Goal: Task Accomplishment & Management: Manage account settings

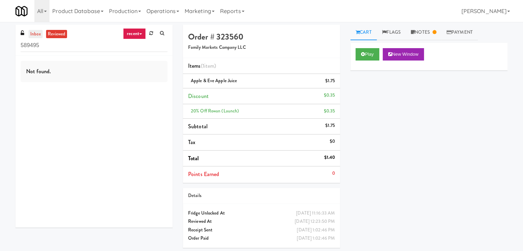
click at [37, 34] on link "inbox" at bounding box center [36, 34] width 14 height 9
click at [74, 45] on input "589495" at bounding box center [94, 45] width 147 height 13
paste input "Crossing East - Cooler - Left"
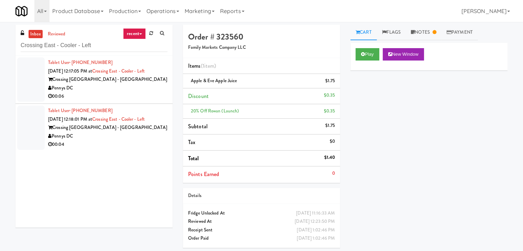
drag, startPoint x: 140, startPoint y: 102, endPoint x: 143, endPoint y: 99, distance: 4.4
click at [140, 102] on li "Tablet User · (205) 873-3771 [DATE] 12:17:05 PM at [GEOGRAPHIC_DATA] - [GEOGRAP…" at bounding box center [93, 80] width 157 height 48
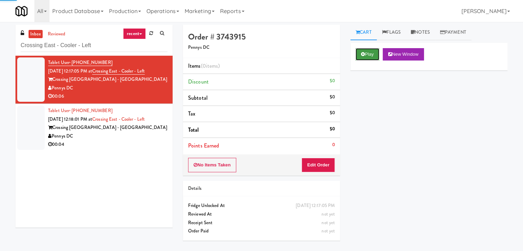
click at [374, 49] on button "Play" at bounding box center [368, 54] width 24 height 12
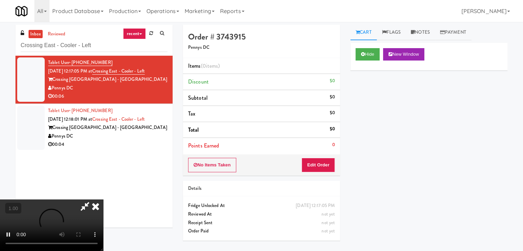
click at [103, 200] on video at bounding box center [51, 226] width 103 height 52
click at [433, 30] on link "Notes" at bounding box center [420, 32] width 29 height 15
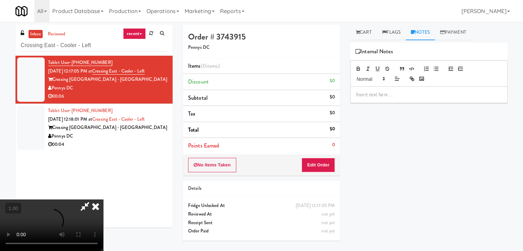
drag, startPoint x: 387, startPoint y: 91, endPoint x: 377, endPoint y: 88, distance: 10.1
click at [387, 91] on p at bounding box center [429, 95] width 146 height 8
drag, startPoint x: 2, startPoint y: 47, endPoint x: 30, endPoint y: 59, distance: 30.4
click at [2, 47] on div "inbox reviewed recent all unclear take inventory issue suspicious failed recent…" at bounding box center [261, 137] width 523 height 224
click at [384, 94] on p at bounding box center [429, 95] width 146 height 8
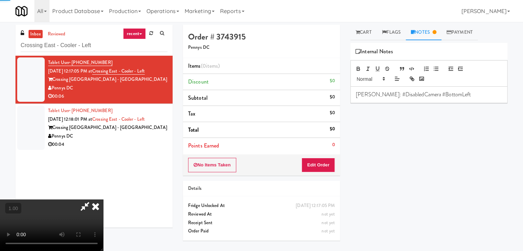
click at [103, 200] on video at bounding box center [51, 226] width 103 height 52
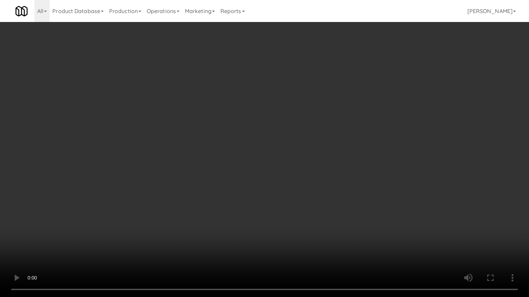
drag, startPoint x: 308, startPoint y: 99, endPoint x: 300, endPoint y: 103, distance: 8.8
click at [308, 99] on video at bounding box center [264, 148] width 529 height 297
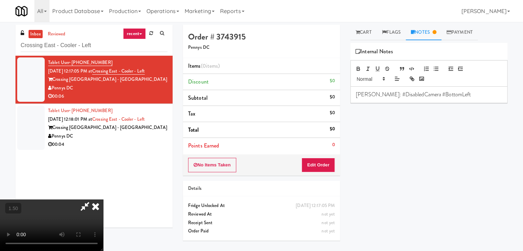
click at [103, 200] on icon at bounding box center [95, 207] width 15 height 14
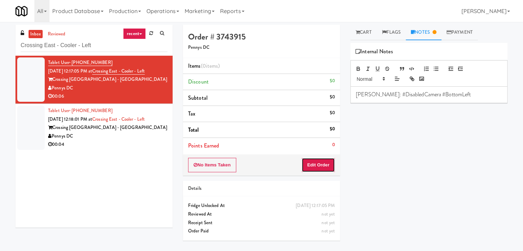
click at [316, 160] on button "Edit Order" at bounding box center [318, 165] width 33 height 14
click at [365, 35] on link "Cart" at bounding box center [364, 32] width 26 height 15
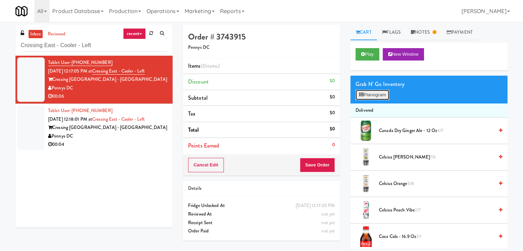
click at [371, 92] on button "Planogram" at bounding box center [373, 95] width 34 height 10
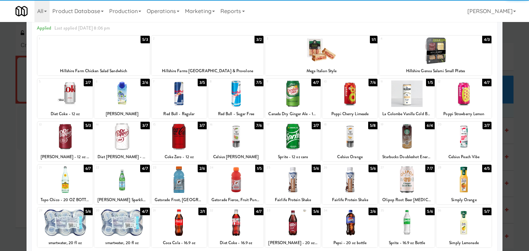
scroll to position [87, 0]
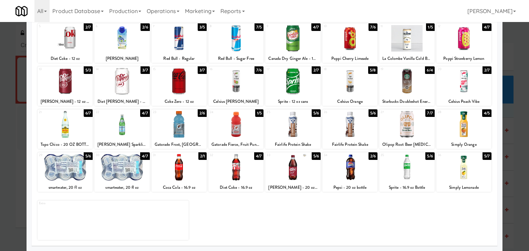
click at [251, 171] on div at bounding box center [235, 167] width 55 height 26
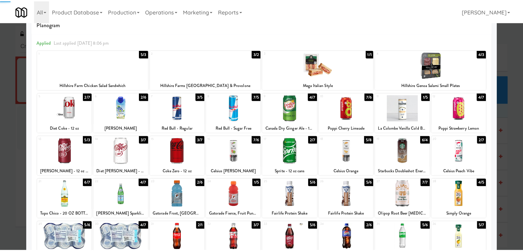
scroll to position [0, 0]
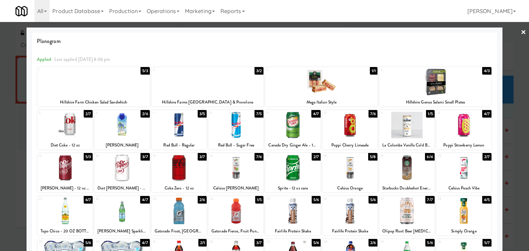
drag, startPoint x: 518, startPoint y: 31, endPoint x: 457, endPoint y: 79, distance: 77.7
click at [520, 31] on link "×" at bounding box center [523, 32] width 6 height 21
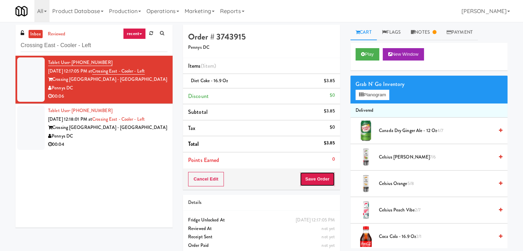
click at [317, 182] on button "Save Order" at bounding box center [317, 179] width 35 height 14
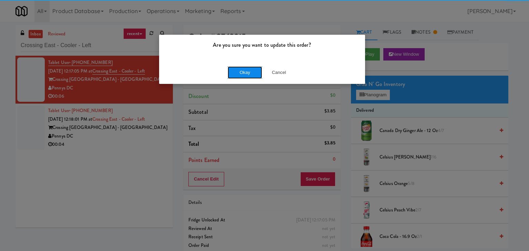
click at [244, 72] on button "Okay" at bounding box center [244, 72] width 34 height 12
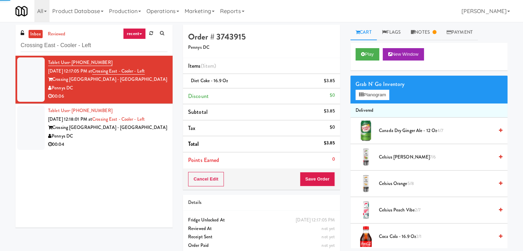
click at [146, 143] on div "00:04" at bounding box center [107, 144] width 119 height 9
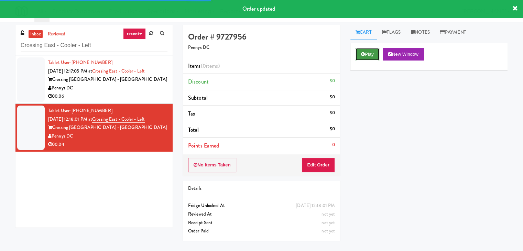
click at [372, 50] on button "Play" at bounding box center [368, 54] width 24 height 12
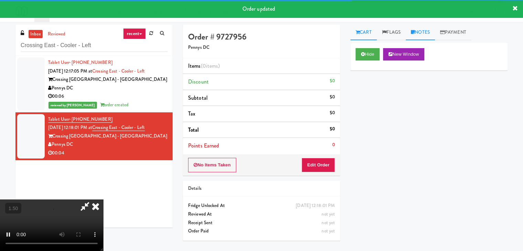
click at [422, 29] on link "Notes" at bounding box center [420, 32] width 29 height 15
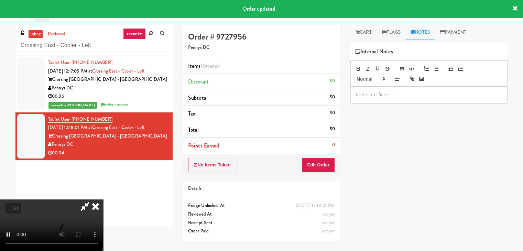
click at [366, 96] on p at bounding box center [429, 95] width 146 height 8
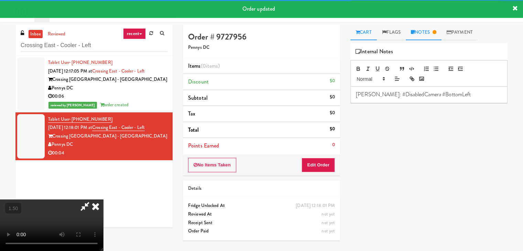
click at [367, 31] on link "Cart" at bounding box center [364, 32] width 26 height 15
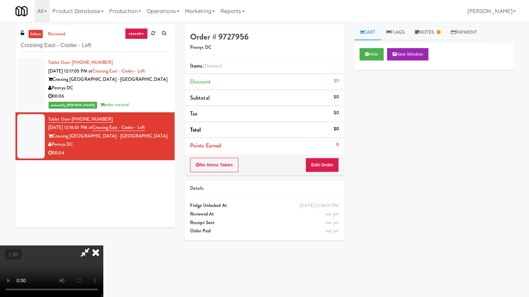
click at [103, 246] on video at bounding box center [51, 272] width 103 height 52
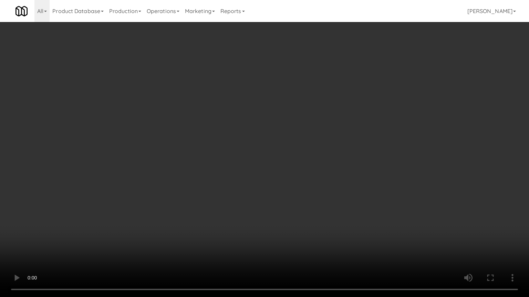
click at [265, 131] on video at bounding box center [264, 148] width 529 height 297
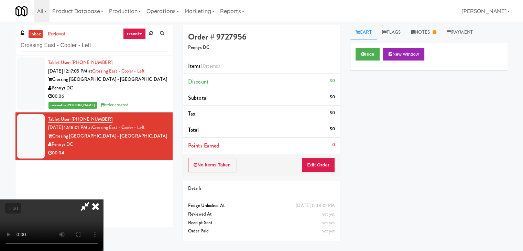
click at [103, 200] on icon at bounding box center [95, 207] width 15 height 14
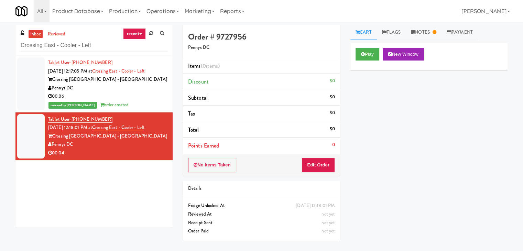
click at [332, 157] on div "No Items Taken Edit Order" at bounding box center [261, 164] width 157 height 21
drag, startPoint x: 323, startPoint y: 167, endPoint x: 345, endPoint y: 152, distance: 26.2
click at [323, 167] on button "Edit Order" at bounding box center [318, 165] width 33 height 14
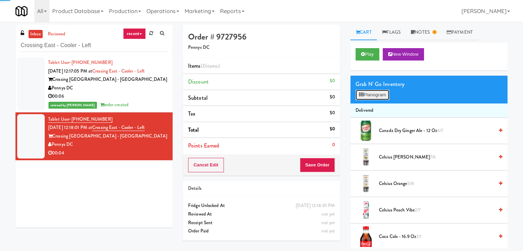
click at [377, 97] on button "Planogram" at bounding box center [373, 95] width 34 height 10
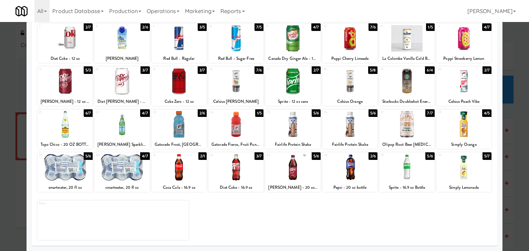
click at [300, 166] on div at bounding box center [292, 167] width 55 height 26
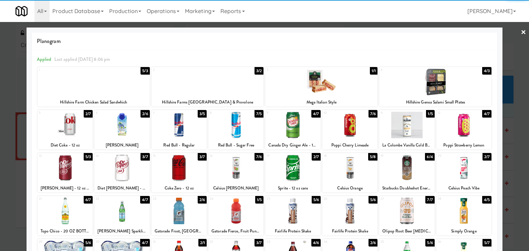
click at [520, 31] on link "×" at bounding box center [523, 32] width 6 height 21
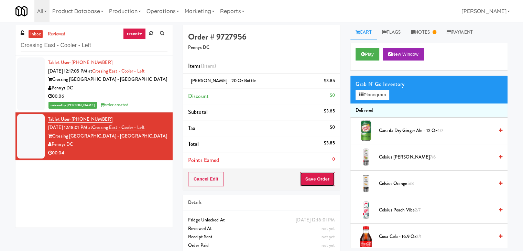
click at [326, 180] on button "Save Order" at bounding box center [317, 179] width 35 height 14
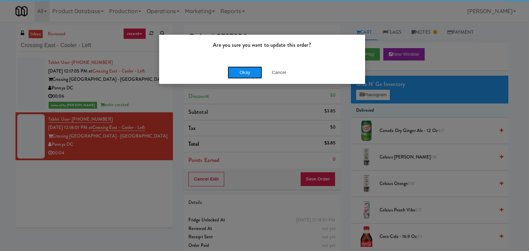
click at [248, 73] on button "Okay" at bounding box center [244, 72] width 34 height 12
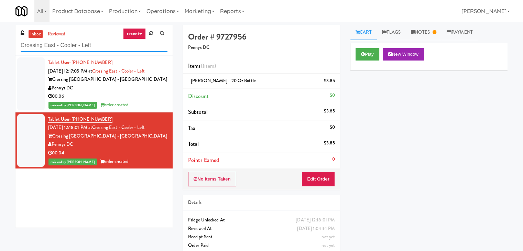
click at [89, 50] on input "Crossing East - Cooler - Left" at bounding box center [94, 45] width 147 height 13
paste input "Optima - Left - Fridge"
type input "Optima - Left - Fridge"
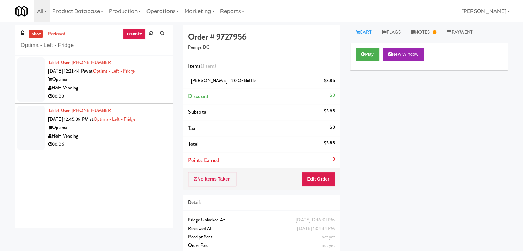
click at [153, 110] on div "Tablet User · (303) 655-4063 [DATE] 12:45:09 PM at Optima - Left - Fridge Optim…" at bounding box center [107, 128] width 119 height 42
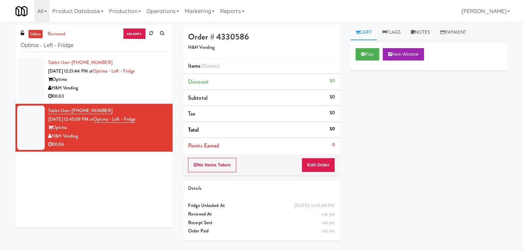
click at [153, 98] on div "00:03" at bounding box center [107, 96] width 119 height 9
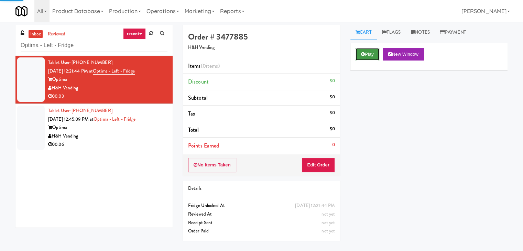
click at [370, 52] on button "Play" at bounding box center [368, 54] width 24 height 12
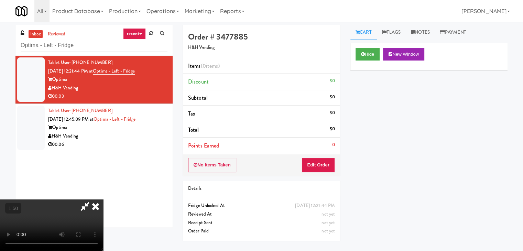
click at [103, 200] on icon at bounding box center [95, 207] width 15 height 14
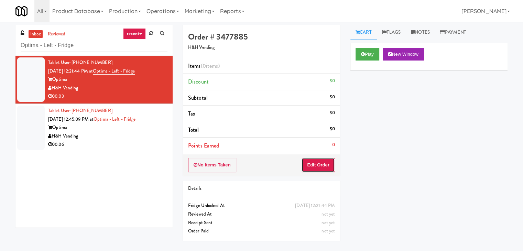
click at [331, 165] on button "Edit Order" at bounding box center [318, 165] width 33 height 14
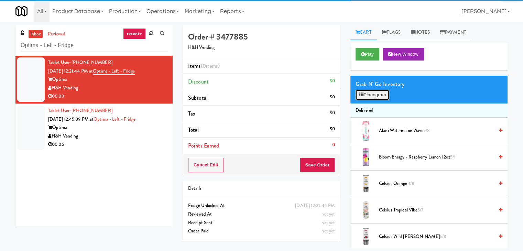
click at [372, 93] on button "Planogram" at bounding box center [373, 95] width 34 height 10
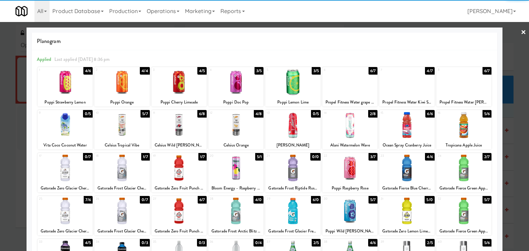
click at [297, 127] on div at bounding box center [292, 125] width 55 height 26
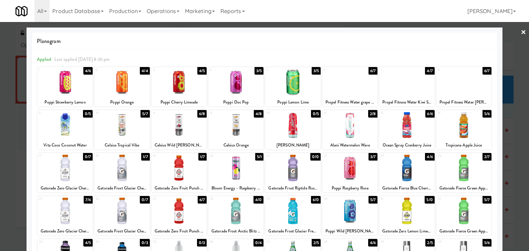
click at [520, 32] on link "×" at bounding box center [523, 32] width 6 height 21
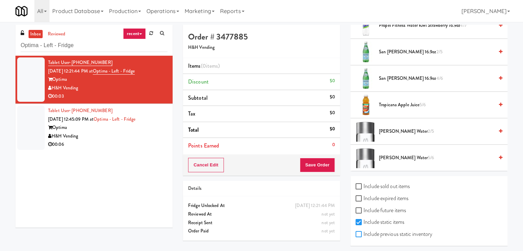
click at [356, 232] on input "Include previous static inventory" at bounding box center [360, 235] width 8 height 6
checkbox input "true"
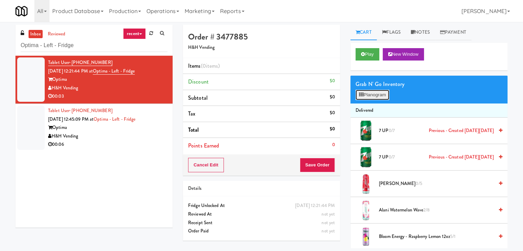
click at [387, 92] on button "Planogram" at bounding box center [373, 95] width 34 height 10
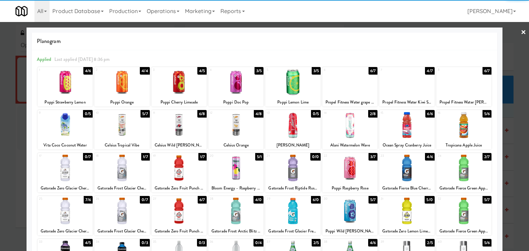
click at [300, 124] on div at bounding box center [292, 125] width 55 height 26
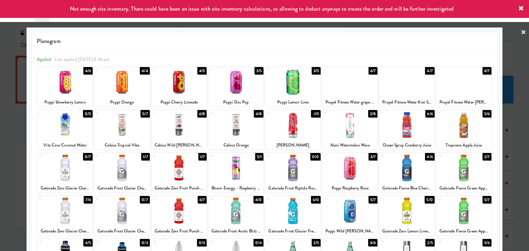
click at [520, 30] on link "×" at bounding box center [523, 32] width 6 height 21
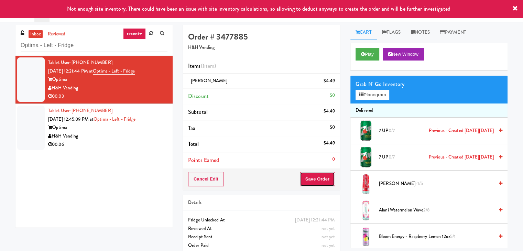
click at [321, 177] on button "Save Order" at bounding box center [317, 179] width 35 height 14
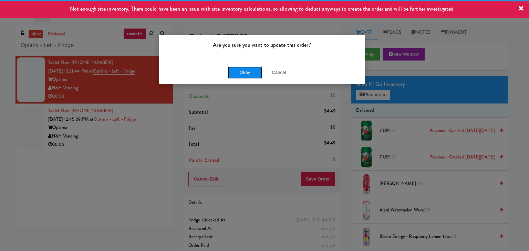
click at [249, 72] on button "Okay" at bounding box center [244, 72] width 34 height 12
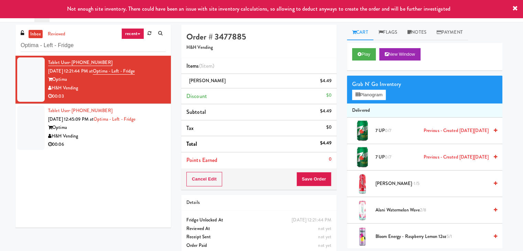
click at [148, 146] on div "00:06" at bounding box center [107, 144] width 118 height 9
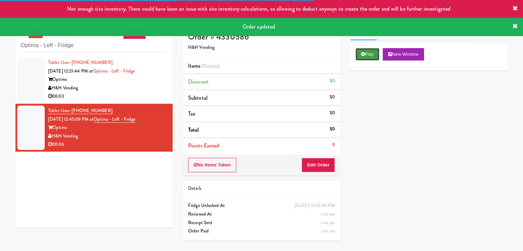
click at [366, 57] on button "Play" at bounding box center [368, 54] width 24 height 12
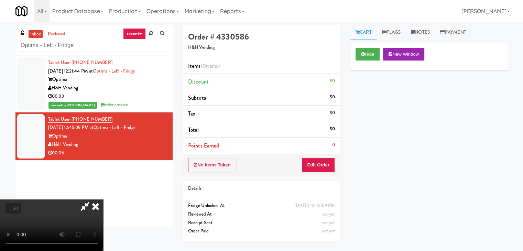
click at [103, 200] on video at bounding box center [51, 226] width 103 height 52
click at [103, 200] on icon at bounding box center [95, 207] width 15 height 14
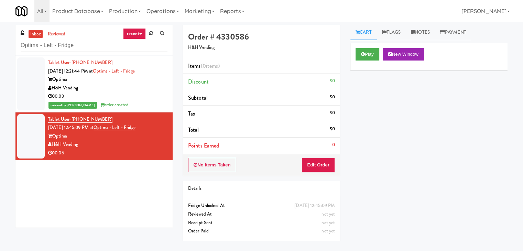
click at [324, 171] on div "No Items Taken Edit Order" at bounding box center [261, 164] width 157 height 21
drag, startPoint x: 328, startPoint y: 159, endPoint x: 337, endPoint y: 148, distance: 14.9
click at [328, 159] on button "Edit Order" at bounding box center [318, 165] width 33 height 14
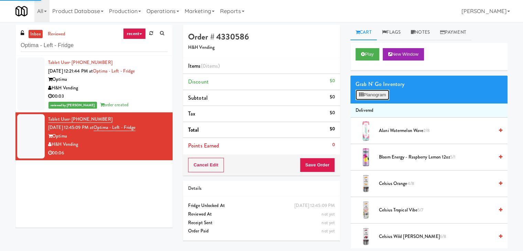
click at [365, 99] on button "Planogram" at bounding box center [373, 95] width 34 height 10
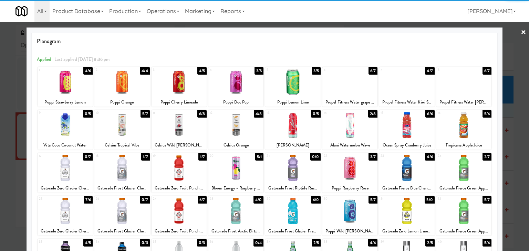
click at [247, 130] on div at bounding box center [235, 125] width 55 height 26
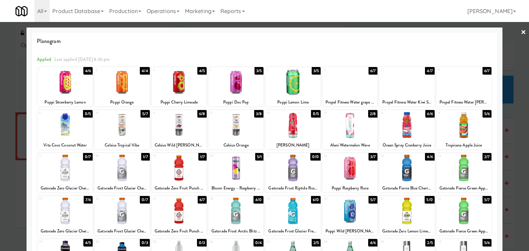
click at [520, 32] on link "×" at bounding box center [523, 32] width 6 height 21
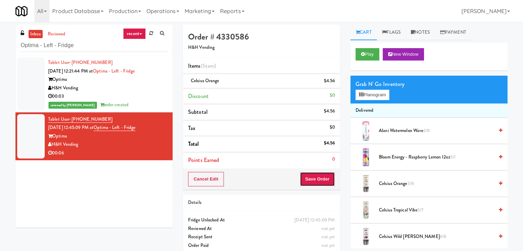
click at [324, 175] on button "Save Order" at bounding box center [317, 179] width 35 height 14
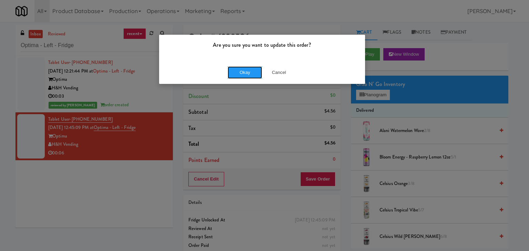
drag, startPoint x: 249, startPoint y: 72, endPoint x: 209, endPoint y: 31, distance: 57.7
click at [249, 72] on button "Okay" at bounding box center [244, 72] width 34 height 12
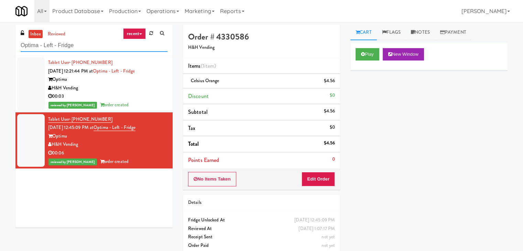
click at [105, 45] on input "Optima - Left - Fridge" at bounding box center [94, 45] width 147 height 13
click at [105, 44] on input "Optima - Left - Fridge" at bounding box center [94, 45] width 147 height 13
click at [106, 44] on input "Optima - Left - Fridge" at bounding box center [94, 45] width 147 height 13
click at [106, 46] on input "Optima - Left - Fridge" at bounding box center [94, 45] width 147 height 13
click at [106, 45] on input "Optima - Left - Fridge" at bounding box center [94, 45] width 147 height 13
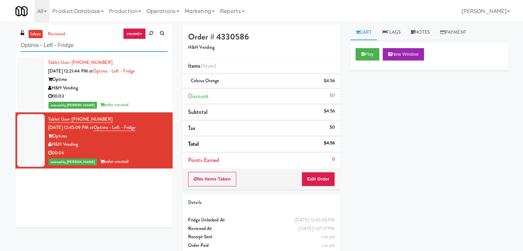
click at [106, 45] on input "Optima - Left - Fridge" at bounding box center [94, 45] width 147 height 13
click at [106, 46] on input "Optima - Left - Fridge" at bounding box center [94, 45] width 147 height 13
click at [87, 40] on input "Optima - Left - Fridge" at bounding box center [94, 45] width 147 height 13
click at [87, 48] on input "Optima - Left - Fridge" at bounding box center [94, 45] width 147 height 13
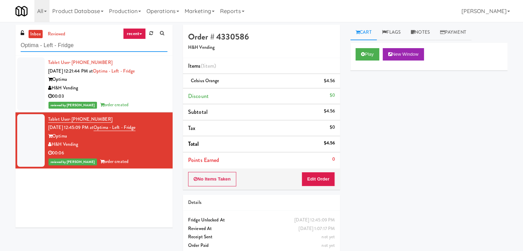
click at [87, 48] on input "Optima - Left - Fridge" at bounding box center [94, 45] width 147 height 13
paste input "[PERSON_NAME] Pointe - Combo"
type input "[PERSON_NAME] Pointe - Combo"
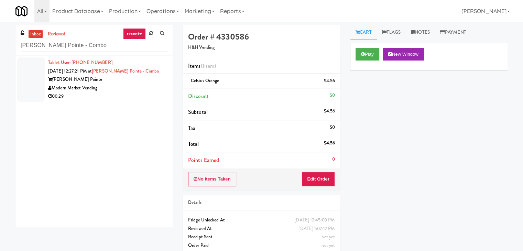
click at [137, 97] on div "00:29" at bounding box center [107, 96] width 119 height 9
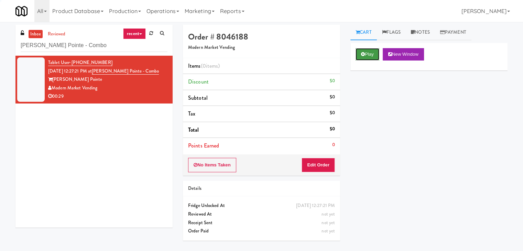
click at [369, 50] on button "Play" at bounding box center [368, 54] width 24 height 12
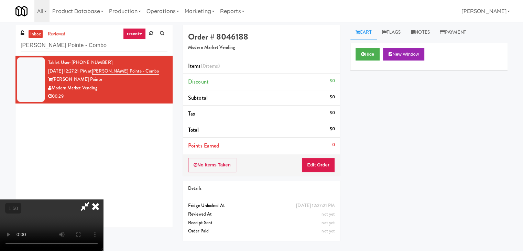
click at [103, 200] on video at bounding box center [51, 226] width 103 height 52
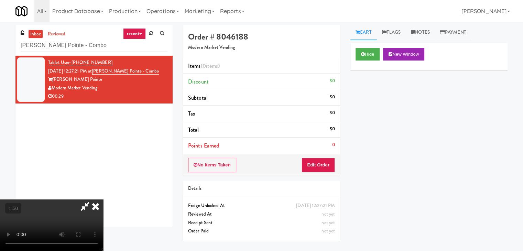
click at [103, 200] on video at bounding box center [51, 226] width 103 height 52
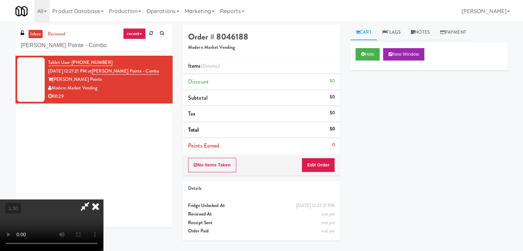
click at [103, 200] on icon at bounding box center [95, 207] width 15 height 14
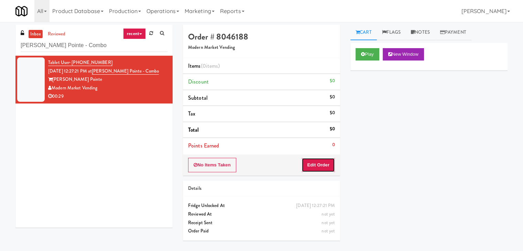
click at [321, 164] on button "Edit Order" at bounding box center [318, 165] width 33 height 14
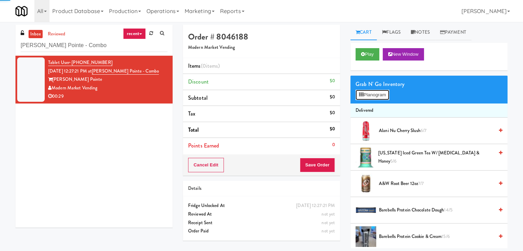
click at [371, 97] on button "Planogram" at bounding box center [373, 95] width 34 height 10
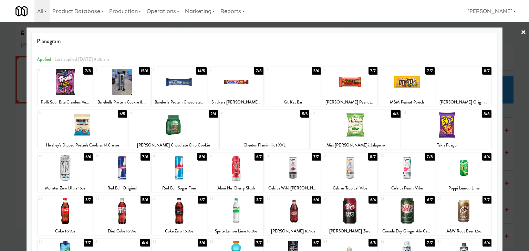
click at [352, 168] on div at bounding box center [349, 168] width 55 height 26
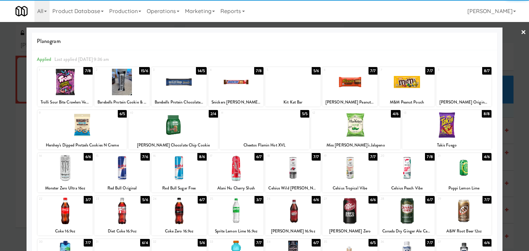
click at [264, 131] on div at bounding box center [264, 125] width 89 height 26
click at [520, 32] on link "×" at bounding box center [523, 32] width 6 height 21
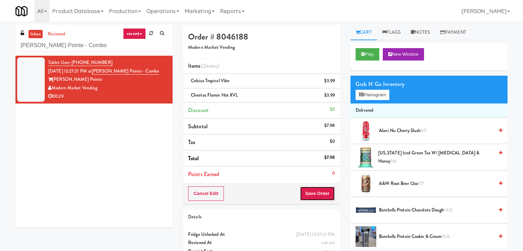
click at [323, 194] on button "Save Order" at bounding box center [317, 194] width 35 height 14
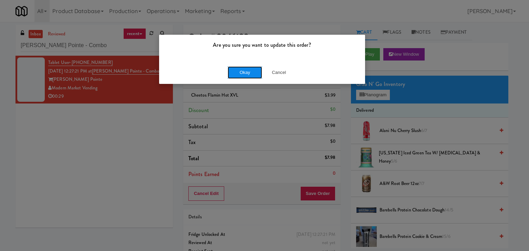
click at [254, 69] on button "Okay" at bounding box center [244, 72] width 34 height 12
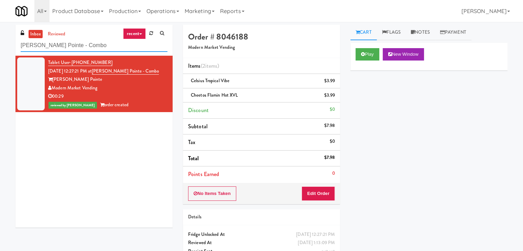
click at [78, 45] on input "[PERSON_NAME] Pointe - Combo" at bounding box center [94, 45] width 147 height 13
paste input "Park Place - Cooler - Left"
click at [83, 39] on input "[PERSON_NAME][GEOGRAPHIC_DATA] - Cooler - Left" at bounding box center [94, 45] width 147 height 13
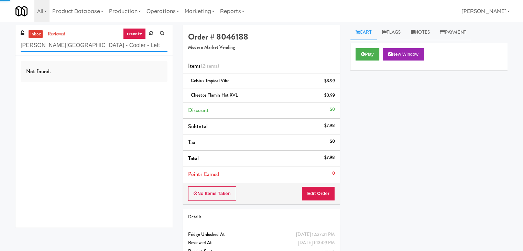
click at [83, 42] on input "[PERSON_NAME][GEOGRAPHIC_DATA] - Cooler - Left" at bounding box center [94, 45] width 147 height 13
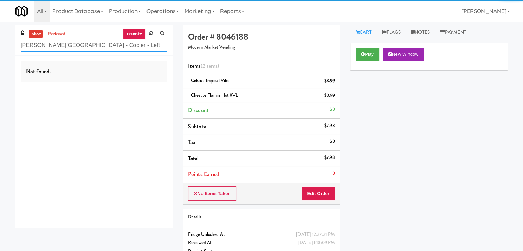
click at [83, 42] on input "[PERSON_NAME][GEOGRAPHIC_DATA] - Cooler - Left" at bounding box center [94, 45] width 147 height 13
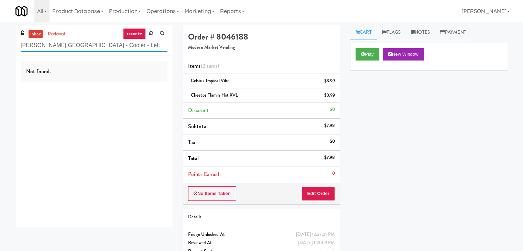
click at [79, 49] on input "[PERSON_NAME][GEOGRAPHIC_DATA] - Cooler - Left" at bounding box center [94, 45] width 147 height 13
paste input "text"
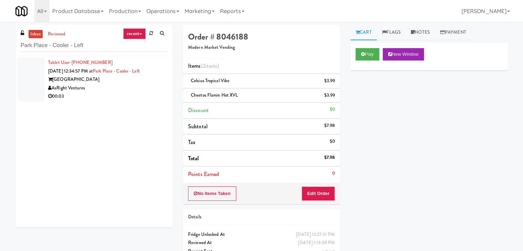
click at [138, 106] on div "Tablet User · (509) 439-1640 [DATE] 12:34:57 PM at [GEOGRAPHIC_DATA] - [GEOGRAP…" at bounding box center [93, 142] width 157 height 172
click at [139, 88] on div "AsRight Ventures" at bounding box center [107, 88] width 119 height 9
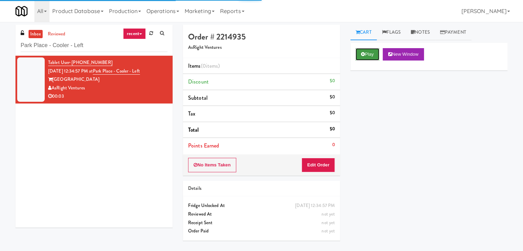
click at [371, 54] on button "Play" at bounding box center [368, 54] width 24 height 12
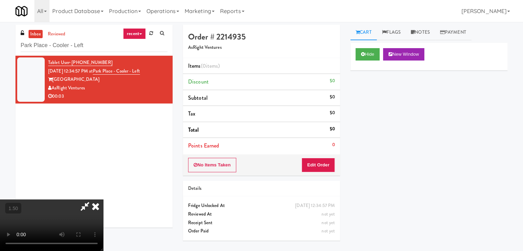
click at [103, 200] on video at bounding box center [51, 226] width 103 height 52
drag, startPoint x: 304, startPoint y: 82, endPoint x: 303, endPoint y: 127, distance: 45.1
click at [103, 200] on icon at bounding box center [95, 207] width 15 height 14
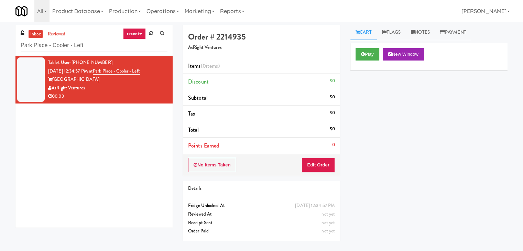
drag, startPoint x: 315, startPoint y: 154, endPoint x: 315, endPoint y: 163, distance: 8.3
click at [315, 155] on div "No Items Taken Edit Order" at bounding box center [261, 164] width 157 height 21
drag, startPoint x: 315, startPoint y: 164, endPoint x: 339, endPoint y: 151, distance: 26.6
click at [315, 164] on button "Edit Order" at bounding box center [318, 165] width 33 height 14
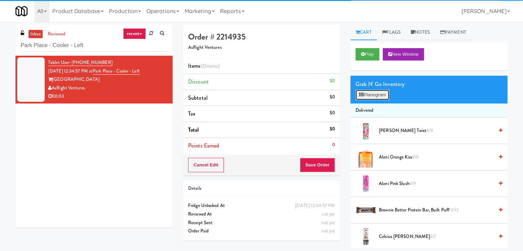
click at [374, 90] on button "Planogram" at bounding box center [373, 95] width 34 height 10
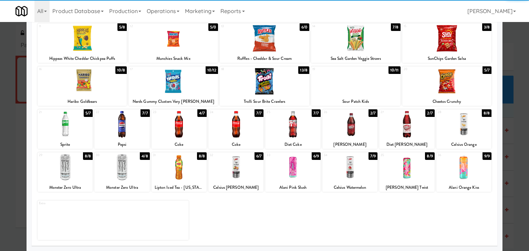
click at [227, 167] on div at bounding box center [235, 167] width 55 height 26
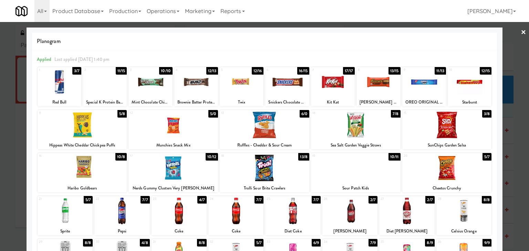
click at [520, 33] on link "×" at bounding box center [523, 32] width 6 height 21
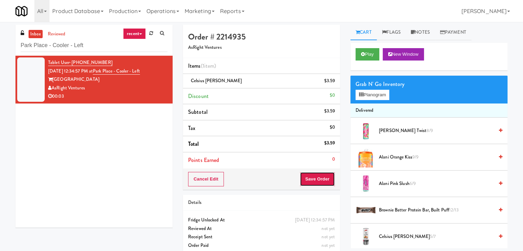
click at [306, 185] on button "Save Order" at bounding box center [317, 179] width 35 height 14
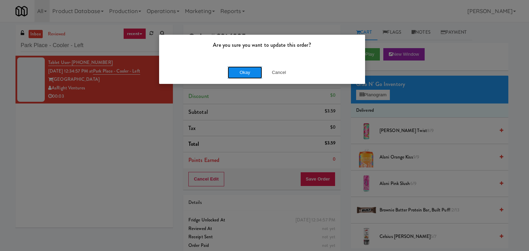
click at [249, 73] on button "Okay" at bounding box center [244, 72] width 34 height 12
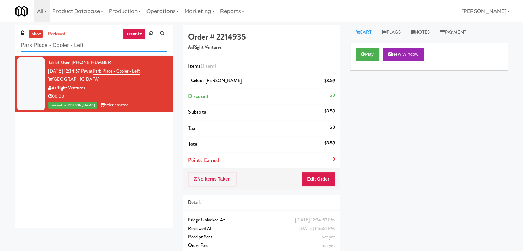
click at [66, 49] on input "Park Place - Cooler - Left" at bounding box center [94, 45] width 147 height 13
paste input "Gallerie Apartments"
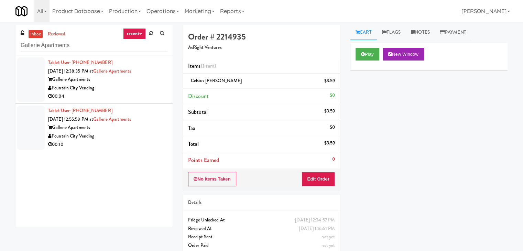
click at [148, 94] on div "00:04" at bounding box center [107, 96] width 119 height 9
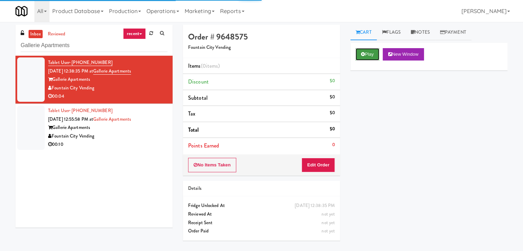
click at [368, 53] on button "Play" at bounding box center [368, 54] width 24 height 12
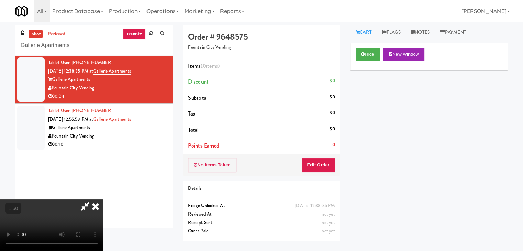
click at [103, 200] on video at bounding box center [51, 226] width 103 height 52
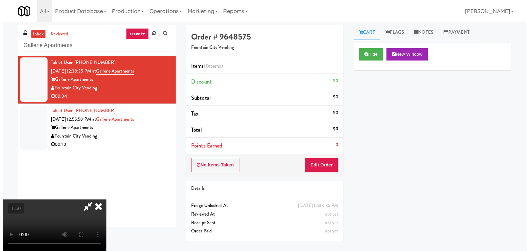
scroll to position [0, 0]
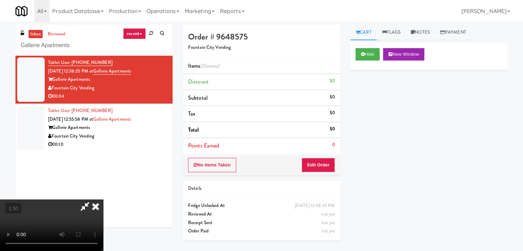
drag, startPoint x: 304, startPoint y: 27, endPoint x: 309, endPoint y: 44, distance: 17.9
click at [103, 200] on icon at bounding box center [95, 207] width 15 height 14
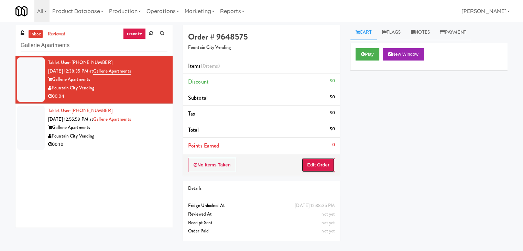
click at [326, 163] on button "Edit Order" at bounding box center [318, 165] width 33 height 14
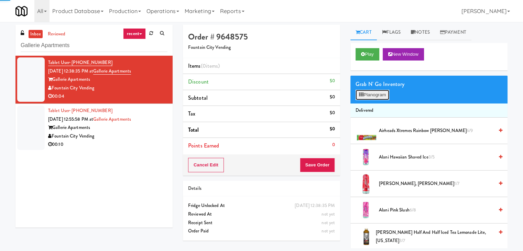
click at [370, 95] on button "Planogram" at bounding box center [373, 95] width 34 height 10
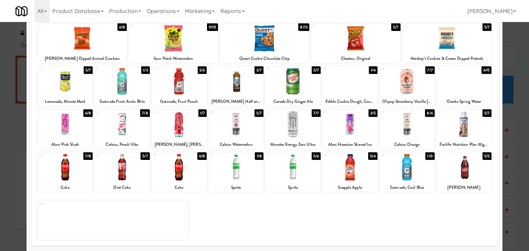
click at [351, 128] on div at bounding box center [349, 124] width 55 height 26
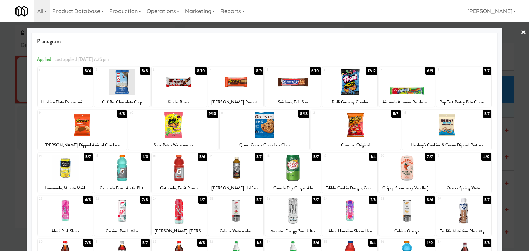
click at [520, 32] on link "×" at bounding box center [523, 32] width 6 height 21
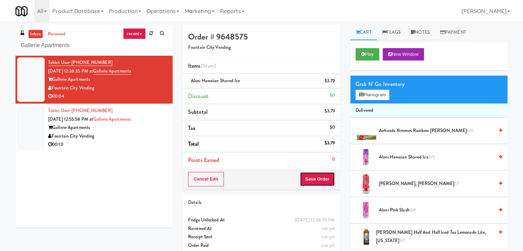
click at [314, 173] on button "Save Order" at bounding box center [317, 179] width 35 height 14
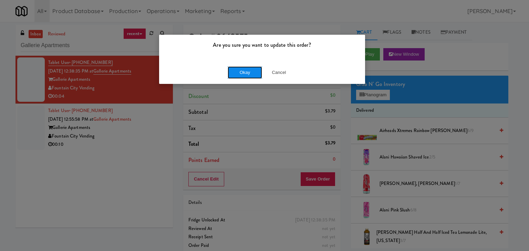
click at [245, 73] on button "Okay" at bounding box center [244, 72] width 34 height 12
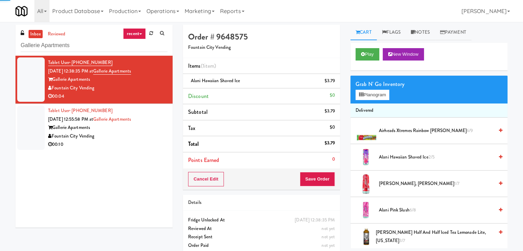
click at [158, 134] on div "Fountain City Vending" at bounding box center [107, 136] width 119 height 9
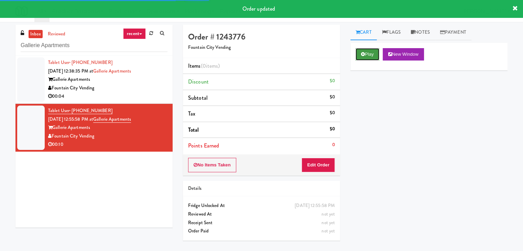
click at [369, 54] on button "Play" at bounding box center [368, 54] width 24 height 12
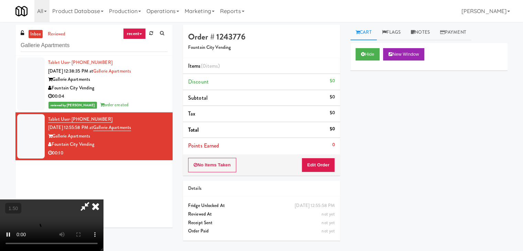
click at [103, 200] on video at bounding box center [51, 226] width 103 height 52
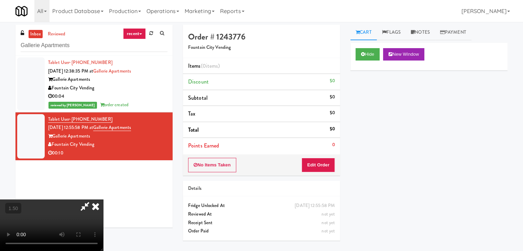
click at [103, 200] on video at bounding box center [51, 226] width 103 height 52
click at [103, 200] on icon at bounding box center [95, 207] width 15 height 14
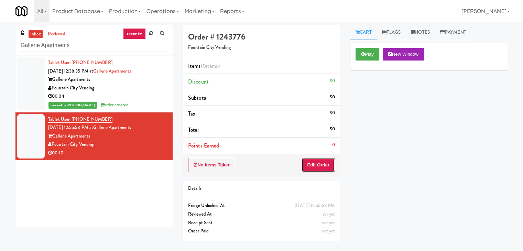
click at [319, 158] on button "Edit Order" at bounding box center [318, 165] width 33 height 14
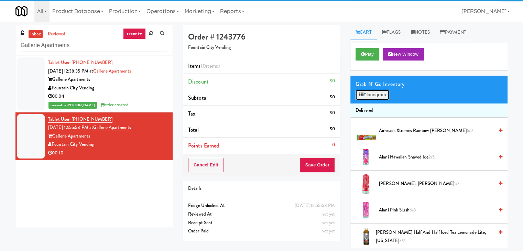
click at [363, 96] on icon at bounding box center [361, 95] width 4 height 4
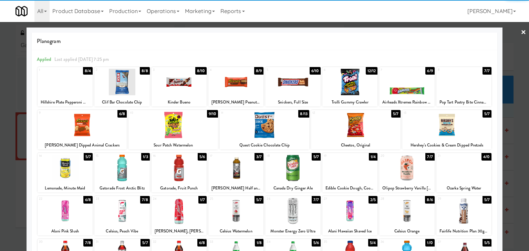
scroll to position [69, 0]
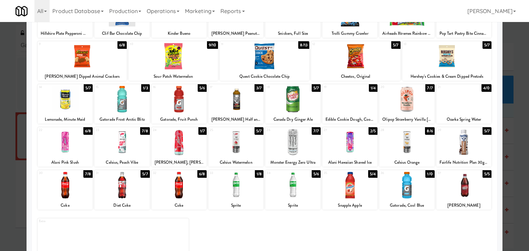
click at [301, 140] on div at bounding box center [292, 142] width 55 height 26
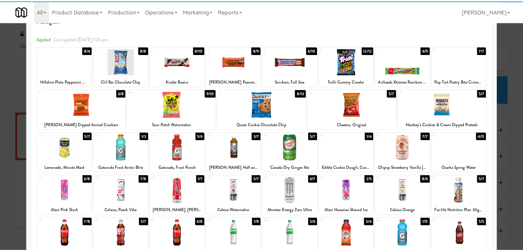
scroll to position [0, 0]
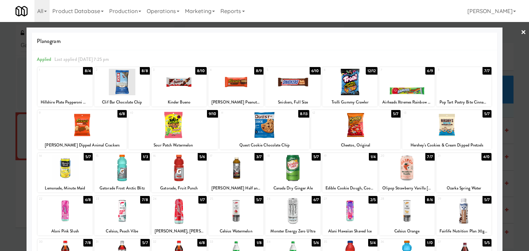
click at [402, 82] on div at bounding box center [406, 82] width 55 height 26
click at [514, 33] on div at bounding box center [264, 125] width 529 height 251
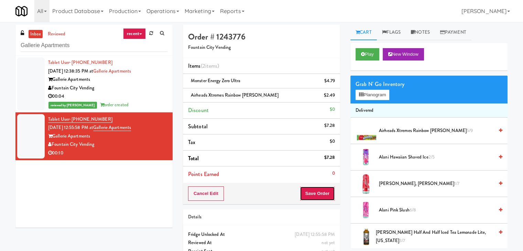
click at [309, 196] on button "Save Order" at bounding box center [317, 194] width 35 height 14
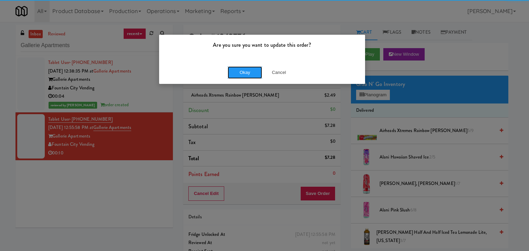
click at [243, 69] on button "Okay" at bounding box center [244, 72] width 34 height 12
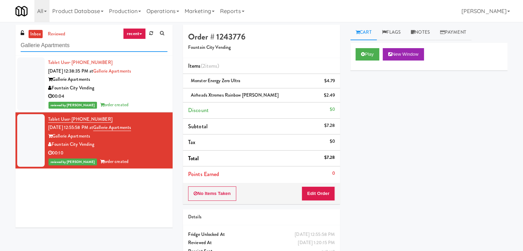
click at [89, 46] on input "Gallerie Apartments" at bounding box center [94, 45] width 147 height 13
paste input "The Legacy at [GEOGRAPHIC_DATA] Refrigerated Left"
type input "The Legacy at [GEOGRAPHIC_DATA] Refrigerated Left"
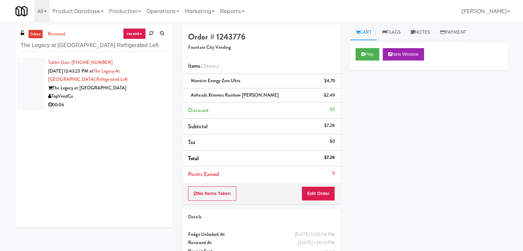
click at [140, 87] on div "The Legacy at [GEOGRAPHIC_DATA]" at bounding box center [107, 88] width 119 height 9
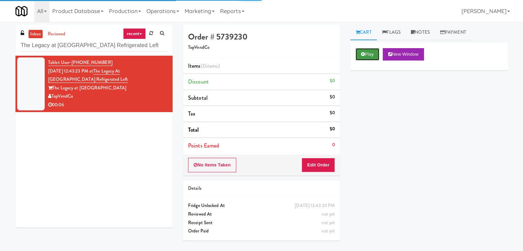
click at [376, 56] on button "Play" at bounding box center [368, 54] width 24 height 12
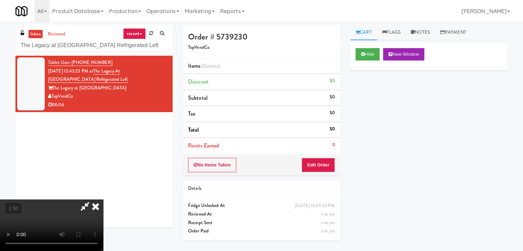
click at [103, 200] on video at bounding box center [51, 226] width 103 height 52
click at [103, 200] on icon at bounding box center [95, 207] width 15 height 14
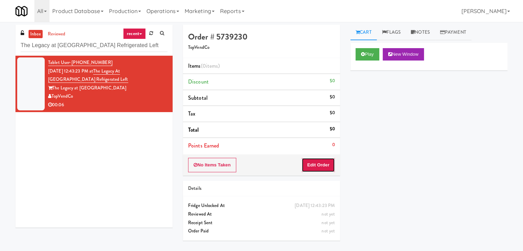
click at [328, 166] on button "Edit Order" at bounding box center [318, 165] width 33 height 14
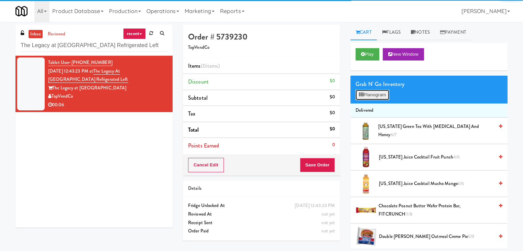
click at [373, 94] on button "Planogram" at bounding box center [373, 95] width 34 height 10
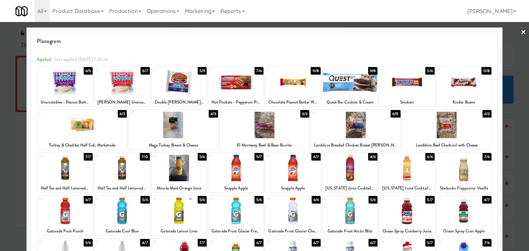
click at [242, 171] on div at bounding box center [235, 168] width 55 height 26
click at [520, 32] on link "×" at bounding box center [523, 32] width 6 height 21
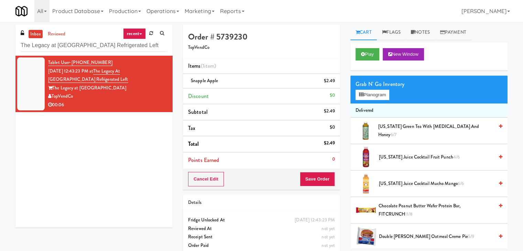
drag, startPoint x: 100, startPoint y: 67, endPoint x: 171, endPoint y: 79, distance: 71.6
click at [171, 79] on div "Tablet User · (718) 619-0371 [DATE] 12:43:23 PM at The Legacy at [GEOGRAPHIC_DA…" at bounding box center [93, 142] width 157 height 172
copy span "The Legacy at [GEOGRAPHIC_DATA] Refrigerated Left"
click at [373, 96] on button "Planogram" at bounding box center [373, 95] width 34 height 10
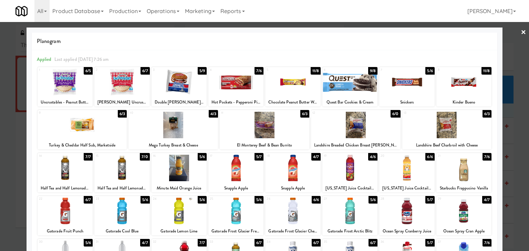
click at [520, 33] on div at bounding box center [264, 125] width 529 height 251
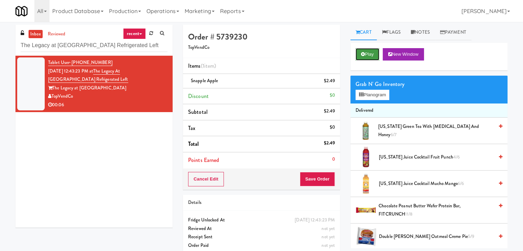
click at [362, 56] on button "Play" at bounding box center [368, 54] width 24 height 12
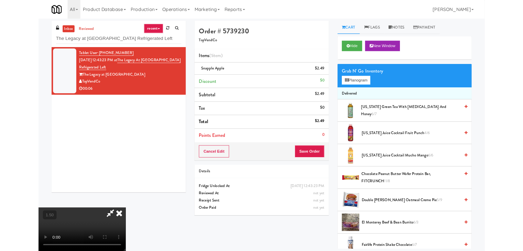
scroll to position [14, 0]
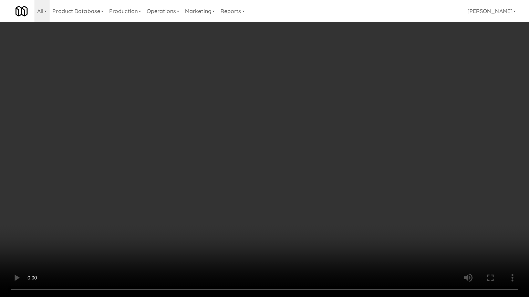
click at [320, 156] on video at bounding box center [264, 148] width 529 height 297
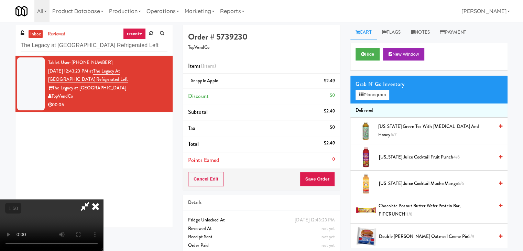
scroll to position [0, 0]
drag, startPoint x: 299, startPoint y: 26, endPoint x: 300, endPoint y: 43, distance: 16.9
click at [103, 200] on icon at bounding box center [95, 207] width 15 height 14
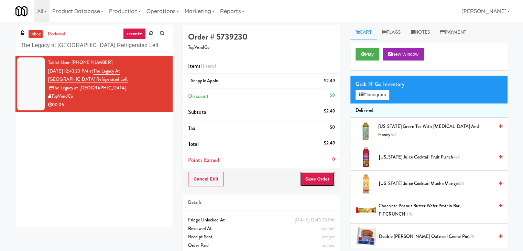
click at [311, 178] on button "Save Order" at bounding box center [317, 179] width 35 height 14
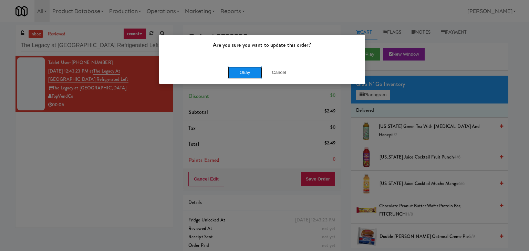
click at [251, 69] on button "Okay" at bounding box center [244, 72] width 34 height 12
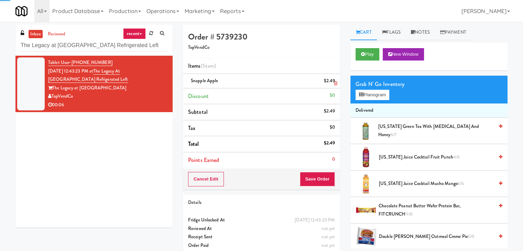
click at [206, 82] on span "Snapple Apple" at bounding box center [204, 80] width 27 height 7
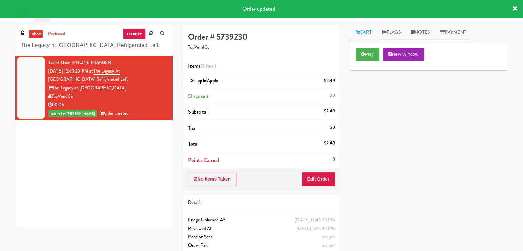
click at [205, 82] on span "Snapple Apple" at bounding box center [204, 80] width 27 height 7
copy span "Snapple Apple"
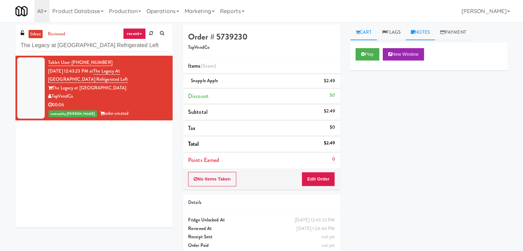
click at [423, 33] on link "Notes" at bounding box center [420, 32] width 29 height 15
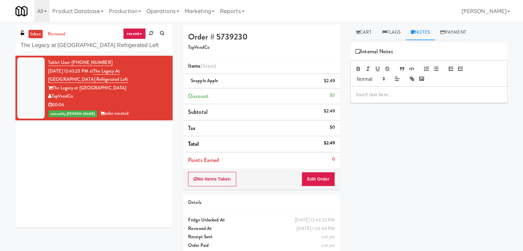
click at [392, 99] on div at bounding box center [429, 95] width 157 height 16
click at [9, 101] on div "inbox reviewed recent all unclear take inventory issue suspicious failed recent…" at bounding box center [261, 142] width 523 height 235
click at [377, 97] on p at bounding box center [429, 95] width 146 height 8
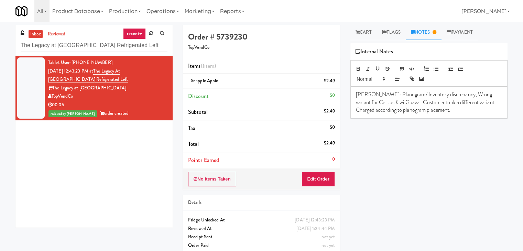
drag, startPoint x: 219, startPoint y: 82, endPoint x: 191, endPoint y: 79, distance: 27.9
click at [191, 79] on div "Snapple Apple $2.49" at bounding box center [261, 81] width 147 height 9
copy span "Snapple Apple"
drag, startPoint x: 396, startPoint y: 103, endPoint x: 357, endPoint y: 103, distance: 39.6
click at [357, 103] on p "[PERSON_NAME]: Planogram/ Inventory discrepancy, Wrong variant for Celsius Kiwi…" at bounding box center [429, 102] width 146 height 23
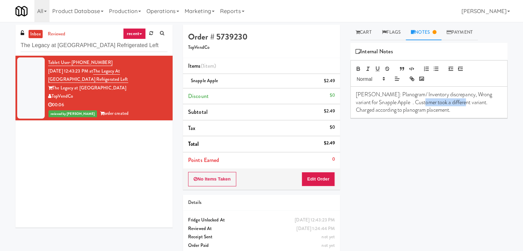
drag, startPoint x: 465, startPoint y: 102, endPoint x: 427, endPoint y: 103, distance: 37.9
click at [427, 103] on p "[PERSON_NAME]: Planogram/ Inventory discrepancy, Wrong variant for Snapple Appl…" at bounding box center [429, 102] width 146 height 23
drag, startPoint x: 74, startPoint y: 97, endPoint x: 53, endPoint y: 97, distance: 20.6
click at [53, 97] on div "TopVendCo" at bounding box center [107, 96] width 119 height 9
copy div "TopVendCo"
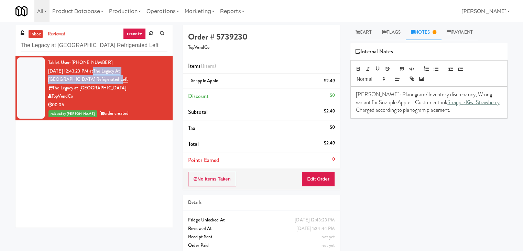
drag, startPoint x: 102, startPoint y: 69, endPoint x: 161, endPoint y: 76, distance: 59.7
click at [161, 76] on div "Tablet User · (718) 619-0371 [DATE] 12:43:23 PM at The Legacy at [GEOGRAPHIC_DA…" at bounding box center [107, 87] width 119 height 59
copy link "The Legacy at [GEOGRAPHIC_DATA] Refrigerated Left"
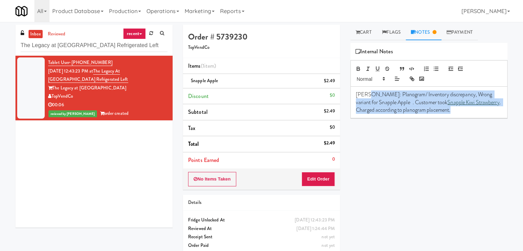
drag, startPoint x: 367, startPoint y: 92, endPoint x: 458, endPoint y: 111, distance: 93.1
click at [458, 111] on p "[PERSON_NAME]: Planogram/ Inventory discrepancy, Wrong variant for Snapple Appl…" at bounding box center [429, 102] width 146 height 23
copy p "Planogram/ Inventory discrepancy, Wrong variant for Snapple Apple . Customer to…"
drag, startPoint x: 311, startPoint y: 178, endPoint x: 352, endPoint y: 131, distance: 62.4
click at [311, 178] on button "Edit Order" at bounding box center [318, 179] width 33 height 14
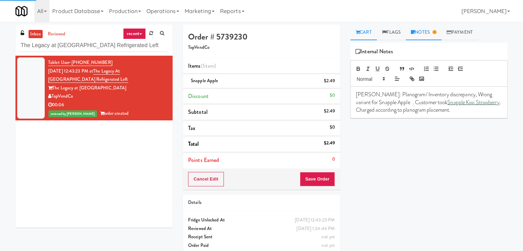
click at [361, 33] on link "Cart" at bounding box center [364, 32] width 26 height 15
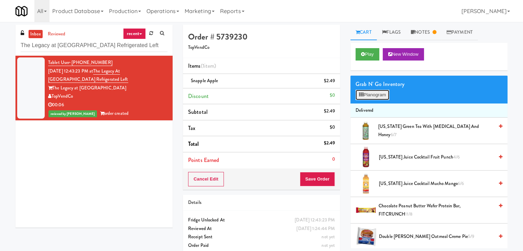
click at [376, 96] on button "Planogram" at bounding box center [373, 95] width 34 height 10
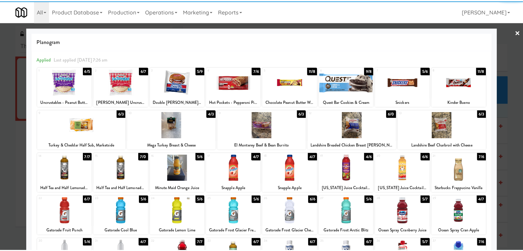
scroll to position [69, 0]
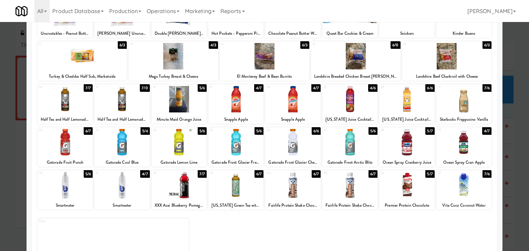
click at [0, 81] on div at bounding box center [264, 125] width 529 height 251
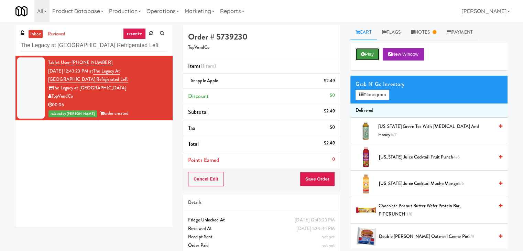
click at [363, 52] on icon at bounding box center [363, 54] width 4 height 4
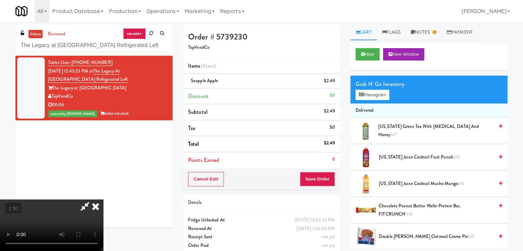
click at [103, 200] on icon at bounding box center [95, 207] width 15 height 14
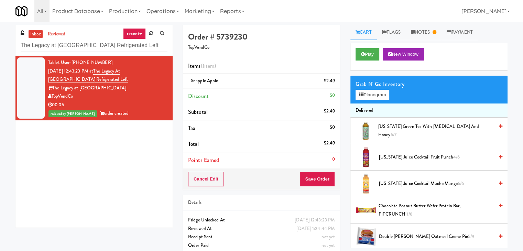
click at [105, 38] on div "inbox reviewed recent all unclear take inventory issue suspicious failed recent…" at bounding box center [93, 40] width 157 height 31
click at [104, 46] on input "The Legacy at [GEOGRAPHIC_DATA] Refrigerated Left" at bounding box center [94, 45] width 147 height 13
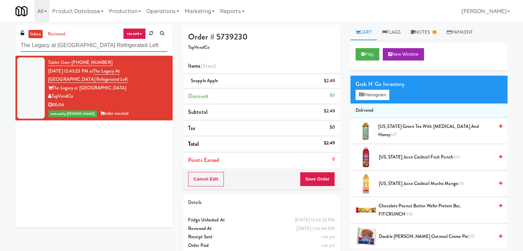
paste input "Waters, Breakroom Cooler"
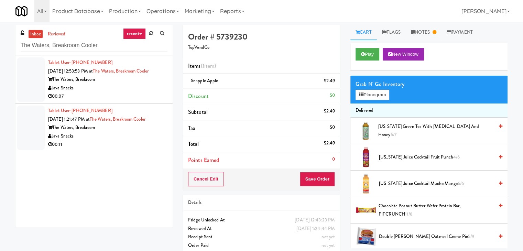
click at [144, 102] on li "Tablet User · (507) 993-6583 [DATE] 12:53:53 PM at [GEOGRAPHIC_DATA], Breakroom…" at bounding box center [93, 80] width 157 height 48
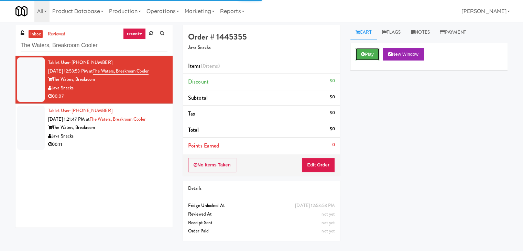
drag, startPoint x: 365, startPoint y: 56, endPoint x: 243, endPoint y: 28, distance: 125.3
click at [365, 56] on button "Play" at bounding box center [368, 54] width 24 height 12
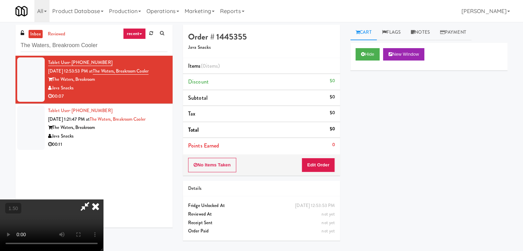
click at [103, 200] on video at bounding box center [51, 226] width 103 height 52
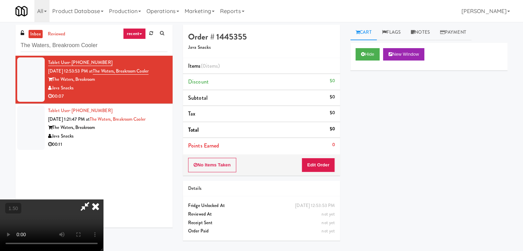
scroll to position [97, 0]
click at [103, 200] on video at bounding box center [51, 226] width 103 height 52
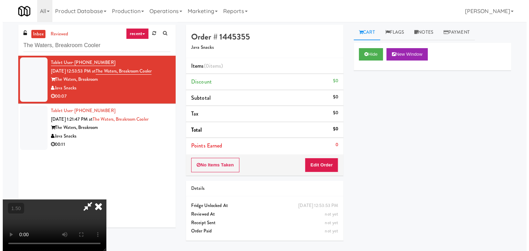
scroll to position [0, 0]
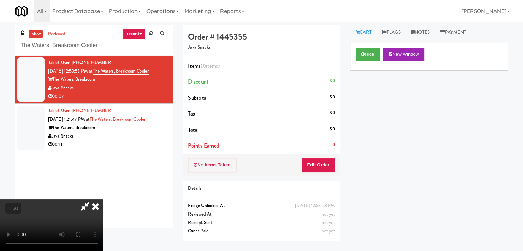
drag, startPoint x: 303, startPoint y: 27, endPoint x: 319, endPoint y: 116, distance: 90.2
click at [103, 200] on icon at bounding box center [95, 207] width 15 height 14
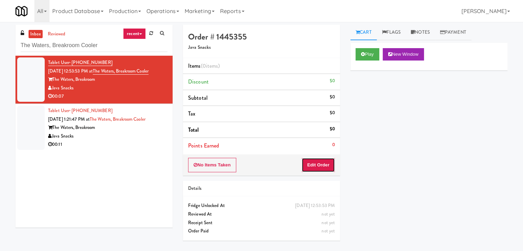
click at [327, 169] on button "Edit Order" at bounding box center [318, 165] width 33 height 14
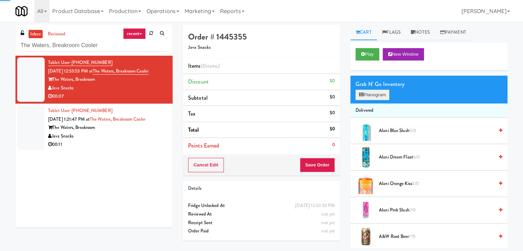
click at [372, 99] on div "Grab N' Go Inventory Planogram" at bounding box center [429, 90] width 157 height 28
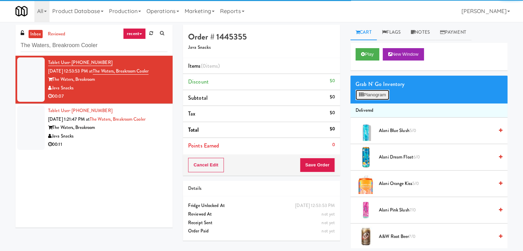
click at [372, 98] on button "Planogram" at bounding box center [373, 95] width 34 height 10
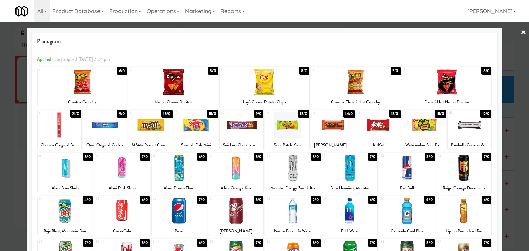
click at [58, 128] on div at bounding box center [60, 125] width 44 height 26
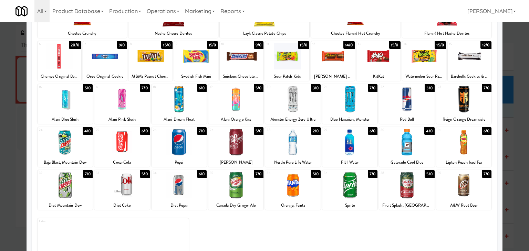
click at [409, 141] on div at bounding box center [406, 142] width 55 height 26
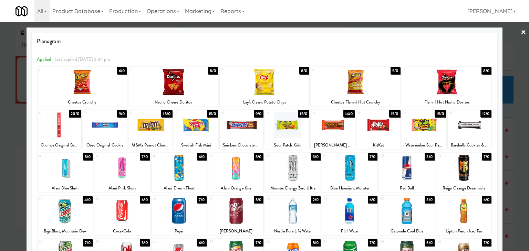
click at [520, 31] on link "×" at bounding box center [523, 32] width 6 height 21
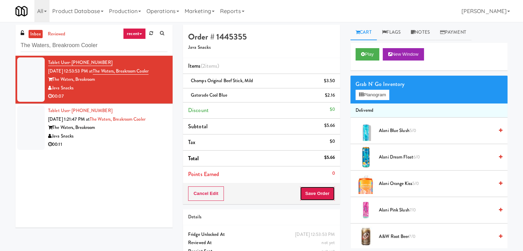
click at [316, 192] on button "Save Order" at bounding box center [317, 194] width 35 height 14
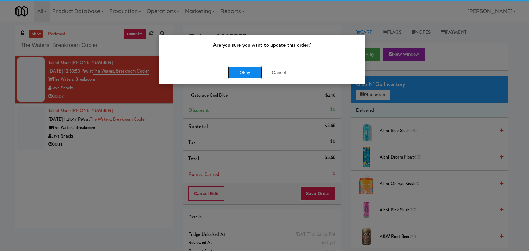
click at [244, 68] on button "Okay" at bounding box center [244, 72] width 34 height 12
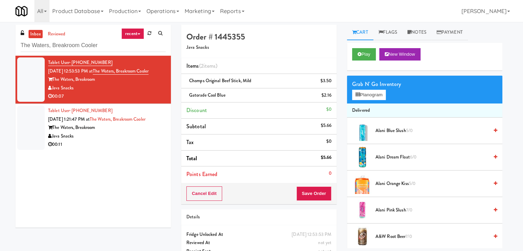
click at [147, 139] on div "Java Snacks" at bounding box center [107, 136] width 118 height 9
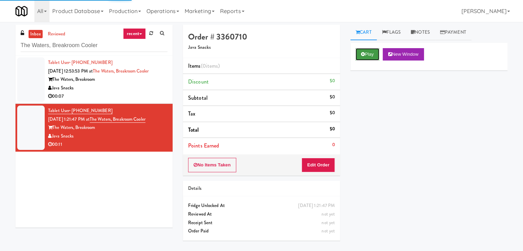
click at [368, 55] on button "Play" at bounding box center [368, 54] width 24 height 12
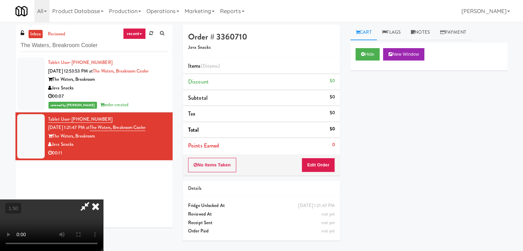
click at [103, 200] on video at bounding box center [51, 226] width 103 height 52
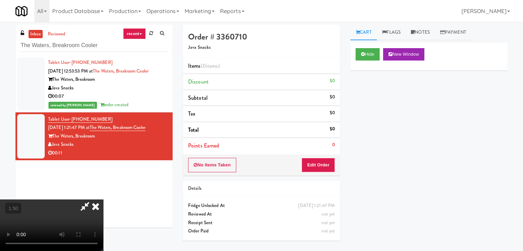
click at [103, 200] on video at bounding box center [51, 226] width 103 height 52
drag, startPoint x: 302, startPoint y: 30, endPoint x: 318, endPoint y: 127, distance: 98.0
click at [103, 200] on icon at bounding box center [95, 207] width 15 height 14
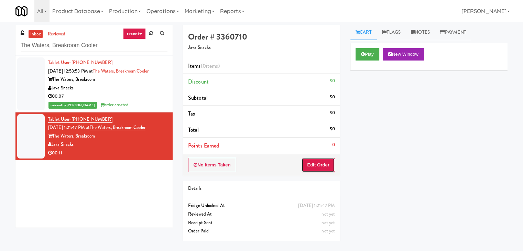
drag, startPoint x: 328, startPoint y: 161, endPoint x: 347, endPoint y: 145, distance: 24.7
click at [328, 161] on button "Edit Order" at bounding box center [318, 165] width 33 height 14
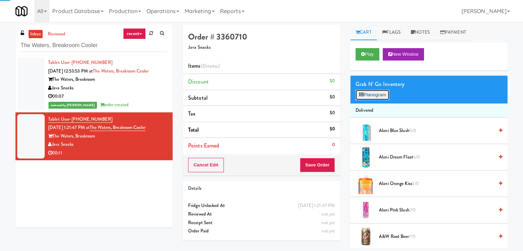
click at [374, 97] on button "Planogram" at bounding box center [373, 95] width 34 height 10
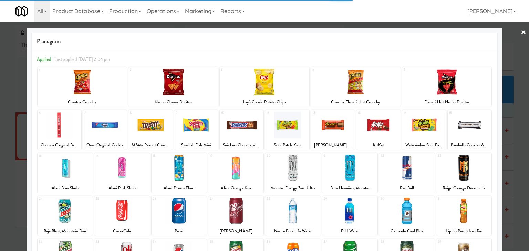
scroll to position [69, 0]
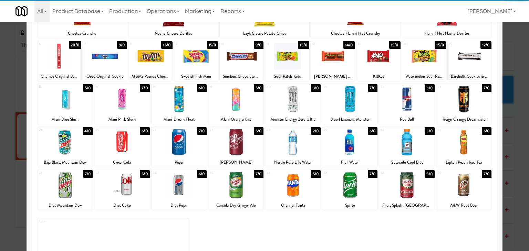
click at [68, 149] on div at bounding box center [65, 142] width 55 height 26
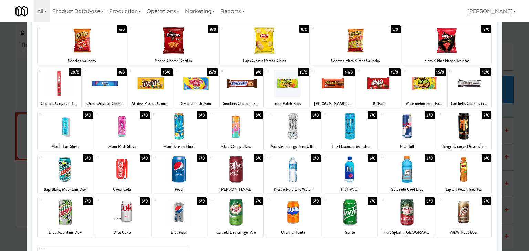
scroll to position [34, 0]
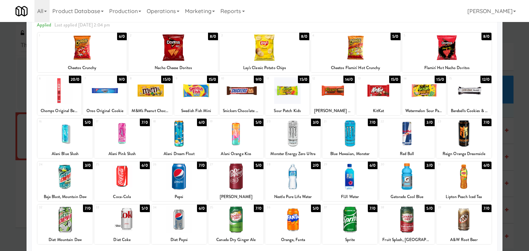
drag, startPoint x: 254, startPoint y: 98, endPoint x: 258, endPoint y: 97, distance: 4.6
click at [254, 97] on div at bounding box center [242, 90] width 44 height 26
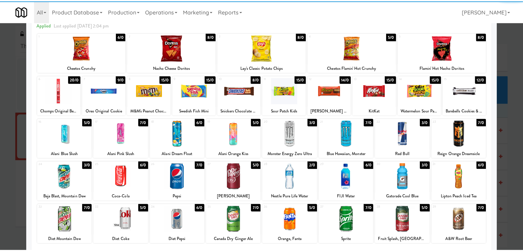
scroll to position [0, 0]
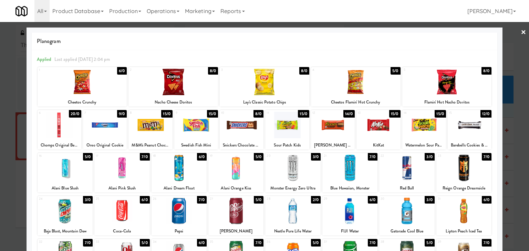
drag, startPoint x: 521, startPoint y: 33, endPoint x: 508, endPoint y: 45, distance: 17.3
click at [520, 33] on div at bounding box center [264, 125] width 529 height 251
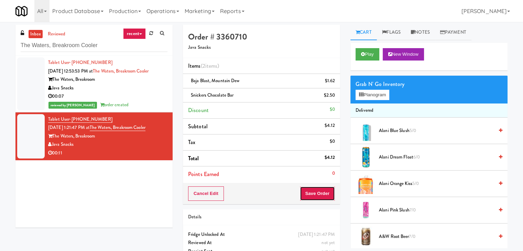
drag, startPoint x: 315, startPoint y: 190, endPoint x: 310, endPoint y: 192, distance: 5.0
click at [315, 190] on button "Save Order" at bounding box center [317, 194] width 35 height 14
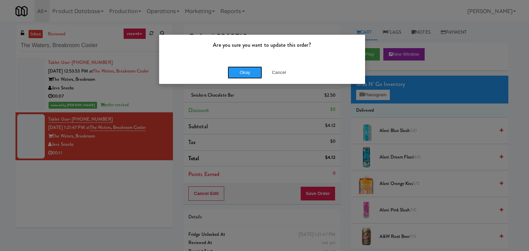
drag, startPoint x: 239, startPoint y: 75, endPoint x: 214, endPoint y: 33, distance: 48.5
click at [239, 74] on button "Okay" at bounding box center [244, 72] width 34 height 12
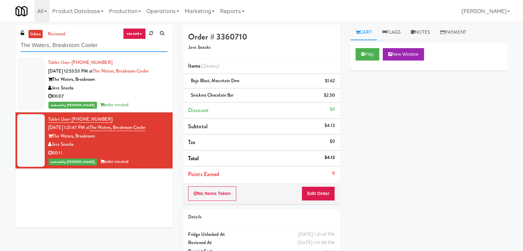
click at [83, 42] on input "The Waters, Breakroom Cooler" at bounding box center [94, 45] width 147 height 13
paste input "Fridge Field Two!"
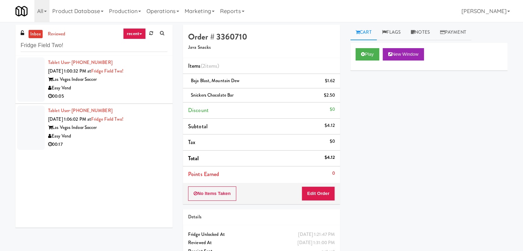
click at [139, 93] on div "00:05" at bounding box center [107, 96] width 119 height 9
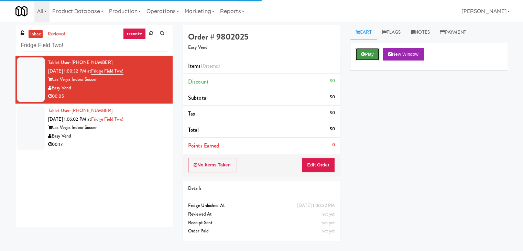
click at [372, 55] on button "Play" at bounding box center [368, 54] width 24 height 12
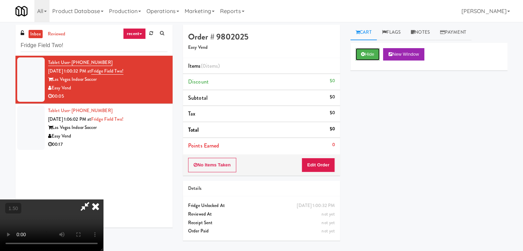
scroll to position [97, 0]
click at [103, 200] on video at bounding box center [51, 226] width 103 height 52
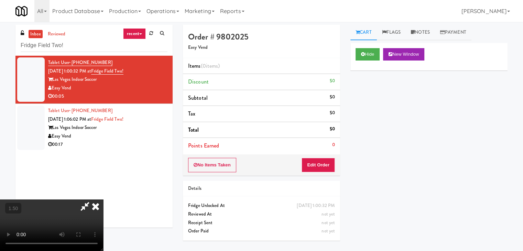
click at [103, 200] on video at bounding box center [51, 226] width 103 height 52
click at [103, 200] on icon at bounding box center [95, 207] width 15 height 14
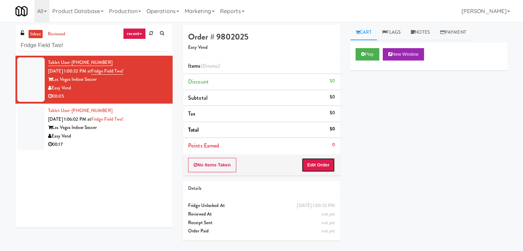
click at [325, 169] on button "Edit Order" at bounding box center [318, 165] width 33 height 14
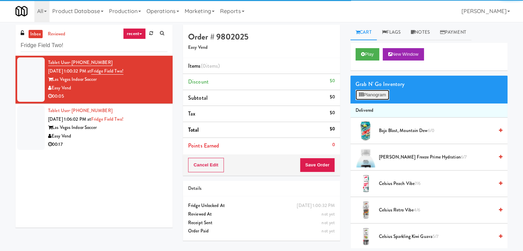
click at [375, 93] on button "Planogram" at bounding box center [373, 95] width 34 height 10
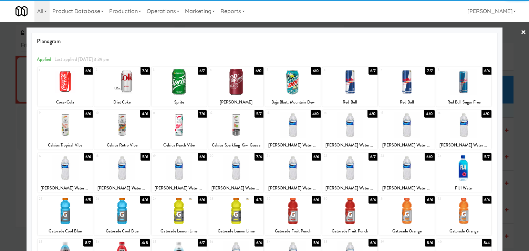
click at [62, 87] on div at bounding box center [65, 82] width 55 height 26
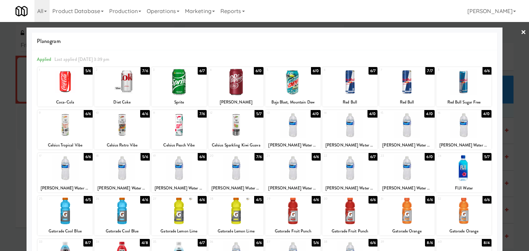
click at [520, 34] on link "×" at bounding box center [523, 32] width 6 height 21
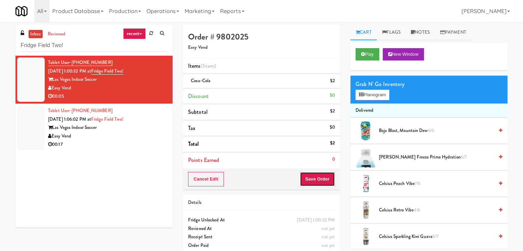
click at [312, 179] on button "Save Order" at bounding box center [317, 179] width 35 height 14
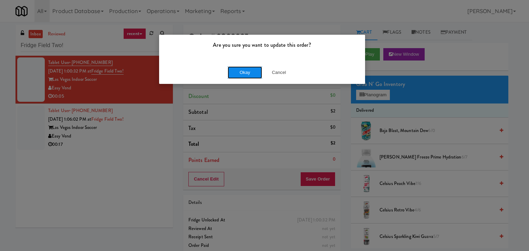
click at [239, 70] on button "Okay" at bounding box center [244, 72] width 34 height 12
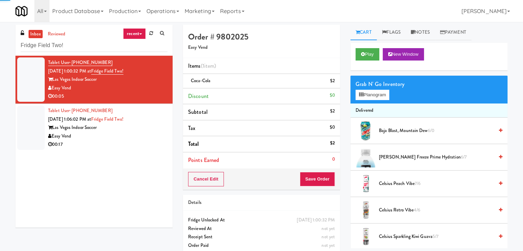
click at [152, 142] on div "00:17" at bounding box center [107, 144] width 119 height 9
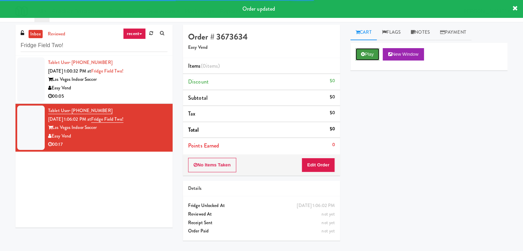
click at [372, 53] on button "Play" at bounding box center [368, 54] width 24 height 12
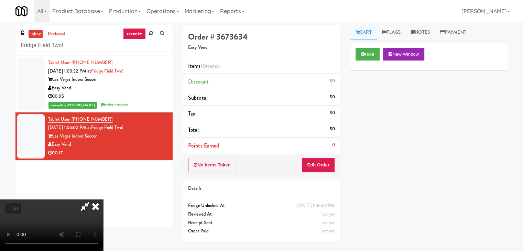
click at [103, 200] on video at bounding box center [51, 226] width 103 height 52
click at [103, 200] on icon at bounding box center [95, 207] width 15 height 14
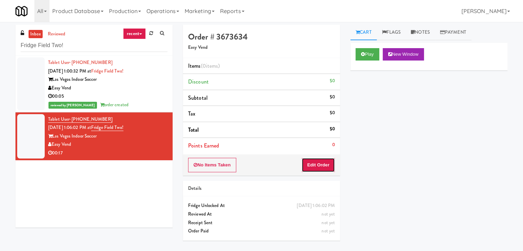
click at [318, 169] on button "Edit Order" at bounding box center [318, 165] width 33 height 14
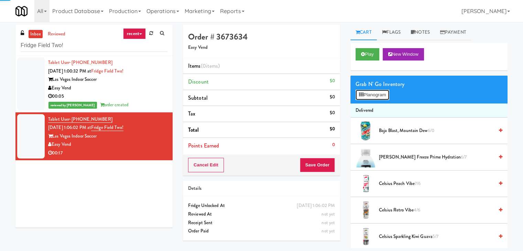
click at [381, 95] on button "Planogram" at bounding box center [373, 95] width 34 height 10
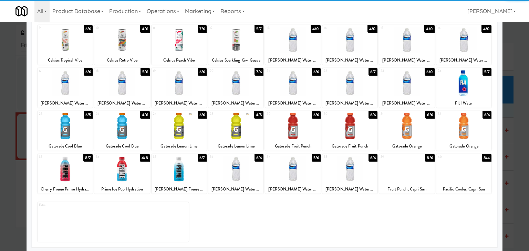
scroll to position [87, 0]
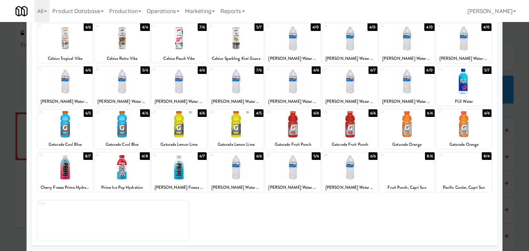
click at [468, 168] on div at bounding box center [463, 167] width 55 height 26
click at [288, 171] on div at bounding box center [292, 167] width 55 height 26
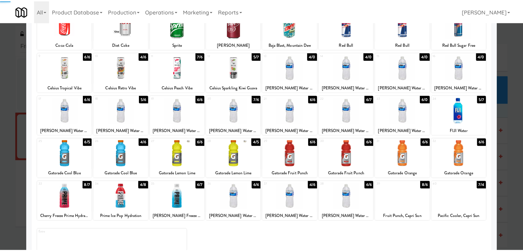
scroll to position [0, 0]
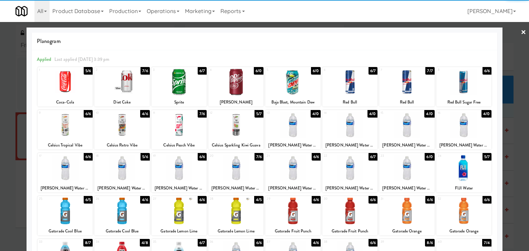
click at [520, 34] on link "×" at bounding box center [523, 32] width 6 height 21
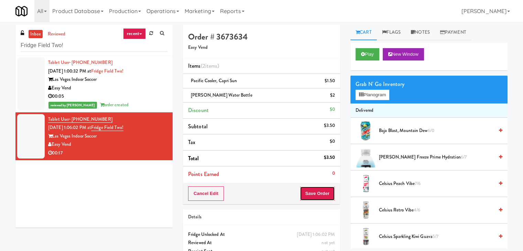
click at [323, 194] on button "Save Order" at bounding box center [317, 194] width 35 height 14
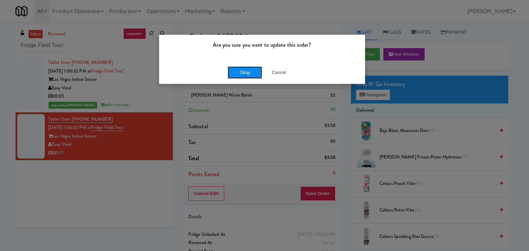
click at [247, 71] on button "Okay" at bounding box center [244, 72] width 34 height 12
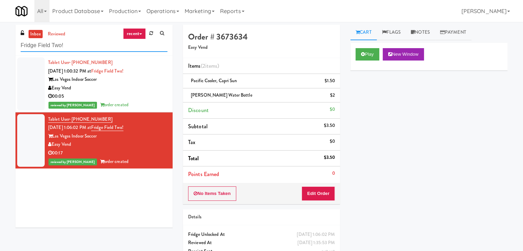
click at [79, 46] on input "Fridge Field Two!" at bounding box center [94, 45] width 147 height 13
click at [80, 45] on input "Fridge Field Two!" at bounding box center [94, 45] width 147 height 13
paste input "The [PERSON_NAME] - Cooler - Right"
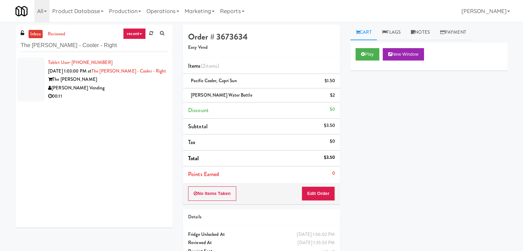
click at [140, 76] on div "Tablet User · (720) 495-1631 [DATE] 1:03:00 PM at The [PERSON_NAME] - Right The…" at bounding box center [107, 79] width 119 height 42
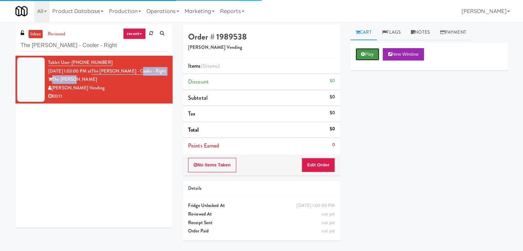
click at [376, 60] on button "Play" at bounding box center [368, 54] width 24 height 12
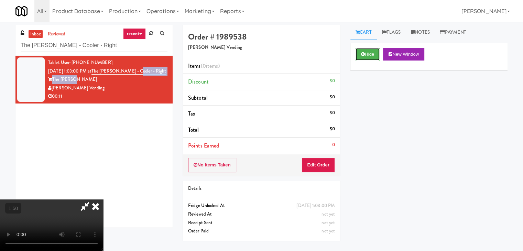
scroll to position [97, 0]
click at [103, 200] on video at bounding box center [51, 226] width 103 height 52
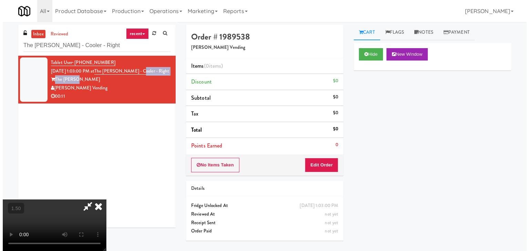
scroll to position [0, 0]
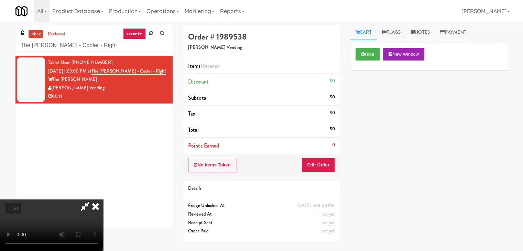
click at [103, 200] on icon at bounding box center [95, 207] width 15 height 14
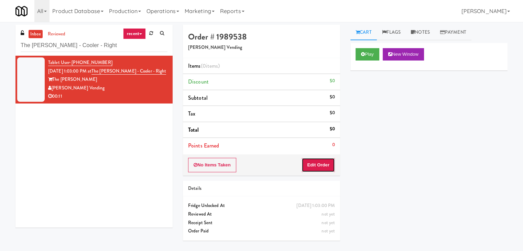
click at [324, 169] on button "Edit Order" at bounding box center [318, 165] width 33 height 14
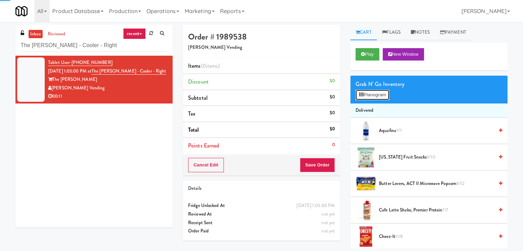
click at [374, 95] on button "Planogram" at bounding box center [373, 95] width 34 height 10
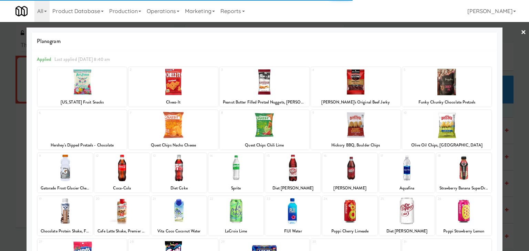
scroll to position [69, 0]
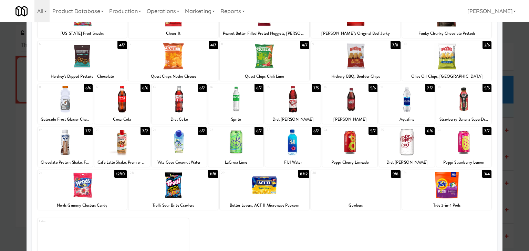
click at [74, 140] on div at bounding box center [65, 142] width 55 height 26
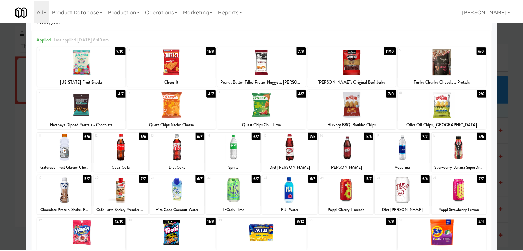
scroll to position [0, 0]
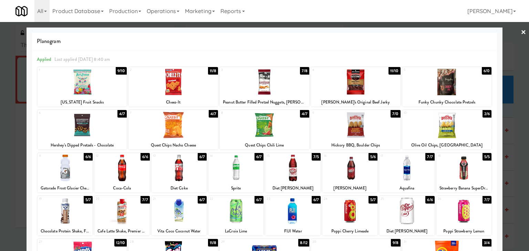
click at [520, 32] on link "×" at bounding box center [523, 32] width 6 height 21
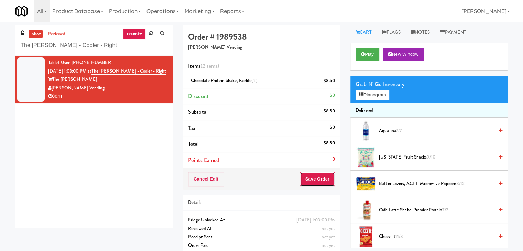
click at [322, 175] on button "Save Order" at bounding box center [317, 179] width 35 height 14
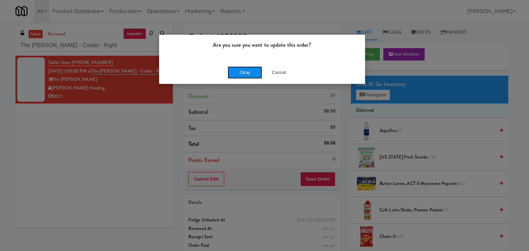
click at [244, 74] on button "Okay" at bounding box center [244, 72] width 34 height 12
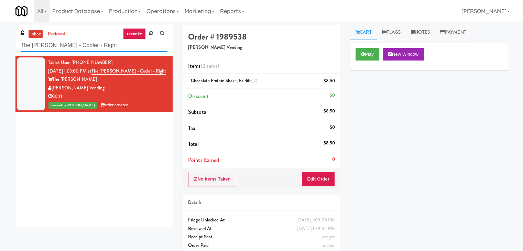
click at [95, 47] on input "The [PERSON_NAME] - Cooler - Right" at bounding box center [94, 45] width 147 height 13
paste input "Alameda West - Snack"
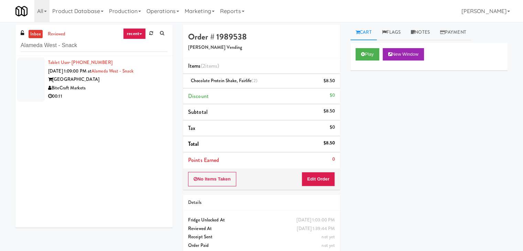
click at [129, 85] on div "BiteCraft Markets" at bounding box center [107, 88] width 119 height 9
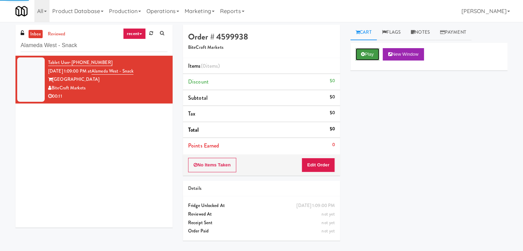
click at [368, 52] on button "Play" at bounding box center [368, 54] width 24 height 12
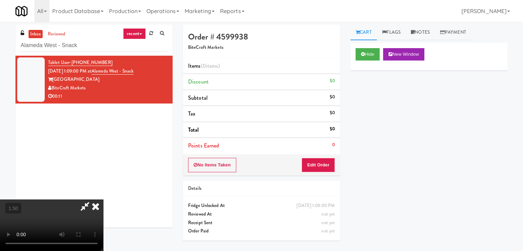
click at [103, 200] on video at bounding box center [51, 226] width 103 height 52
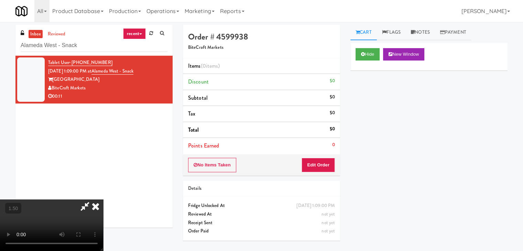
click at [103, 200] on video at bounding box center [51, 226] width 103 height 52
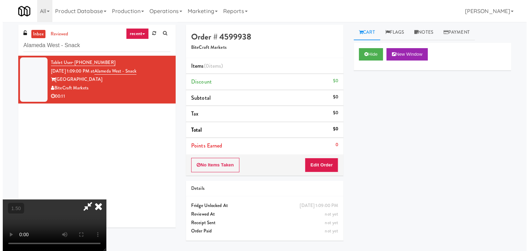
scroll to position [0, 0]
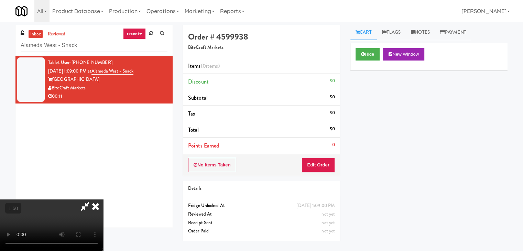
click at [103, 200] on icon at bounding box center [95, 207] width 15 height 14
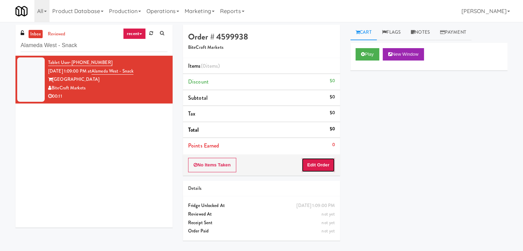
click at [324, 162] on button "Edit Order" at bounding box center [318, 165] width 33 height 14
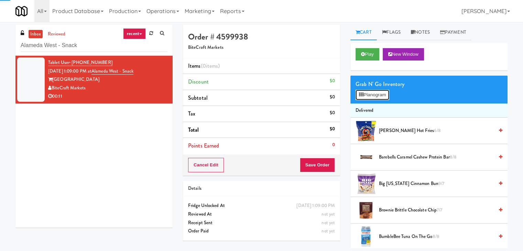
click at [372, 96] on button "Planogram" at bounding box center [373, 95] width 34 height 10
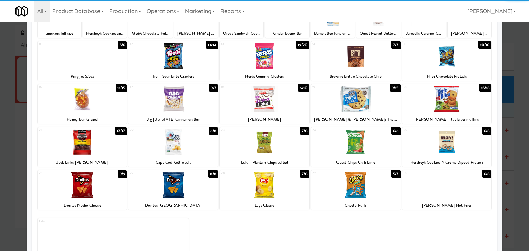
click at [365, 141] on div at bounding box center [355, 142] width 89 height 26
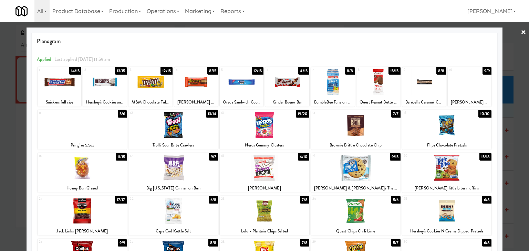
click at [520, 30] on link "×" at bounding box center [523, 32] width 6 height 21
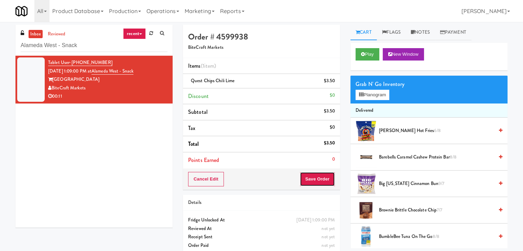
drag, startPoint x: 315, startPoint y: 172, endPoint x: 313, endPoint y: 177, distance: 4.8
click at [314, 173] on button "Save Order" at bounding box center [317, 179] width 35 height 14
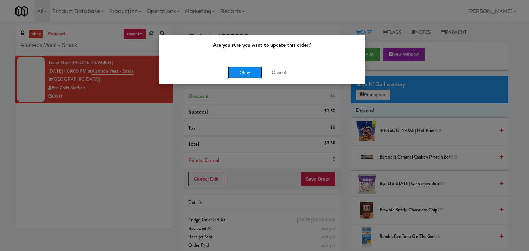
click at [245, 76] on button "Okay" at bounding box center [244, 72] width 34 height 12
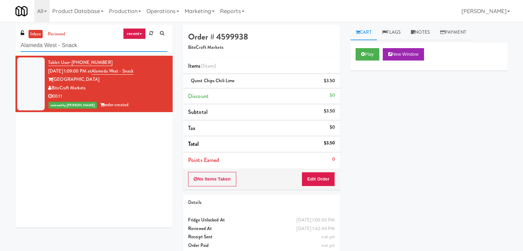
click at [97, 48] on input "Alameda West - Snack" at bounding box center [94, 45] width 147 height 13
paste input "Inwood Combo"
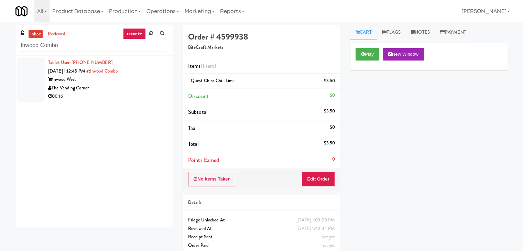
click at [154, 88] on div "The Vending Corner" at bounding box center [107, 88] width 119 height 9
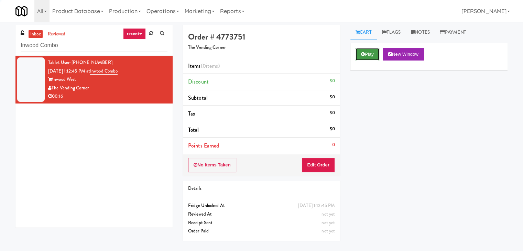
click at [365, 57] on button "Play" at bounding box center [368, 54] width 24 height 12
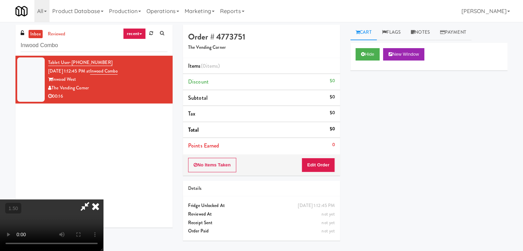
click at [103, 200] on video at bounding box center [51, 226] width 103 height 52
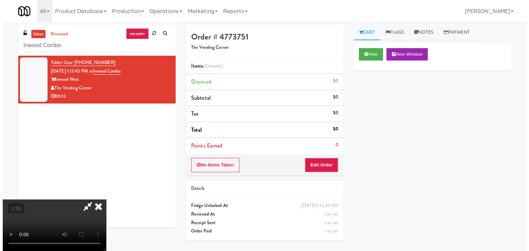
scroll to position [0, 0]
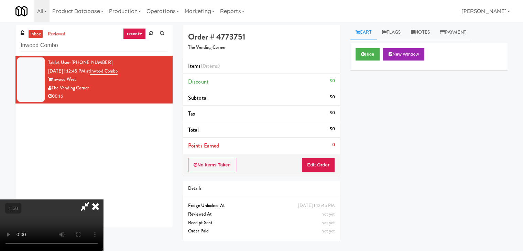
drag, startPoint x: 300, startPoint y: 26, endPoint x: 321, endPoint y: 128, distance: 103.6
click at [103, 200] on icon at bounding box center [95, 207] width 15 height 14
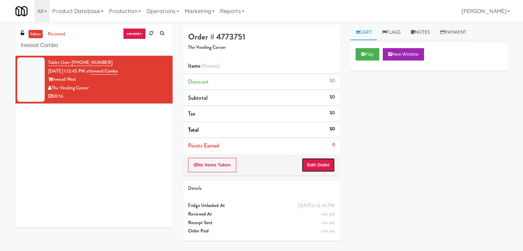
click at [327, 158] on button "Edit Order" at bounding box center [318, 165] width 33 height 14
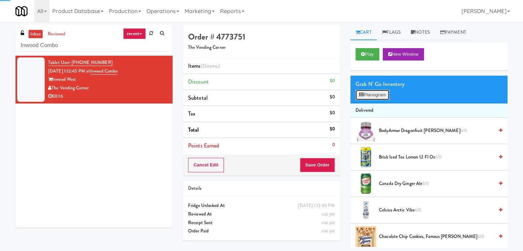
click at [368, 94] on button "Planogram" at bounding box center [373, 95] width 34 height 10
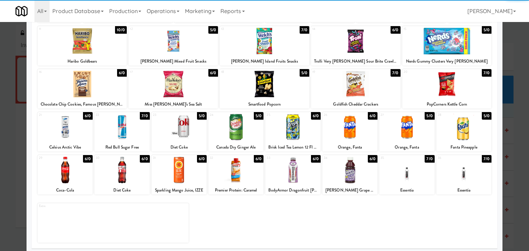
scroll to position [87, 0]
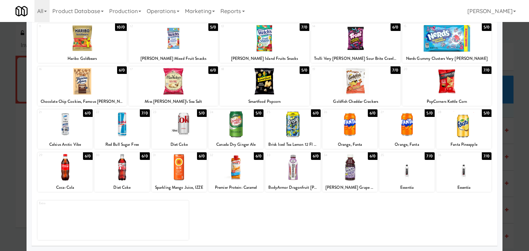
click at [287, 119] on div at bounding box center [292, 124] width 55 height 26
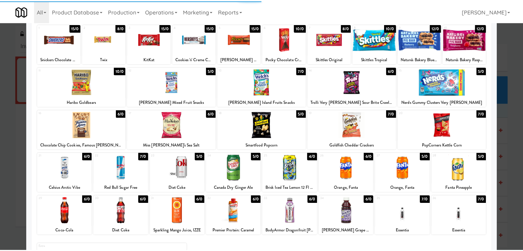
scroll to position [0, 0]
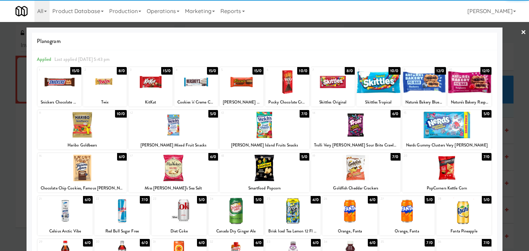
click at [520, 31] on link "×" at bounding box center [523, 32] width 6 height 21
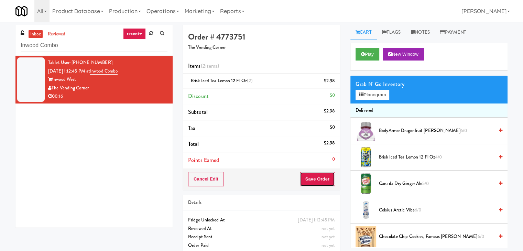
click at [319, 178] on button "Save Order" at bounding box center [317, 179] width 35 height 14
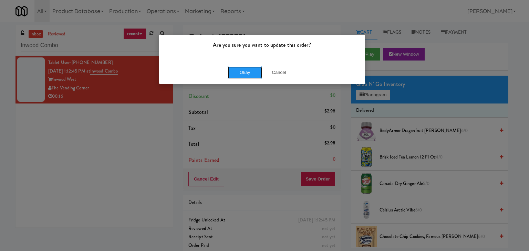
drag, startPoint x: 245, startPoint y: 72, endPoint x: 207, endPoint y: 36, distance: 52.1
click at [245, 72] on button "Okay" at bounding box center [244, 72] width 34 height 12
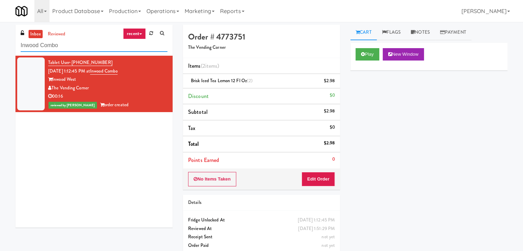
click at [80, 49] on input "Inwood Combo" at bounding box center [94, 45] width 147 height 13
paste input "[PERSON_NAME] Left"
type input "[PERSON_NAME] Left"
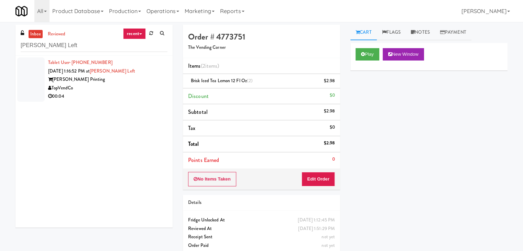
click at [149, 94] on div "00:04" at bounding box center [107, 96] width 119 height 9
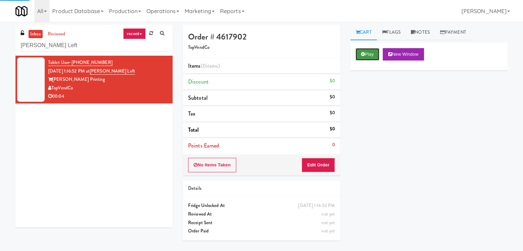
click at [370, 54] on button "Play" at bounding box center [368, 54] width 24 height 12
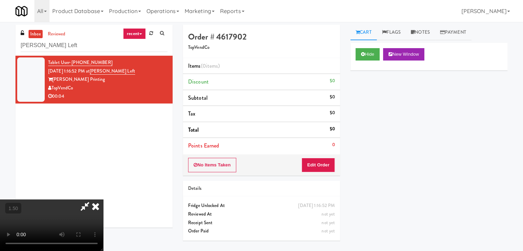
click at [103, 200] on video at bounding box center [51, 226] width 103 height 52
drag, startPoint x: 302, startPoint y: 31, endPoint x: 324, endPoint y: 119, distance: 91.0
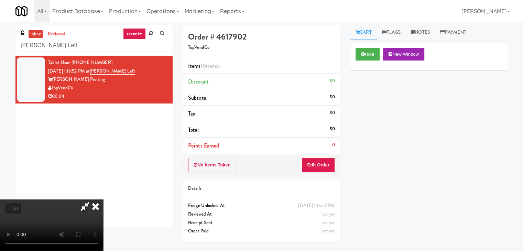
click at [103, 200] on icon at bounding box center [95, 207] width 15 height 14
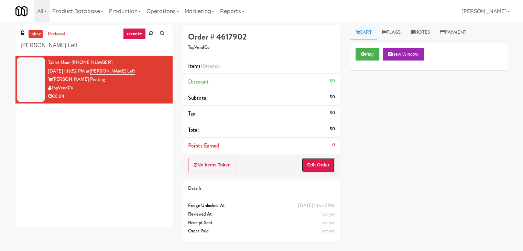
click at [324, 163] on button "Edit Order" at bounding box center [318, 165] width 33 height 14
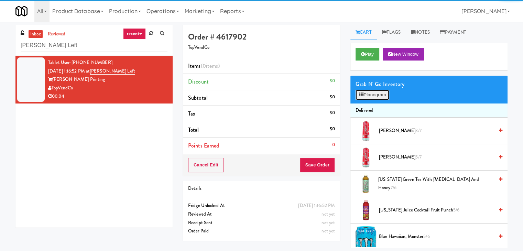
click at [371, 90] on button "Planogram" at bounding box center [373, 95] width 34 height 10
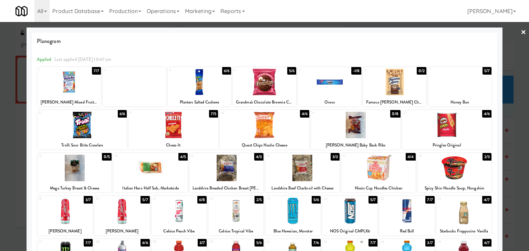
click at [155, 176] on div at bounding box center [150, 168] width 74 height 26
drag, startPoint x: 519, startPoint y: 31, endPoint x: 479, endPoint y: 45, distance: 43.0
click at [520, 31] on link "×" at bounding box center [523, 32] width 6 height 21
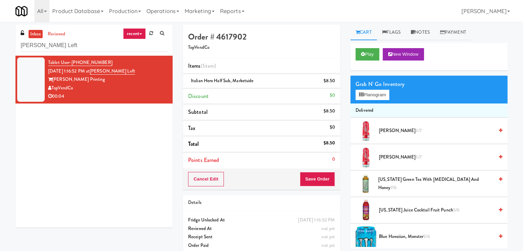
click at [424, 33] on link "Notes" at bounding box center [420, 32] width 29 height 15
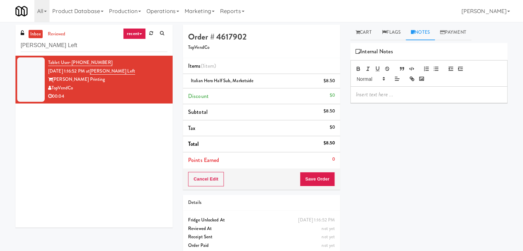
click at [399, 98] on div at bounding box center [429, 95] width 157 height 16
click at [0, 72] on div "inbox reviewed recent all unclear take inventory issue suspicious failed recent…" at bounding box center [261, 142] width 523 height 235
click at [379, 93] on p at bounding box center [429, 95] width 146 height 8
paste div
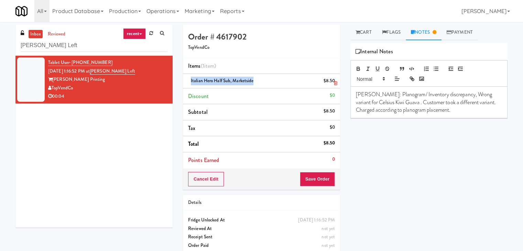
drag, startPoint x: 252, startPoint y: 81, endPoint x: 190, endPoint y: 82, distance: 61.9
click at [190, 82] on div "Italian Hero Half Sub, Marketside $8.50" at bounding box center [261, 81] width 147 height 9
copy span "Italian Hero Half Sub, Marketside"
drag, startPoint x: 396, startPoint y: 102, endPoint x: 349, endPoint y: 103, distance: 47.5
click at [349, 103] on div "Cart Flags Notes Payment Play New Window Grab N' Go Inventory Planogram Deliver…" at bounding box center [429, 137] width 168 height 224
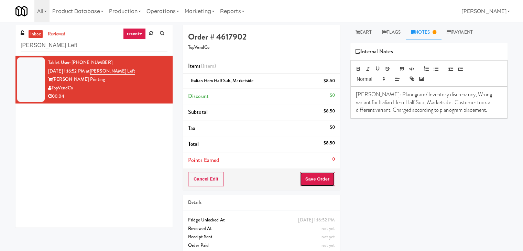
drag, startPoint x: 324, startPoint y: 179, endPoint x: 322, endPoint y: 175, distance: 4.0
click at [323, 177] on button "Save Order" at bounding box center [317, 179] width 35 height 14
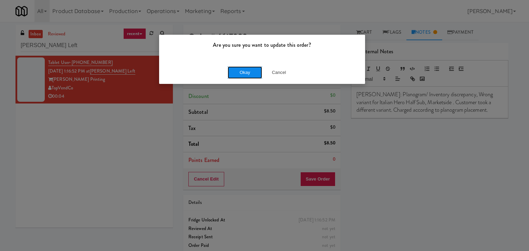
click at [251, 73] on button "Okay" at bounding box center [244, 72] width 34 height 12
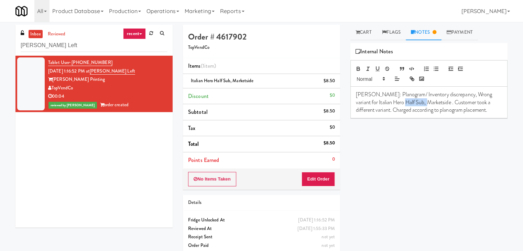
drag, startPoint x: 414, startPoint y: 103, endPoint x: 391, endPoint y: 102, distance: 23.4
click at [391, 102] on p "[PERSON_NAME]: Planogram/ Inventory discrepancy, Wrong variant for Italian Hero…" at bounding box center [429, 102] width 146 height 23
copy p "Marketside"
click at [357, 33] on icon at bounding box center [358, 32] width 4 height 4
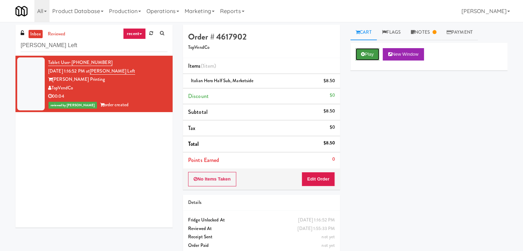
click at [368, 58] on button "Play" at bounding box center [368, 54] width 24 height 12
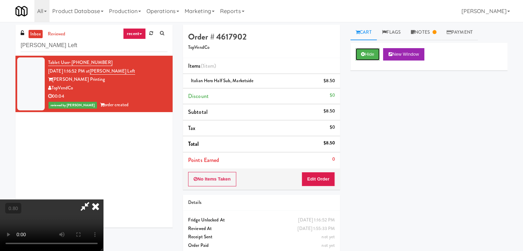
scroll to position [97, 0]
click at [103, 200] on video at bounding box center [51, 226] width 103 height 52
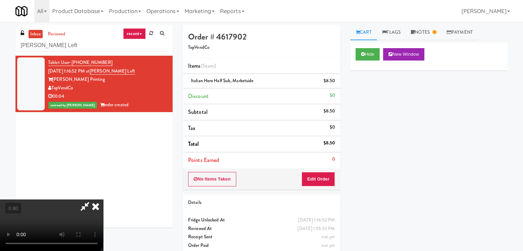
click at [103, 200] on video at bounding box center [51, 226] width 103 height 52
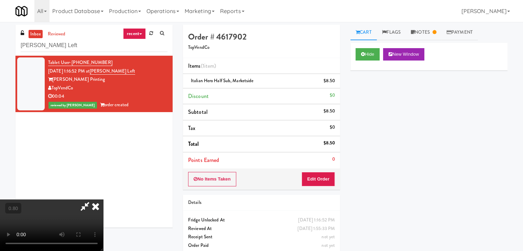
click at [103, 200] on video at bounding box center [51, 226] width 103 height 52
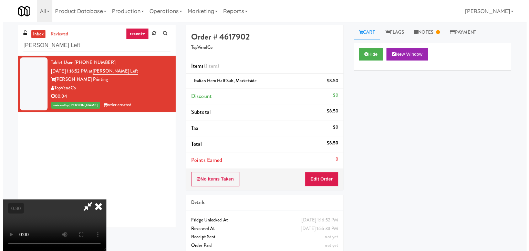
scroll to position [0, 0]
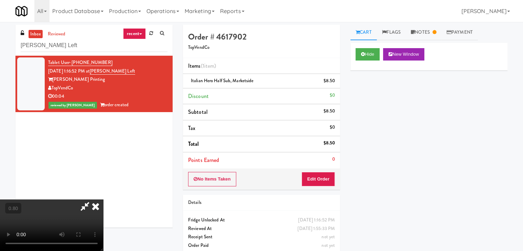
click at [103, 200] on icon at bounding box center [95, 207] width 15 height 14
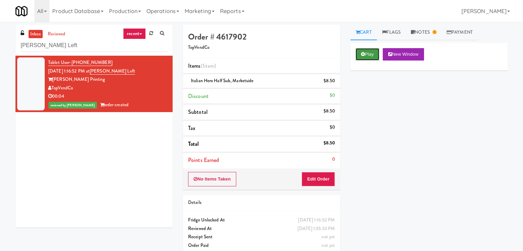
click at [366, 57] on button "Play" at bounding box center [368, 54] width 24 height 12
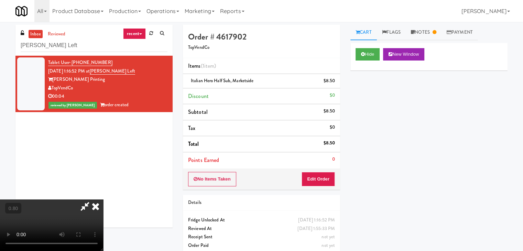
click at [97, 206] on icon at bounding box center [95, 207] width 15 height 14
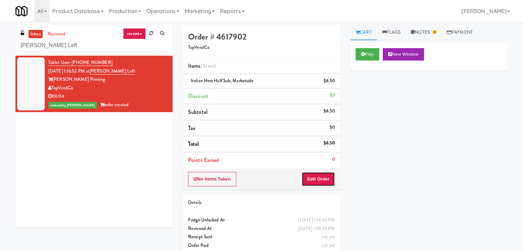
click at [317, 174] on button "Edit Order" at bounding box center [318, 179] width 33 height 14
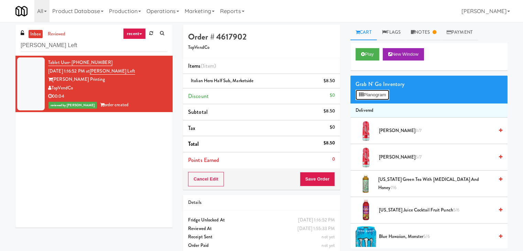
click at [386, 94] on button "Planogram" at bounding box center [373, 95] width 34 height 10
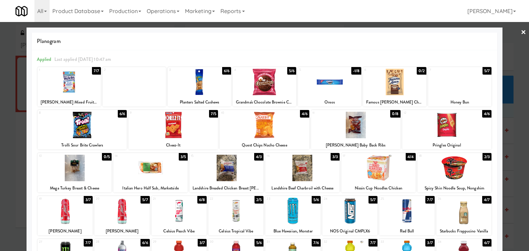
click at [520, 30] on link "×" at bounding box center [523, 32] width 6 height 21
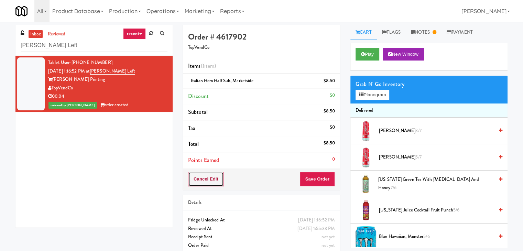
click at [212, 179] on button "Cancel Edit" at bounding box center [206, 179] width 36 height 14
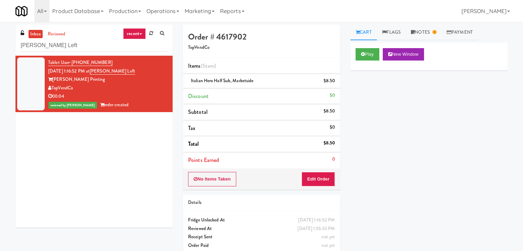
drag, startPoint x: 73, startPoint y: 88, endPoint x: 53, endPoint y: 88, distance: 20.6
click at [53, 88] on div "TopVendCo" at bounding box center [107, 88] width 119 height 9
copy div "TopVendCo"
click at [80, 46] on input "[PERSON_NAME] Left" at bounding box center [94, 45] width 147 height 13
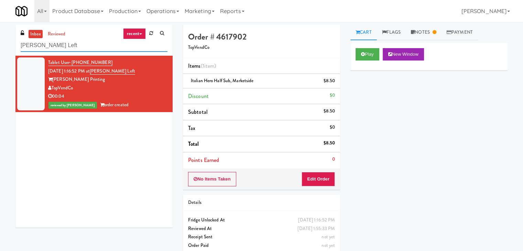
click at [80, 46] on input "[PERSON_NAME] Left" at bounding box center [94, 45] width 147 height 13
paste input "Vista St. Clair - Cooler"
type input "Vista St. Clair - Cooler"
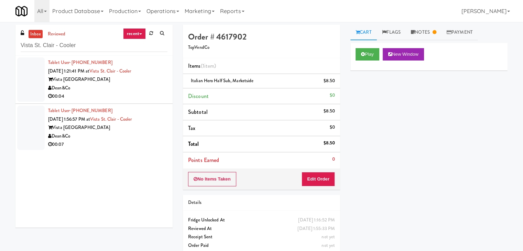
click at [148, 84] on div "Dean&Co" at bounding box center [107, 88] width 119 height 9
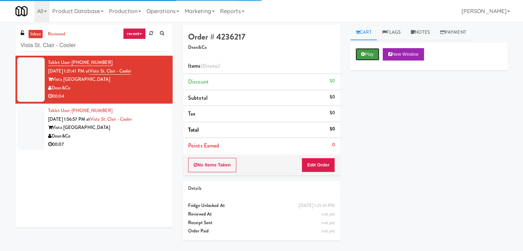
click at [369, 53] on button "Play" at bounding box center [368, 54] width 24 height 12
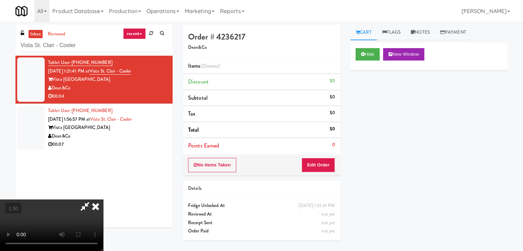
click at [103, 200] on video at bounding box center [51, 226] width 103 height 52
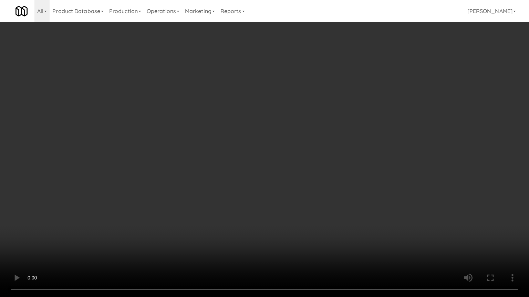
click at [226, 138] on video at bounding box center [264, 148] width 529 height 297
click at [214, 136] on video at bounding box center [264, 148] width 529 height 297
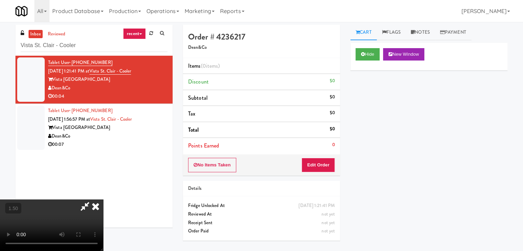
click at [103, 200] on icon at bounding box center [95, 207] width 15 height 14
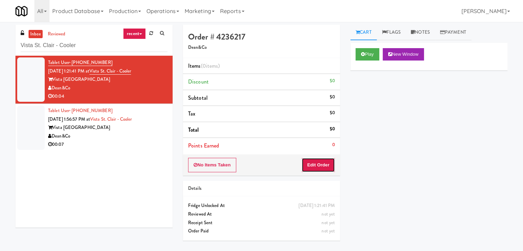
drag, startPoint x: 319, startPoint y: 161, endPoint x: 335, endPoint y: 149, distance: 20.2
click at [319, 161] on button "Edit Order" at bounding box center [318, 165] width 33 height 14
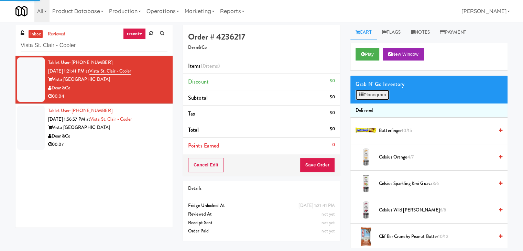
click at [382, 92] on button "Planogram" at bounding box center [373, 95] width 34 height 10
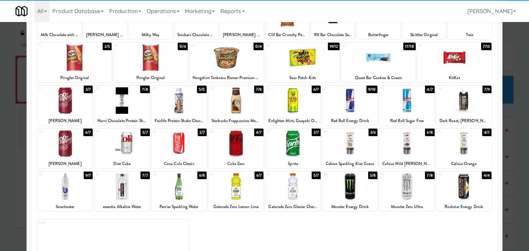
scroll to position [69, 0]
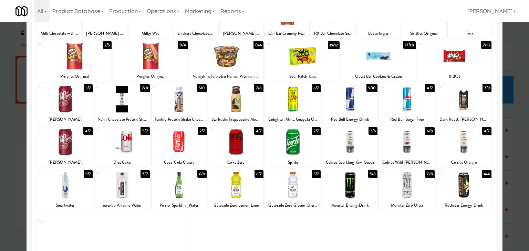
click at [462, 145] on div at bounding box center [463, 142] width 55 height 26
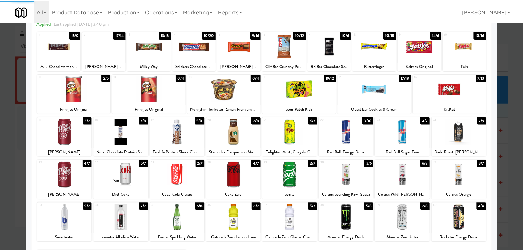
scroll to position [0, 0]
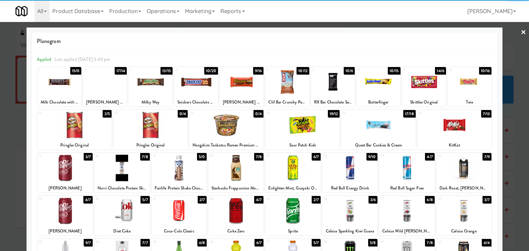
click at [520, 30] on link "×" at bounding box center [523, 32] width 6 height 21
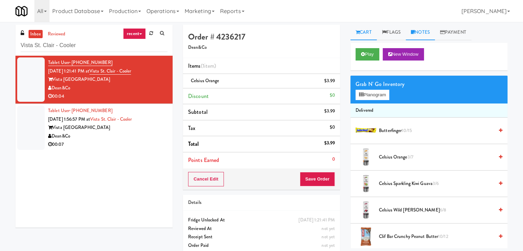
click at [418, 33] on link "Notes" at bounding box center [420, 32] width 29 height 15
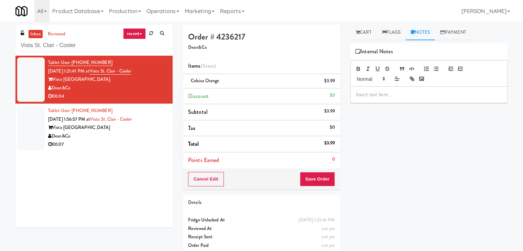
drag, startPoint x: 404, startPoint y: 93, endPoint x: 396, endPoint y: 91, distance: 8.3
click at [403, 93] on p at bounding box center [429, 95] width 146 height 8
click at [0, 73] on div "inbox reviewed recent all unclear take inventory issue suspicious failed recent…" at bounding box center [261, 142] width 523 height 235
click at [406, 94] on p at bounding box center [429, 95] width 146 height 8
click at [364, 34] on link "Cart" at bounding box center [364, 32] width 26 height 15
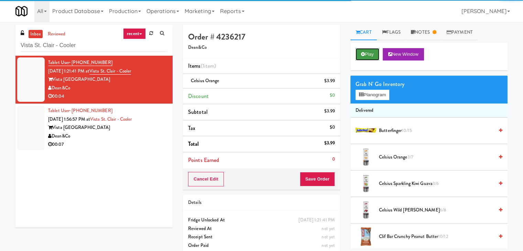
click at [363, 56] on button "Play" at bounding box center [368, 54] width 24 height 12
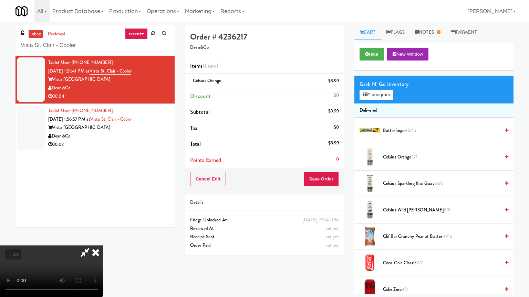
click at [103, 246] on video at bounding box center [51, 272] width 103 height 52
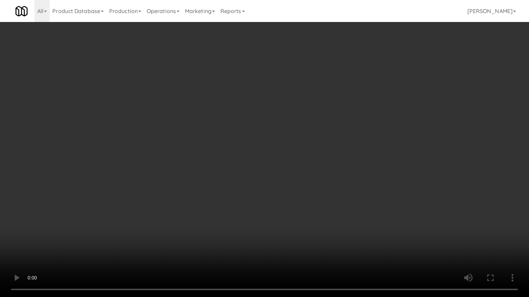
click at [160, 158] on video at bounding box center [264, 148] width 529 height 297
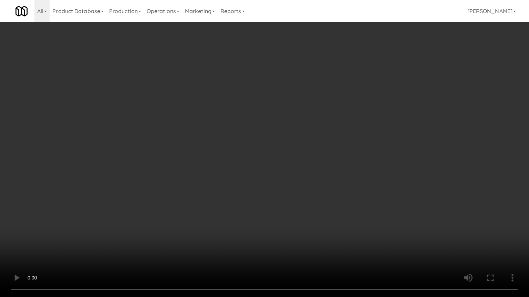
click at [160, 158] on video at bounding box center [264, 148] width 529 height 297
click at [159, 157] on video at bounding box center [264, 148] width 529 height 297
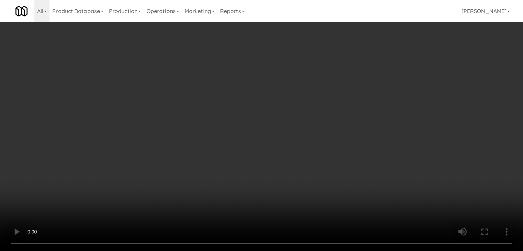
click at [158, 174] on video at bounding box center [261, 125] width 523 height 251
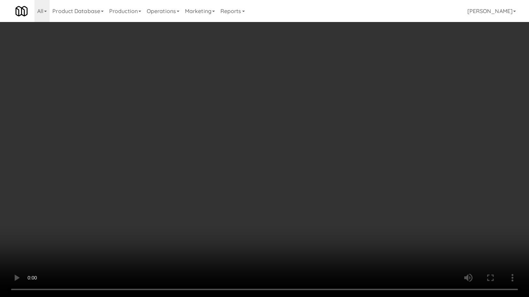
click at [194, 139] on video at bounding box center [264, 148] width 529 height 297
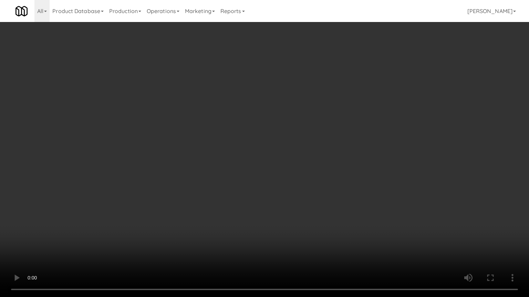
click at [194, 139] on video at bounding box center [264, 148] width 529 height 297
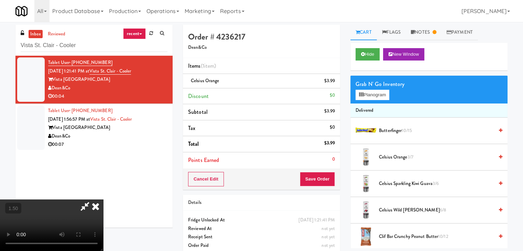
click at [103, 200] on icon at bounding box center [95, 207] width 15 height 14
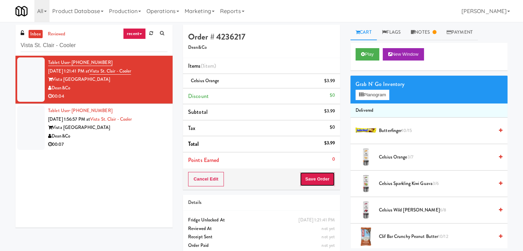
click at [323, 182] on button "Save Order" at bounding box center [317, 179] width 35 height 14
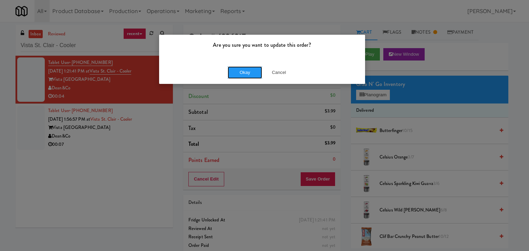
drag, startPoint x: 253, startPoint y: 74, endPoint x: 200, endPoint y: 114, distance: 66.5
click at [253, 74] on button "Okay" at bounding box center [244, 72] width 34 height 12
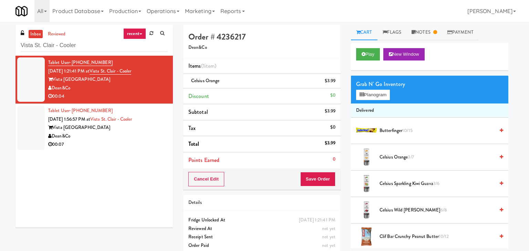
click at [149, 142] on div "00:07" at bounding box center [107, 144] width 119 height 9
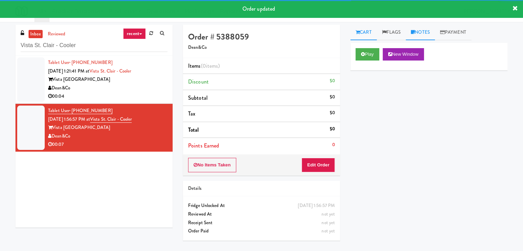
click at [414, 32] on icon at bounding box center [413, 32] width 4 height 4
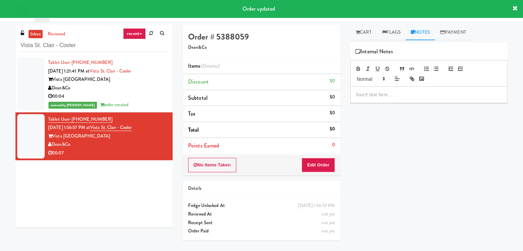
click at [388, 94] on p at bounding box center [429, 95] width 146 height 8
click at [365, 28] on link "Cart" at bounding box center [364, 32] width 26 height 15
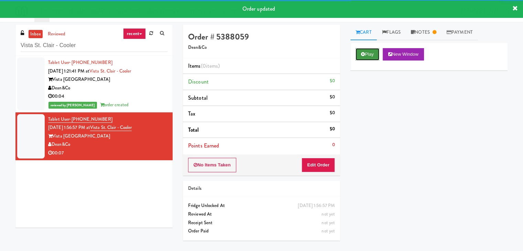
click at [368, 51] on button "Play" at bounding box center [368, 54] width 24 height 12
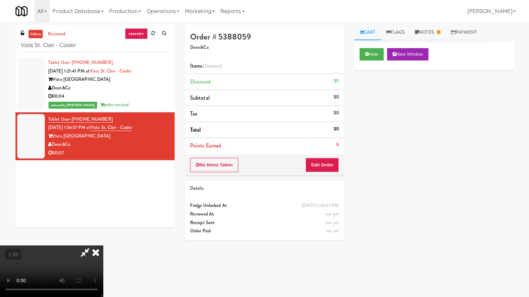
click at [103, 246] on video at bounding box center [51, 272] width 103 height 52
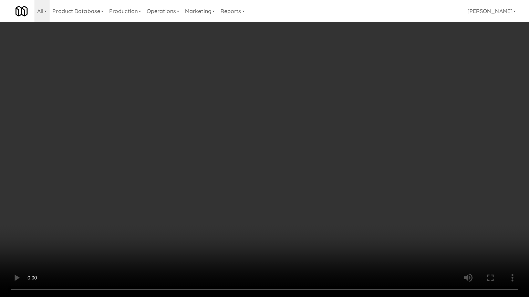
click at [209, 124] on video at bounding box center [264, 148] width 529 height 297
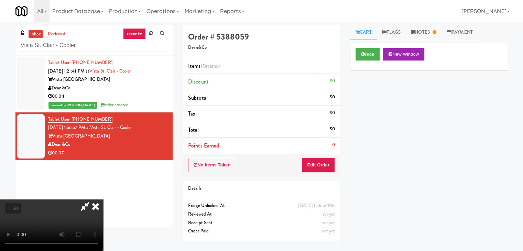
drag, startPoint x: 308, startPoint y: 83, endPoint x: 317, endPoint y: 150, distance: 68.4
click at [103, 200] on icon at bounding box center [95, 207] width 15 height 14
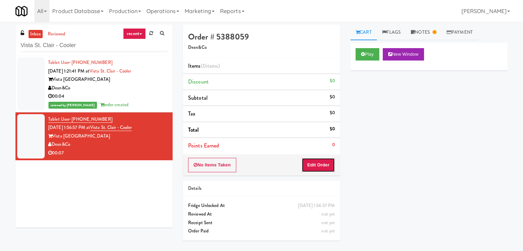
click at [318, 164] on button "Edit Order" at bounding box center [318, 165] width 33 height 14
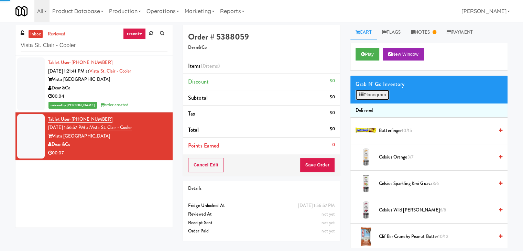
click at [375, 98] on button "Planogram" at bounding box center [373, 95] width 34 height 10
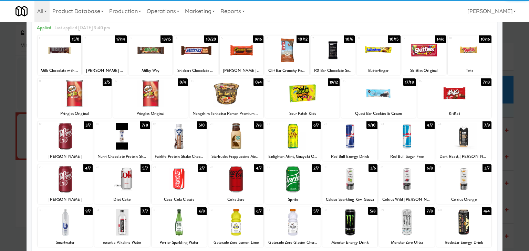
scroll to position [69, 0]
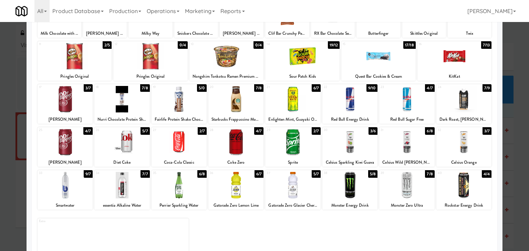
click at [351, 102] on div at bounding box center [349, 99] width 55 height 26
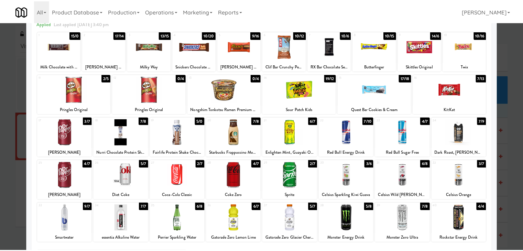
scroll to position [0, 0]
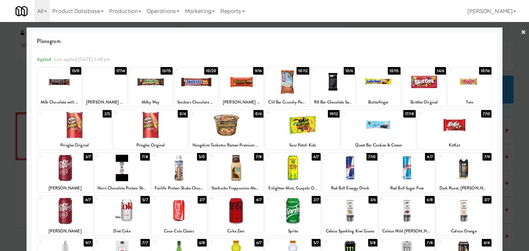
click at [520, 31] on link "×" at bounding box center [523, 32] width 6 height 21
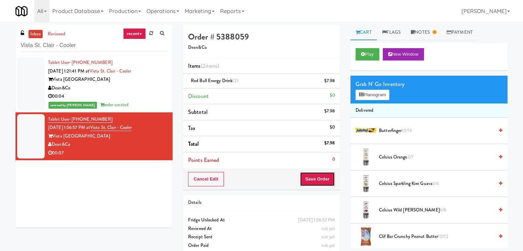
click at [314, 174] on button "Save Order" at bounding box center [317, 179] width 35 height 14
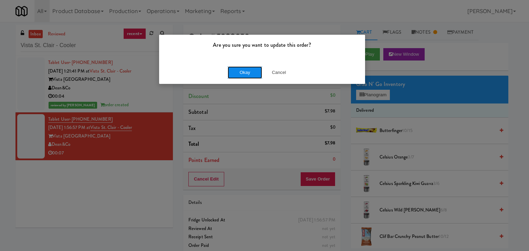
click at [251, 73] on button "Okay" at bounding box center [244, 72] width 34 height 12
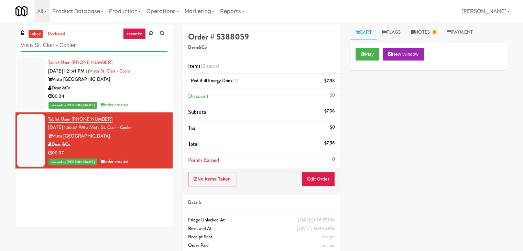
click at [100, 44] on input "Vista St. Clair - Cooler" at bounding box center [94, 45] width 147 height 13
click at [99, 44] on input "Vista St. Clair - Cooler" at bounding box center [94, 45] width 147 height 13
paste input "Spring & [PERSON_NAME] - Combo Cooler A"
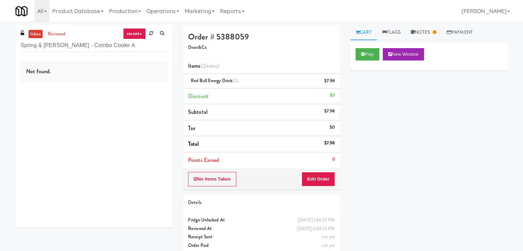
click at [140, 85] on div "Not found." at bounding box center [93, 142] width 157 height 172
drag, startPoint x: 114, startPoint y: 46, endPoint x: 62, endPoint y: 43, distance: 52.4
click at [62, 43] on input "Spring & [PERSON_NAME] - Combo Cooler A" at bounding box center [94, 45] width 147 height 13
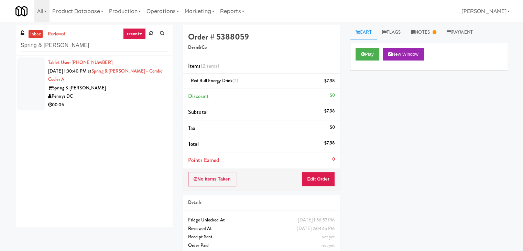
drag, startPoint x: 143, startPoint y: 93, endPoint x: 143, endPoint y: 87, distance: 5.5
click at [143, 93] on div "Pennys DC" at bounding box center [107, 96] width 119 height 9
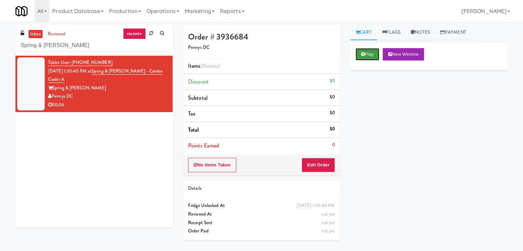
drag, startPoint x: 365, startPoint y: 53, endPoint x: 351, endPoint y: 51, distance: 13.6
click at [365, 53] on button "Play" at bounding box center [368, 54] width 24 height 12
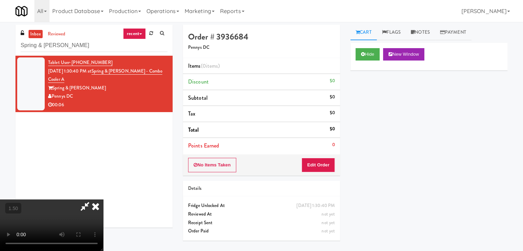
click at [103, 200] on video at bounding box center [51, 226] width 103 height 52
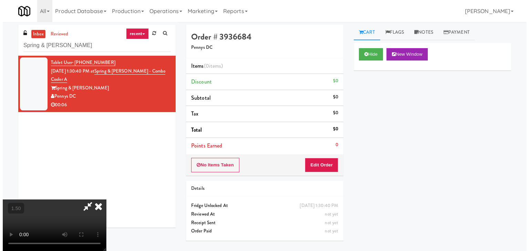
scroll to position [0, 0]
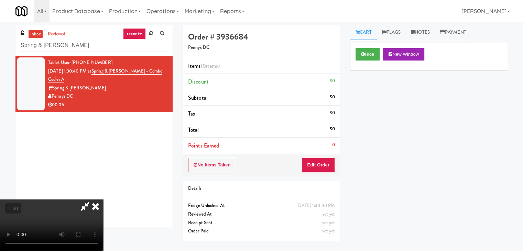
click at [103, 200] on icon at bounding box center [95, 207] width 15 height 14
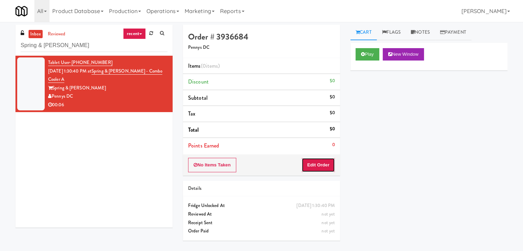
click at [318, 166] on button "Edit Order" at bounding box center [318, 165] width 33 height 14
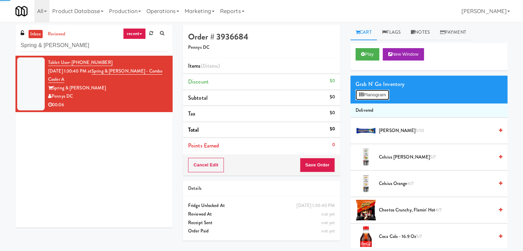
click at [369, 95] on button "Planogram" at bounding box center [373, 95] width 34 height 10
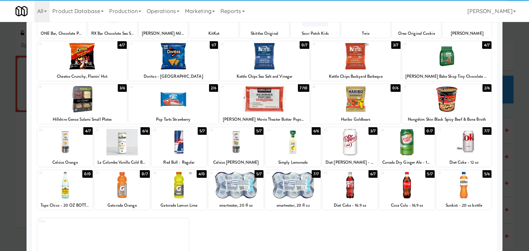
click at [181, 138] on div at bounding box center [178, 142] width 55 height 26
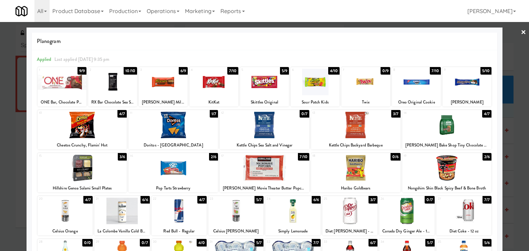
drag, startPoint x: 516, startPoint y: 31, endPoint x: 432, endPoint y: 101, distance: 110.0
click at [520, 31] on link "×" at bounding box center [523, 32] width 6 height 21
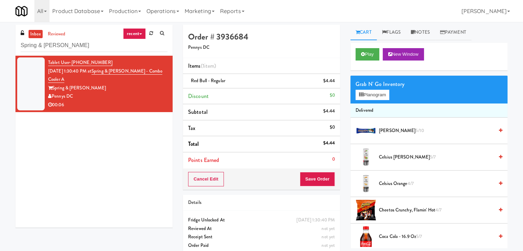
click at [299, 180] on div "Cancel Edit Save Order" at bounding box center [261, 179] width 157 height 21
click at [312, 180] on button "Save Order" at bounding box center [317, 179] width 35 height 14
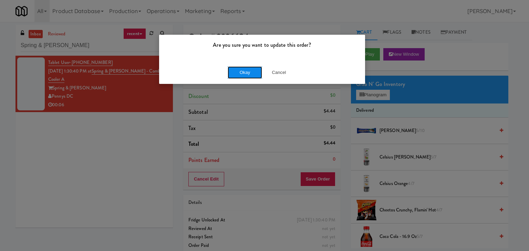
click at [244, 73] on button "Okay" at bounding box center [244, 72] width 34 height 12
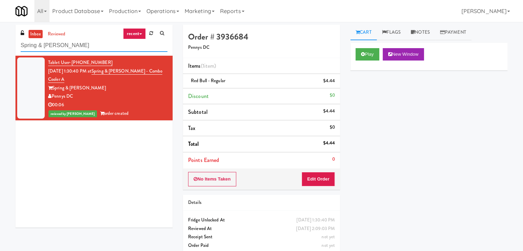
click at [92, 44] on input "Spring & [PERSON_NAME]" at bounding box center [94, 45] width 147 height 13
paste input "Railside Fresh"
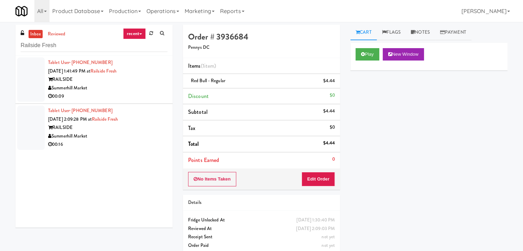
click at [147, 98] on div "00:09" at bounding box center [107, 96] width 119 height 9
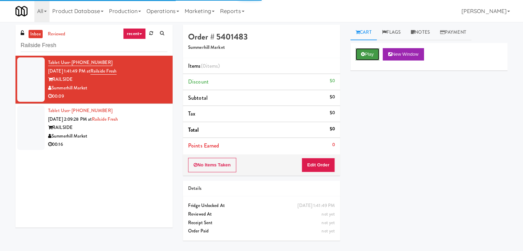
click at [369, 53] on button "Play" at bounding box center [368, 54] width 24 height 12
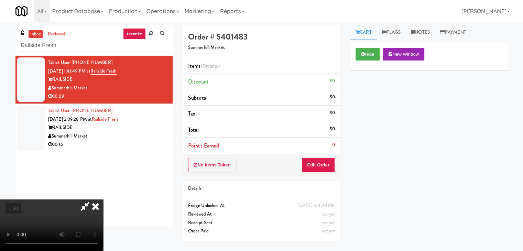
click at [103, 200] on video at bounding box center [51, 226] width 103 height 52
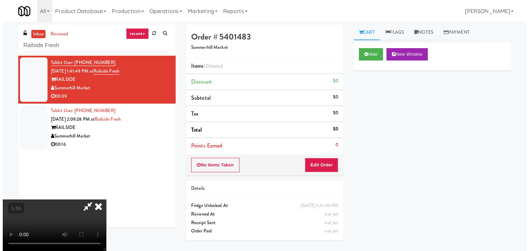
scroll to position [0, 0]
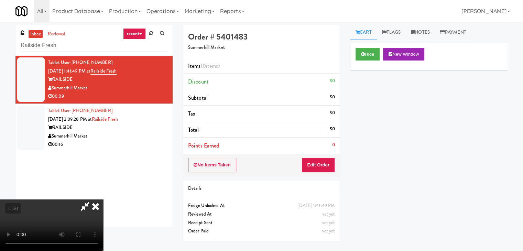
click at [103, 200] on icon at bounding box center [95, 207] width 15 height 14
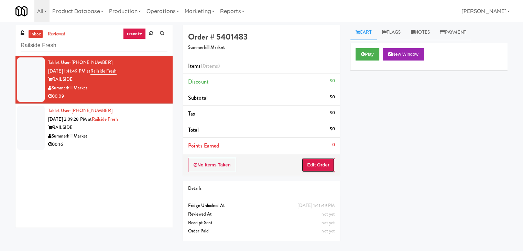
drag, startPoint x: 319, startPoint y: 162, endPoint x: 332, endPoint y: 152, distance: 16.7
click at [319, 161] on button "Edit Order" at bounding box center [318, 165] width 33 height 14
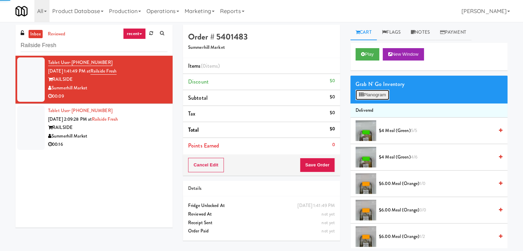
click at [377, 95] on button "Planogram" at bounding box center [373, 95] width 34 height 10
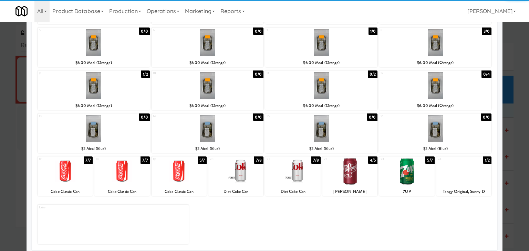
scroll to position [87, 0]
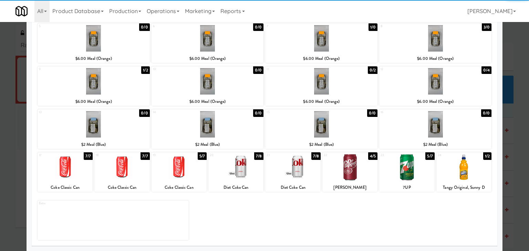
click at [185, 171] on div at bounding box center [178, 167] width 55 height 26
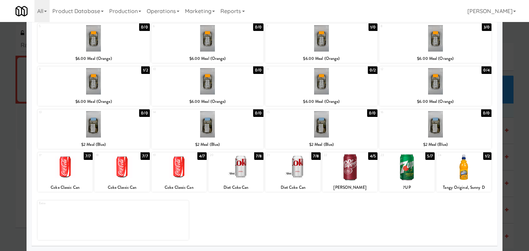
click at [462, 171] on div at bounding box center [463, 167] width 55 height 26
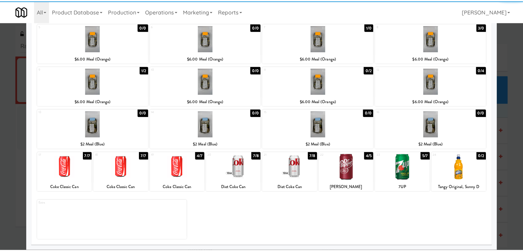
scroll to position [0, 0]
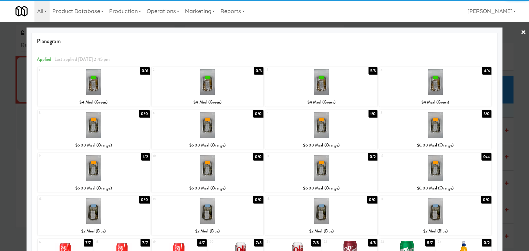
click at [520, 33] on link "×" at bounding box center [523, 32] width 6 height 21
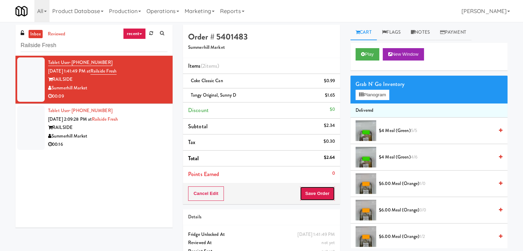
click at [320, 194] on button "Save Order" at bounding box center [317, 194] width 35 height 14
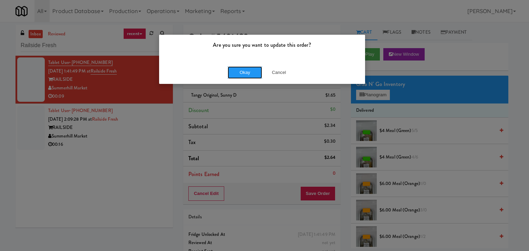
drag, startPoint x: 256, startPoint y: 74, endPoint x: 219, endPoint y: 93, distance: 41.9
click at [255, 73] on button "Okay" at bounding box center [244, 72] width 34 height 12
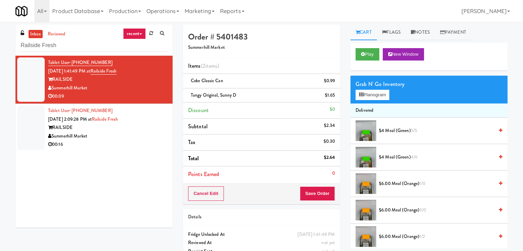
click at [136, 142] on div "00:16" at bounding box center [107, 144] width 119 height 9
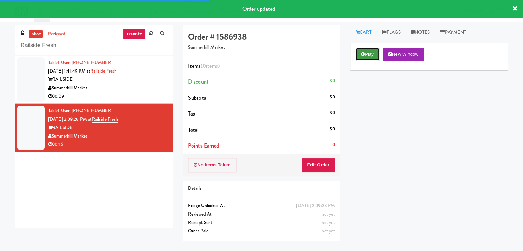
click at [369, 52] on button "Play" at bounding box center [368, 54] width 24 height 12
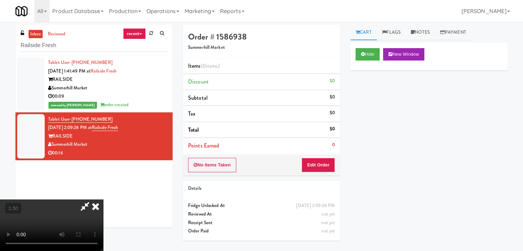
click at [103, 200] on icon at bounding box center [95, 207] width 15 height 14
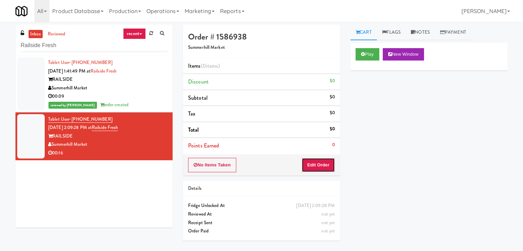
click at [317, 160] on button "Edit Order" at bounding box center [318, 165] width 33 height 14
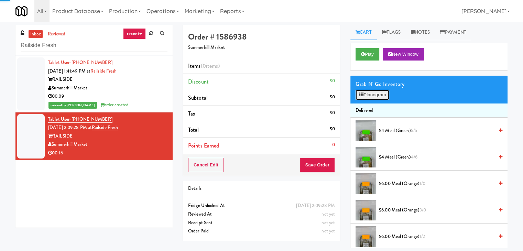
click at [372, 95] on button "Planogram" at bounding box center [373, 95] width 34 height 10
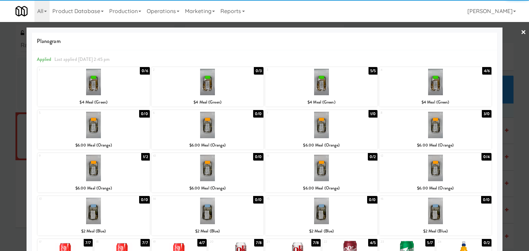
click at [328, 83] on div at bounding box center [321, 82] width 112 height 26
drag, startPoint x: 517, startPoint y: 32, endPoint x: 494, endPoint y: 55, distance: 32.6
click at [520, 32] on link "×" at bounding box center [523, 32] width 6 height 21
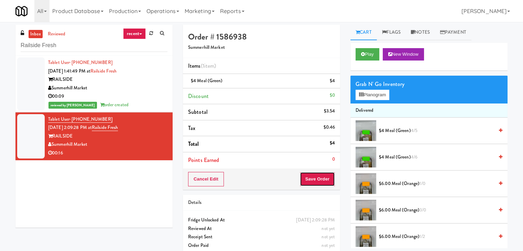
click at [310, 184] on button "Save Order" at bounding box center [317, 179] width 35 height 14
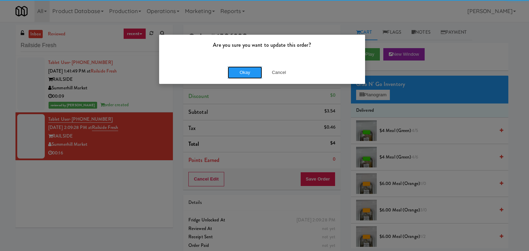
drag, startPoint x: 243, startPoint y: 71, endPoint x: 229, endPoint y: 53, distance: 22.7
click at [243, 69] on button "Okay" at bounding box center [244, 72] width 34 height 12
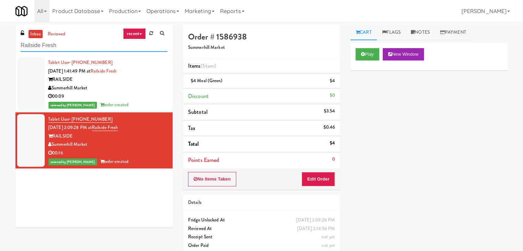
click at [85, 48] on input "Railside Fresh" at bounding box center [94, 45] width 147 height 13
paste input "Fridge - Vantage - Pre Opening"
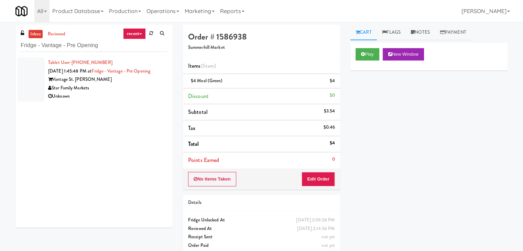
drag, startPoint x: 139, startPoint y: 110, endPoint x: 139, endPoint y: 100, distance: 9.6
click at [139, 110] on div "Tablet User · (727) 348-3627 [DATE] 1:45:48 PM at [GEOGRAPHIC_DATA] - Pre Openi…" at bounding box center [93, 142] width 157 height 172
click at [138, 90] on div "Star Family Markets" at bounding box center [107, 88] width 119 height 9
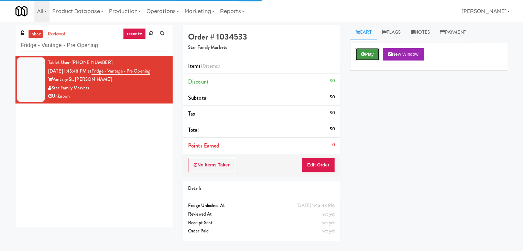
click at [361, 57] on button "Play" at bounding box center [368, 54] width 24 height 12
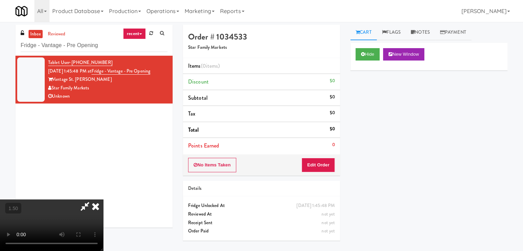
click at [103, 200] on video at bounding box center [51, 226] width 103 height 52
drag, startPoint x: 301, startPoint y: 30, endPoint x: 304, endPoint y: 36, distance: 6.8
click at [103, 200] on icon at bounding box center [95, 207] width 15 height 14
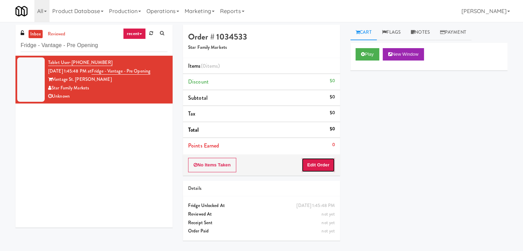
click at [332, 162] on button "Edit Order" at bounding box center [318, 165] width 33 height 14
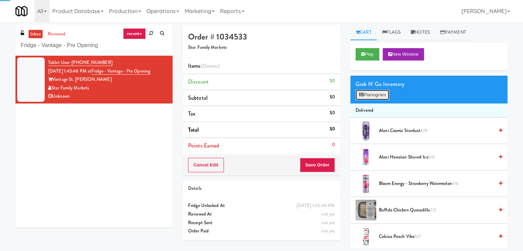
click at [374, 95] on button "Planogram" at bounding box center [373, 95] width 34 height 10
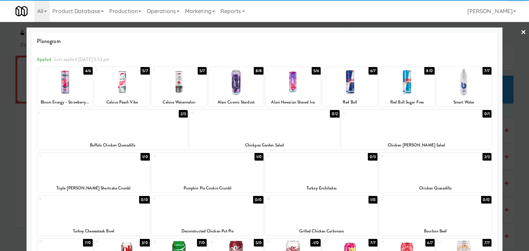
click at [399, 83] on div at bounding box center [406, 82] width 55 height 26
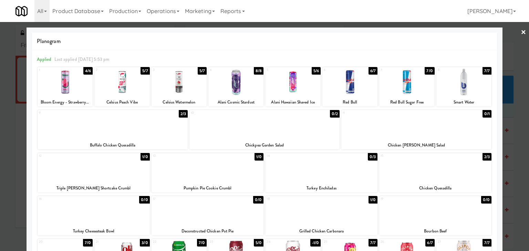
click at [520, 31] on link "×" at bounding box center [523, 32] width 6 height 21
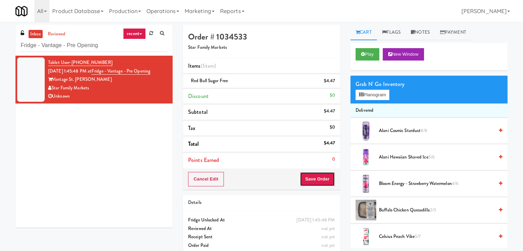
drag, startPoint x: 318, startPoint y: 177, endPoint x: 326, endPoint y: 177, distance: 7.9
click at [318, 177] on button "Save Order" at bounding box center [317, 179] width 35 height 14
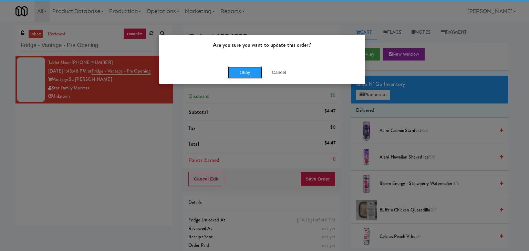
drag, startPoint x: 241, startPoint y: 73, endPoint x: 212, endPoint y: 49, distance: 37.6
click at [240, 72] on button "Okay" at bounding box center [244, 72] width 34 height 12
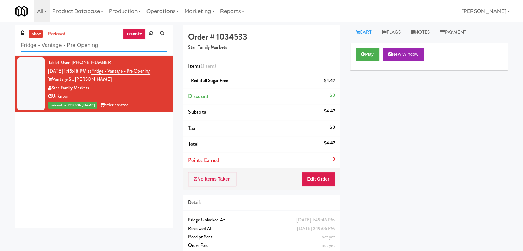
click at [80, 47] on input "Fridge - Vantage - Pre Opening" at bounding box center [94, 45] width 147 height 13
click at [81, 45] on input "Fridge - Vantage - Pre Opening" at bounding box center [94, 45] width 147 height 13
paste input "Avant HP - Ambient - Right"
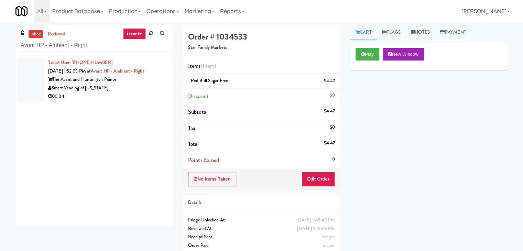
click at [131, 95] on div "00:04" at bounding box center [107, 96] width 119 height 9
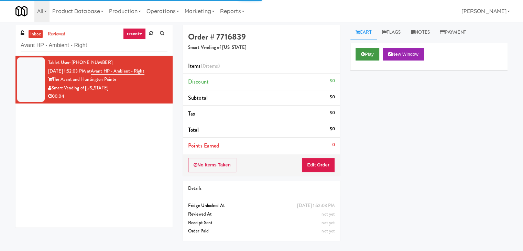
click at [359, 62] on div "Play New Window" at bounding box center [429, 57] width 157 height 28
click at [364, 55] on icon at bounding box center [363, 54] width 4 height 4
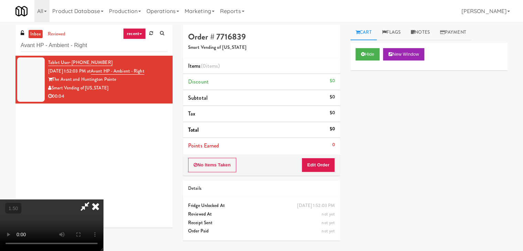
click at [103, 200] on video at bounding box center [51, 226] width 103 height 52
click at [431, 31] on link "Notes" at bounding box center [420, 32] width 29 height 15
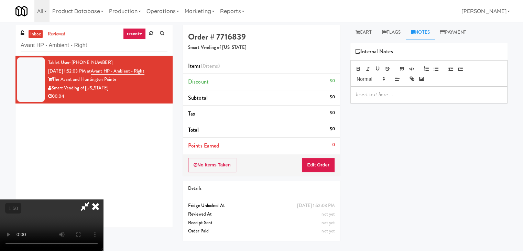
drag, startPoint x: 381, startPoint y: 96, endPoint x: 378, endPoint y: 94, distance: 3.7
click at [381, 95] on p at bounding box center [429, 95] width 146 height 8
click at [4, 61] on div "inbox reviewed recent all unclear take inventory issue suspicious failed recent…" at bounding box center [261, 137] width 523 height 224
click at [362, 96] on p at bounding box center [429, 95] width 146 height 8
click at [95, 200] on video at bounding box center [51, 226] width 103 height 52
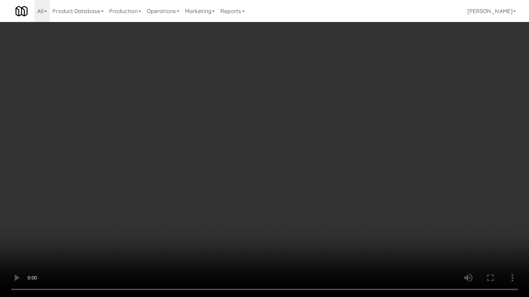
click at [182, 142] on video at bounding box center [264, 148] width 529 height 297
click at [168, 137] on video at bounding box center [264, 148] width 529 height 297
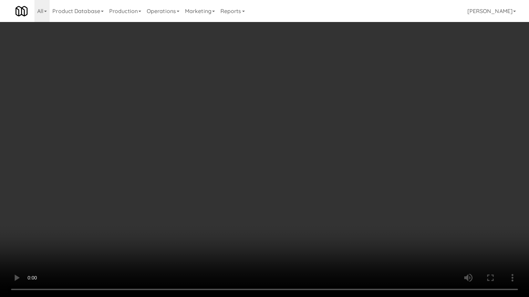
click at [168, 137] on video at bounding box center [264, 148] width 529 height 297
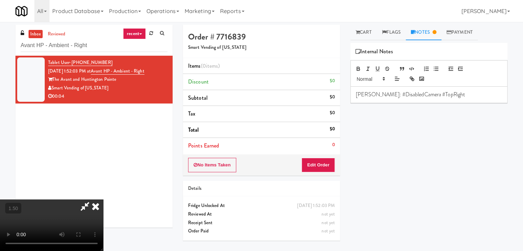
click at [103, 200] on icon at bounding box center [95, 207] width 15 height 14
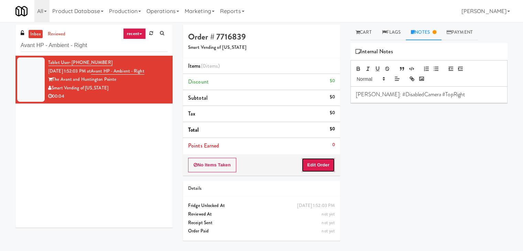
click at [325, 160] on button "Edit Order" at bounding box center [318, 165] width 33 height 14
click at [366, 39] on link "Cart" at bounding box center [364, 32] width 26 height 15
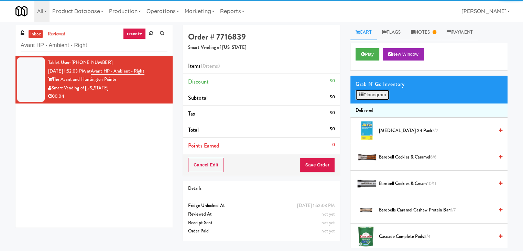
drag, startPoint x: 376, startPoint y: 95, endPoint x: 372, endPoint y: 92, distance: 5.2
click at [376, 94] on button "Planogram" at bounding box center [373, 95] width 34 height 10
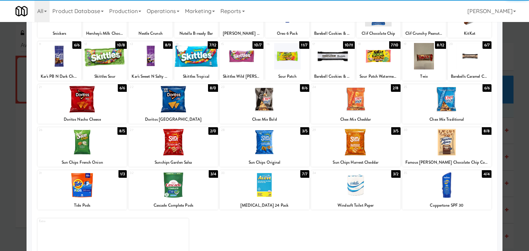
click at [456, 141] on div at bounding box center [446, 142] width 89 height 26
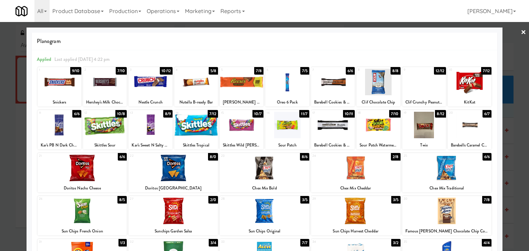
click at [520, 30] on link "×" at bounding box center [523, 32] width 6 height 21
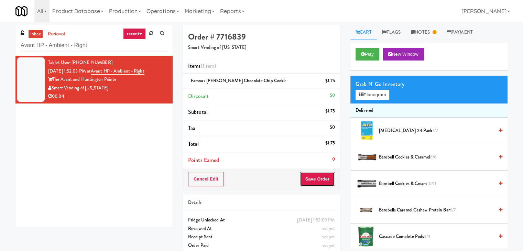
click at [322, 173] on button "Save Order" at bounding box center [317, 179] width 35 height 14
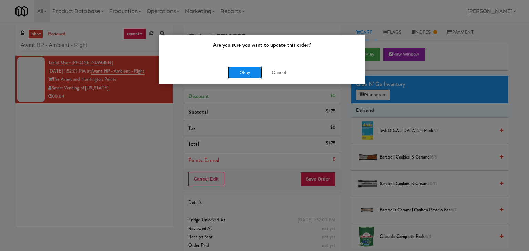
drag, startPoint x: 241, startPoint y: 74, endPoint x: 237, endPoint y: 72, distance: 4.0
click at [241, 74] on button "Okay" at bounding box center [244, 72] width 34 height 12
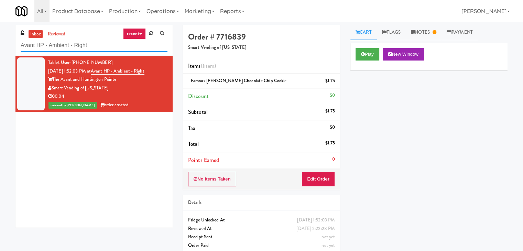
click at [104, 49] on input "Avant HP - Ambient - Right" at bounding box center [94, 45] width 147 height 13
paste input "[GEOGRAPHIC_DATA] - [GEOGRAPHIC_DATA]"
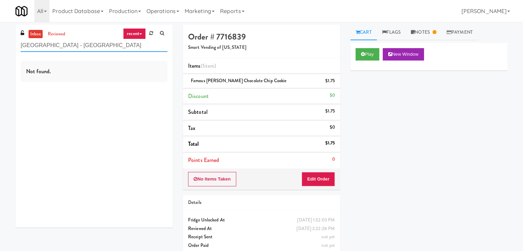
drag, startPoint x: 118, startPoint y: 49, endPoint x: 66, endPoint y: 47, distance: 52.0
click at [66, 47] on input "[GEOGRAPHIC_DATA] - [GEOGRAPHIC_DATA]" at bounding box center [94, 45] width 147 height 13
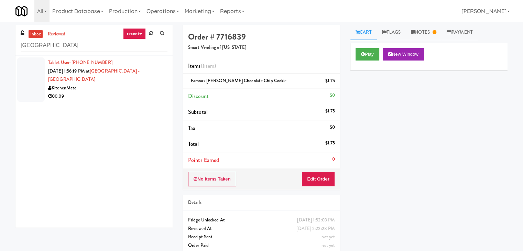
click at [149, 99] on div "00:09" at bounding box center [107, 96] width 119 height 9
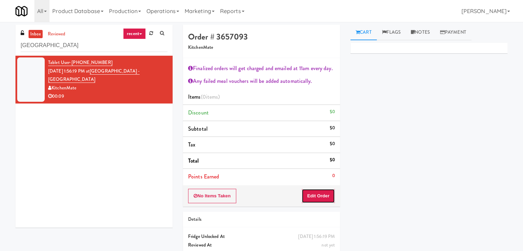
click at [313, 196] on button "Edit Order" at bounding box center [318, 196] width 33 height 14
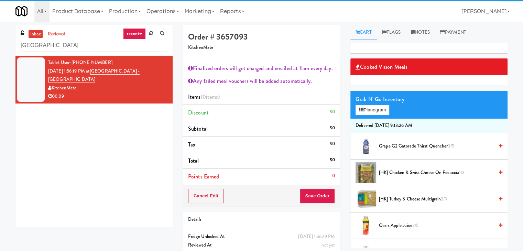
click at [401, 145] on span "Grape G2 Gatorade Thirst Quencher 3/5" at bounding box center [436, 146] width 115 height 9
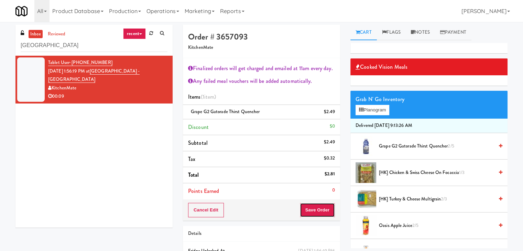
click at [315, 210] on button "Save Order" at bounding box center [317, 210] width 35 height 14
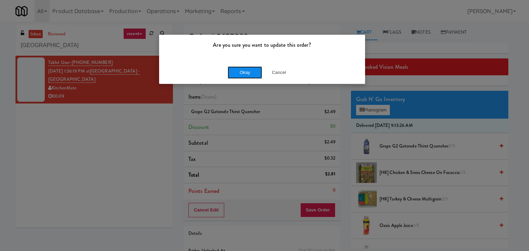
click at [241, 72] on button "Okay" at bounding box center [244, 72] width 34 height 12
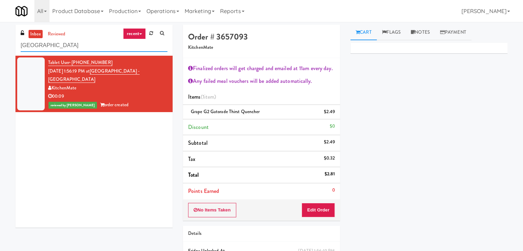
click at [88, 48] on input "[GEOGRAPHIC_DATA]" at bounding box center [94, 45] width 147 height 13
paste input "Illume - Combo - Middle"
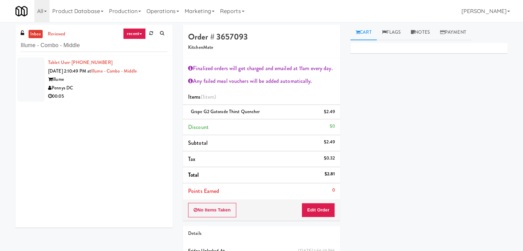
click at [150, 83] on div "Illume" at bounding box center [107, 79] width 119 height 9
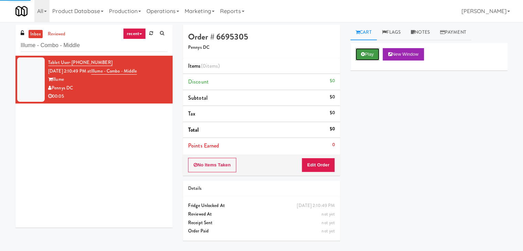
click at [366, 53] on button "Play" at bounding box center [368, 54] width 24 height 12
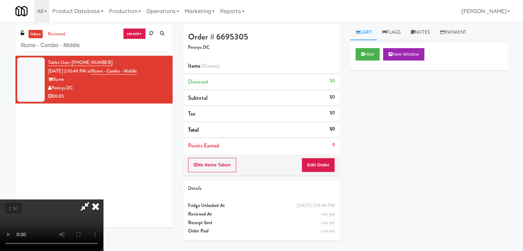
drag, startPoint x: 149, startPoint y: 108, endPoint x: 281, endPoint y: 100, distance: 132.0
click at [103, 200] on video at bounding box center [51, 226] width 103 height 52
click at [423, 35] on link "Notes" at bounding box center [420, 32] width 29 height 15
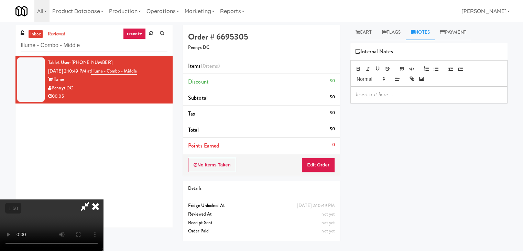
drag, startPoint x: 399, startPoint y: 90, endPoint x: 387, endPoint y: 85, distance: 13.4
click at [398, 91] on p at bounding box center [429, 95] width 146 height 8
click at [6, 55] on div "inbox reviewed recent all unclear take inventory issue suspicious failed recent…" at bounding box center [261, 137] width 523 height 224
drag, startPoint x: 394, startPoint y: 98, endPoint x: 394, endPoint y: 95, distance: 3.5
click at [394, 95] on div at bounding box center [429, 95] width 157 height 16
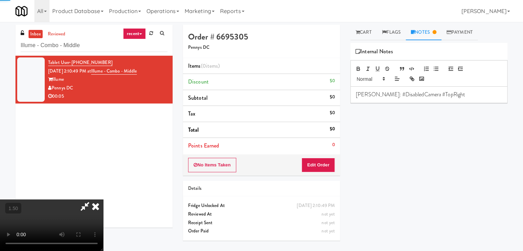
click at [103, 200] on video at bounding box center [51, 226] width 103 height 52
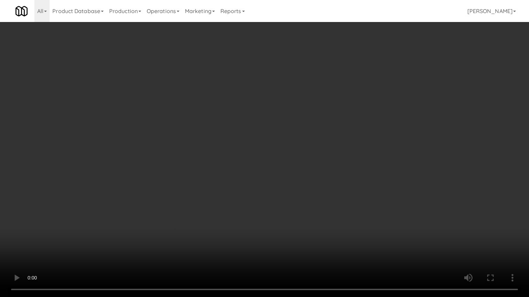
click at [192, 130] on video at bounding box center [264, 148] width 529 height 297
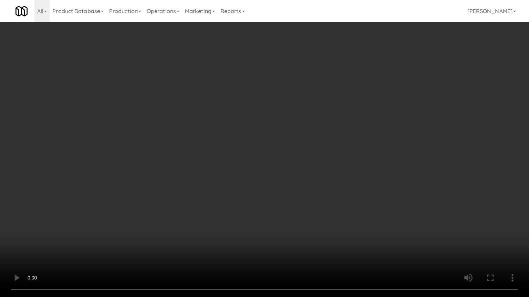
click at [192, 130] on video at bounding box center [264, 148] width 529 height 297
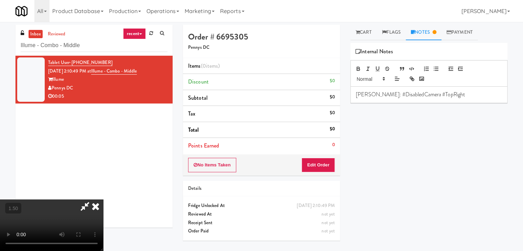
click at [103, 200] on icon at bounding box center [95, 207] width 15 height 14
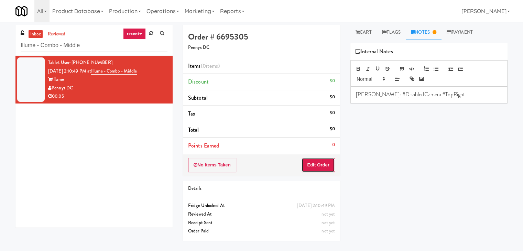
drag, startPoint x: 322, startPoint y: 168, endPoint x: 330, endPoint y: 153, distance: 17.1
click at [322, 169] on button "Edit Order" at bounding box center [318, 165] width 33 height 14
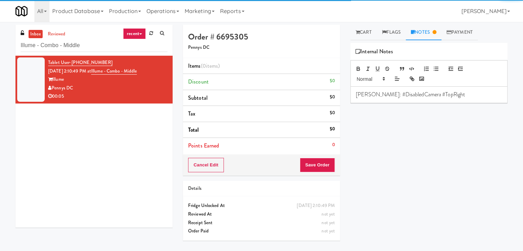
drag, startPoint x: 364, startPoint y: 38, endPoint x: 365, endPoint y: 46, distance: 8.4
click at [364, 38] on link "Cart" at bounding box center [364, 32] width 26 height 15
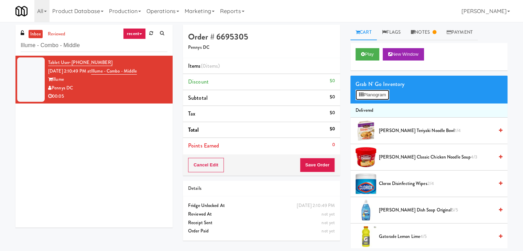
drag, startPoint x: 372, startPoint y: 94, endPoint x: 366, endPoint y: 89, distance: 7.1
click at [372, 94] on button "Planogram" at bounding box center [373, 95] width 34 height 10
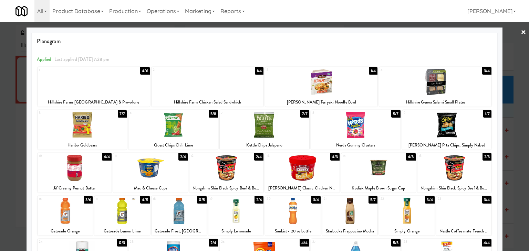
click at [439, 88] on div at bounding box center [435, 82] width 112 height 26
click at [520, 33] on link "×" at bounding box center [523, 32] width 6 height 21
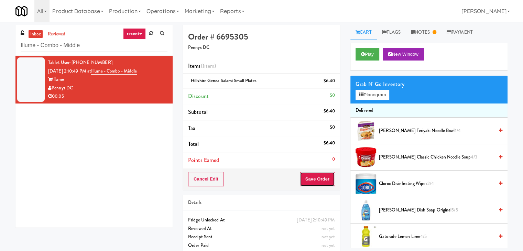
click at [318, 174] on button "Save Order" at bounding box center [317, 179] width 35 height 14
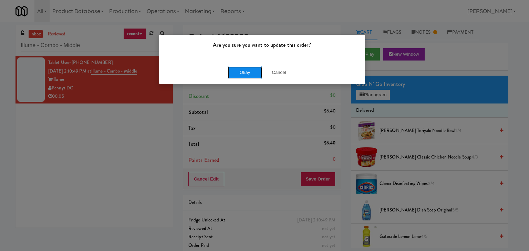
drag, startPoint x: 249, startPoint y: 73, endPoint x: 238, endPoint y: 61, distance: 15.8
click at [249, 72] on button "Okay" at bounding box center [244, 72] width 34 height 12
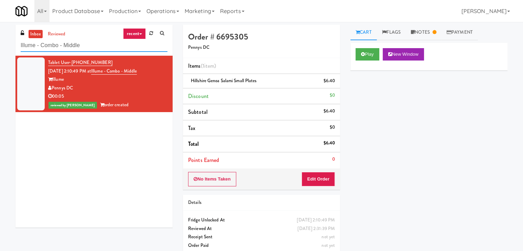
click at [95, 47] on input "Illume - Combo - Middle" at bounding box center [94, 45] width 147 height 13
paste input "Capital Plaza - Combo"
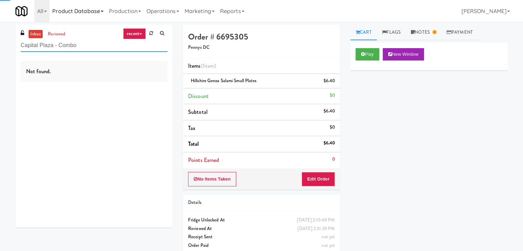
type input "Capital Plaza - Combo"
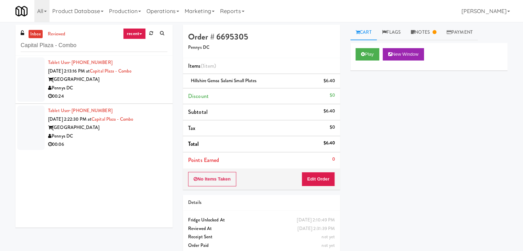
click at [158, 81] on div "[GEOGRAPHIC_DATA]" at bounding box center [107, 79] width 119 height 9
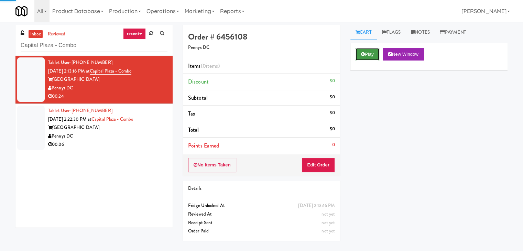
click at [366, 51] on button "Play" at bounding box center [368, 54] width 24 height 12
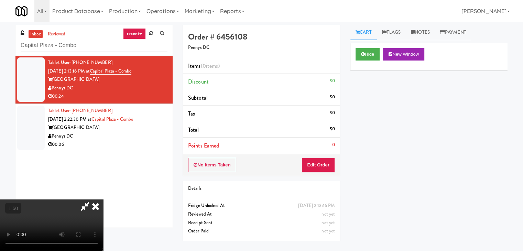
click at [103, 200] on video at bounding box center [51, 226] width 103 height 52
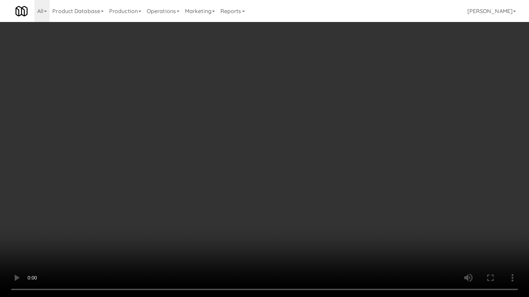
click at [267, 187] on video at bounding box center [264, 148] width 529 height 297
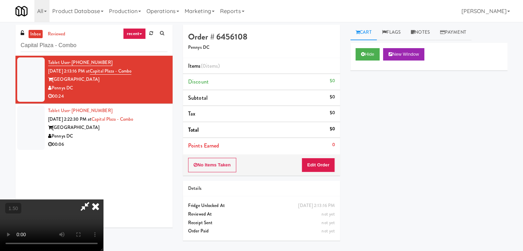
click at [103, 200] on icon at bounding box center [95, 207] width 15 height 14
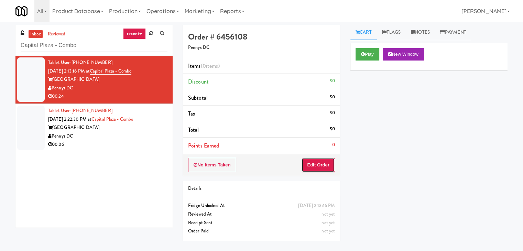
click at [320, 164] on button "Edit Order" at bounding box center [318, 165] width 33 height 14
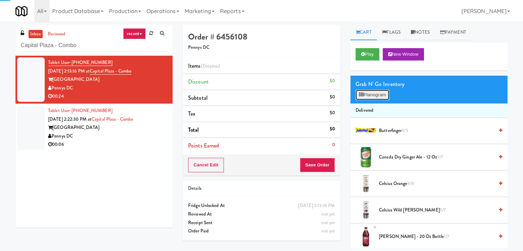
click at [371, 94] on button "Planogram" at bounding box center [373, 95] width 34 height 10
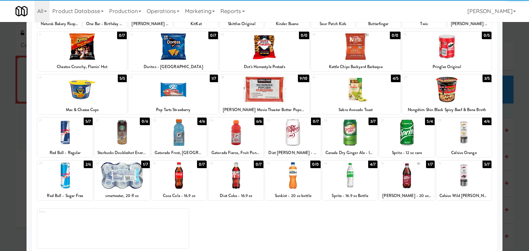
scroll to position [87, 0]
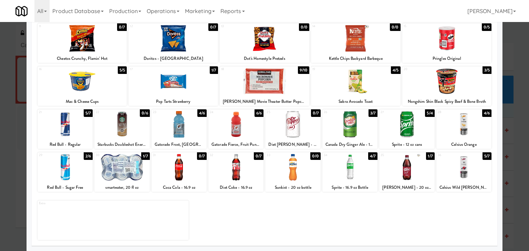
click at [467, 128] on div at bounding box center [463, 124] width 55 height 26
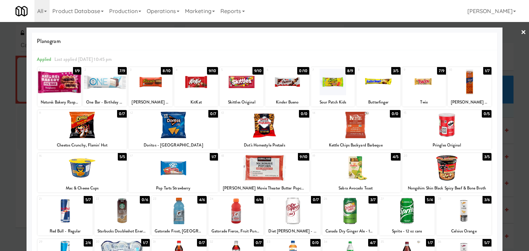
click at [202, 83] on div at bounding box center [196, 82] width 44 height 26
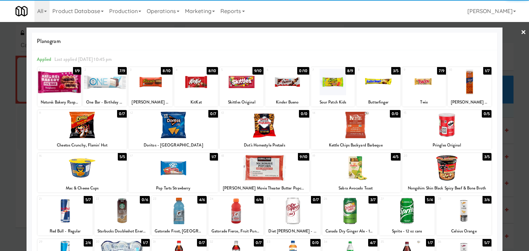
click at [522, 32] on div at bounding box center [264, 125] width 529 height 251
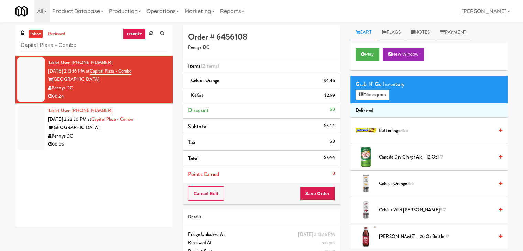
click at [321, 184] on div "Cancel Edit Save Order" at bounding box center [261, 193] width 157 height 21
click at [321, 191] on button "Save Order" at bounding box center [317, 194] width 35 height 14
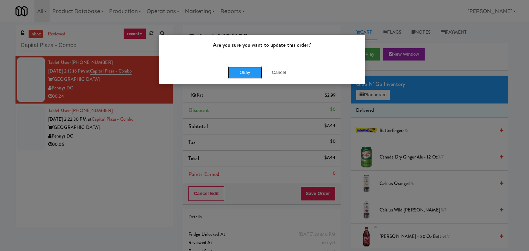
drag, startPoint x: 254, startPoint y: 75, endPoint x: 244, endPoint y: 86, distance: 14.6
click at [253, 73] on button "Okay" at bounding box center [244, 72] width 34 height 12
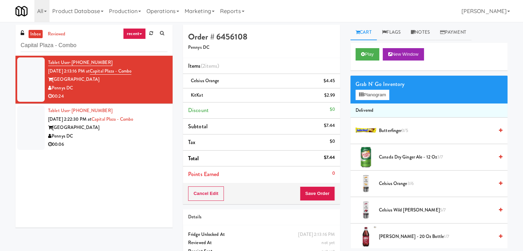
click at [152, 147] on div "00:06" at bounding box center [107, 144] width 119 height 9
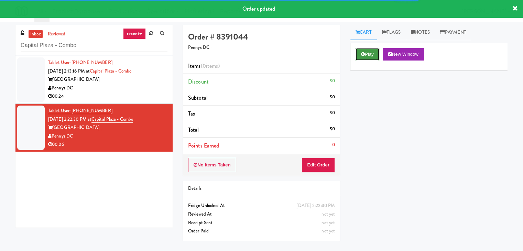
click at [368, 52] on button "Play" at bounding box center [368, 54] width 24 height 12
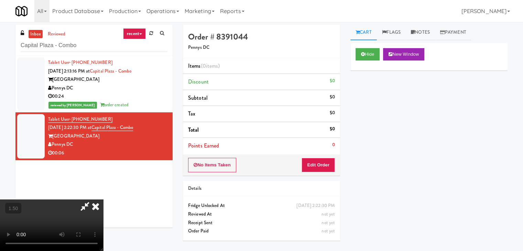
click at [103, 200] on video at bounding box center [51, 226] width 103 height 52
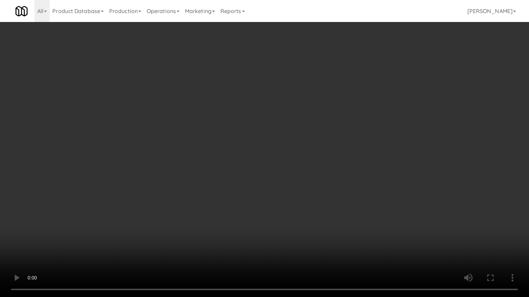
drag, startPoint x: 333, startPoint y: 51, endPoint x: 319, endPoint y: 78, distance: 30.9
click at [333, 51] on video at bounding box center [264, 148] width 529 height 297
click at [285, 129] on video at bounding box center [264, 148] width 529 height 297
click at [268, 141] on video at bounding box center [264, 148] width 529 height 297
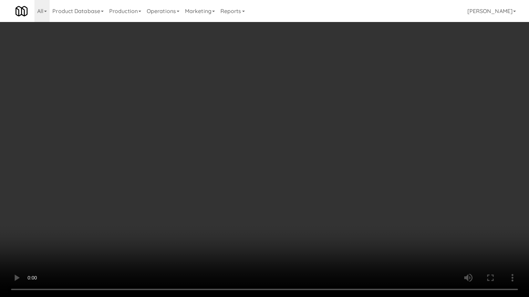
click at [269, 141] on video at bounding box center [264, 148] width 529 height 297
click at [270, 140] on video at bounding box center [264, 148] width 529 height 297
click at [275, 154] on video at bounding box center [264, 148] width 529 height 297
click at [319, 155] on video at bounding box center [264, 148] width 529 height 297
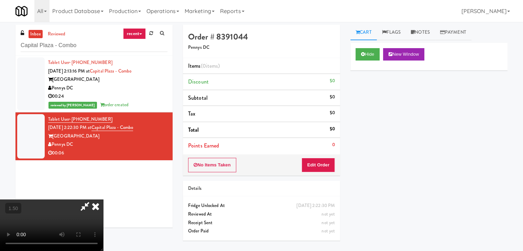
click at [103, 200] on icon at bounding box center [95, 207] width 15 height 14
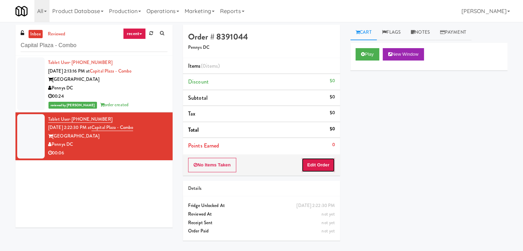
click at [319, 166] on button "Edit Order" at bounding box center [318, 165] width 33 height 14
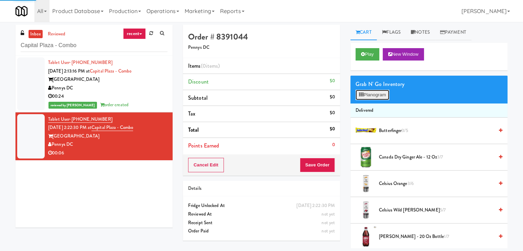
click at [367, 91] on button "Planogram" at bounding box center [373, 95] width 34 height 10
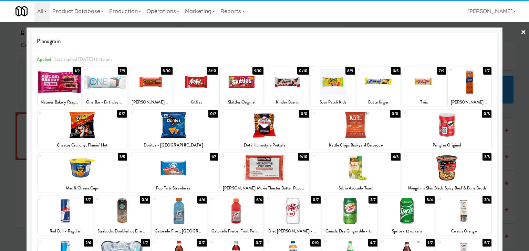
click at [470, 78] on div at bounding box center [469, 82] width 44 height 26
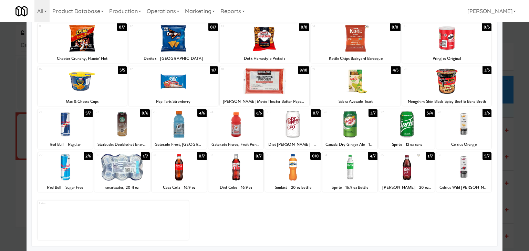
click at [468, 138] on div "28 3/6 Celsius Orange" at bounding box center [463, 129] width 55 height 40
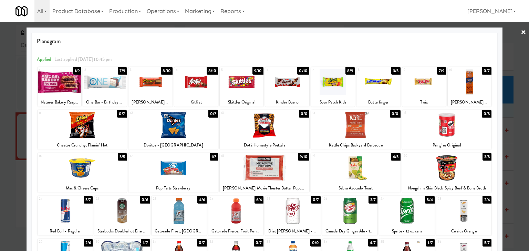
click at [520, 30] on link "×" at bounding box center [523, 32] width 6 height 21
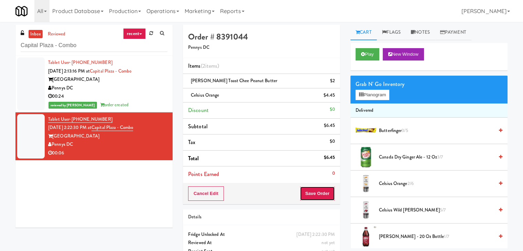
click at [322, 196] on button "Save Order" at bounding box center [317, 194] width 35 height 14
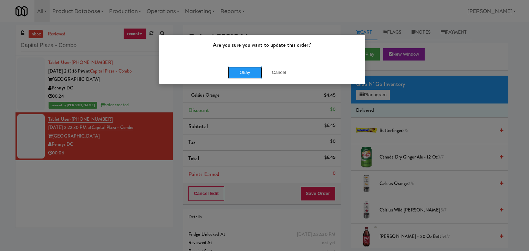
drag, startPoint x: 247, startPoint y: 69, endPoint x: 229, endPoint y: 45, distance: 30.2
click at [247, 68] on button "Okay" at bounding box center [244, 72] width 34 height 12
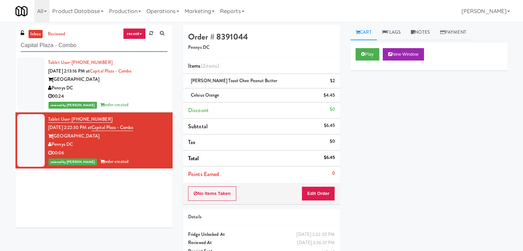
click at [92, 47] on input "Capital Plaza - Combo" at bounding box center [94, 45] width 147 height 13
paste input "UHN - [PERSON_NAME][GEOGRAPHIC_DATA] - The Meeting Place"
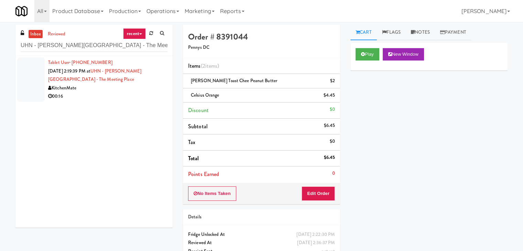
click at [147, 88] on div "KitchenMate" at bounding box center [107, 88] width 119 height 9
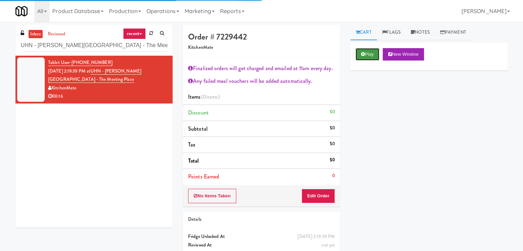
click at [365, 55] on button "Play" at bounding box center [368, 54] width 24 height 12
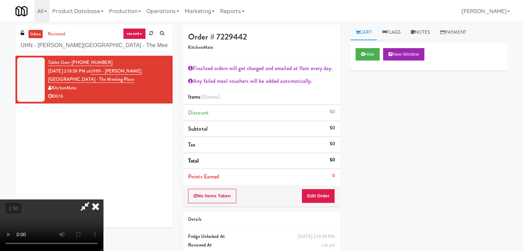
click at [103, 200] on video at bounding box center [51, 226] width 103 height 52
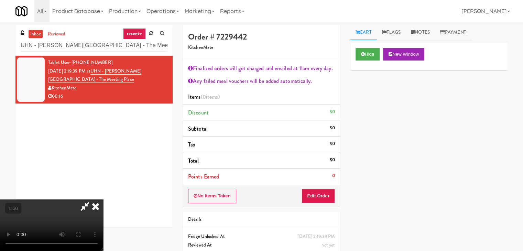
click at [103, 200] on video at bounding box center [51, 226] width 103 height 52
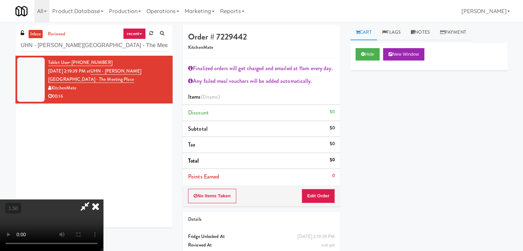
click at [103, 200] on icon at bounding box center [95, 207] width 15 height 14
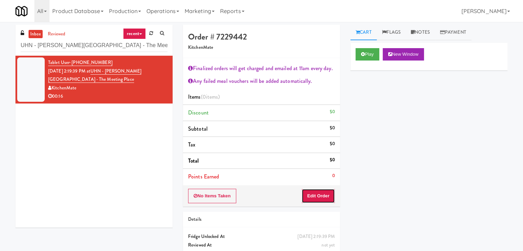
click at [318, 194] on button "Edit Order" at bounding box center [318, 196] width 33 height 14
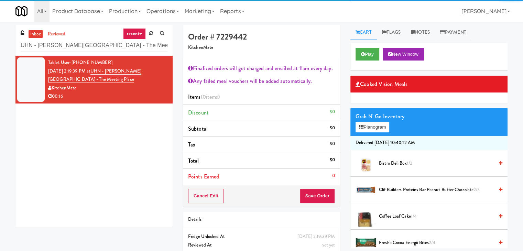
click at [375, 164] on div at bounding box center [366, 163] width 21 height 21
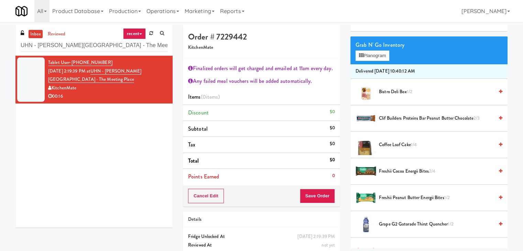
scroll to position [103, 0]
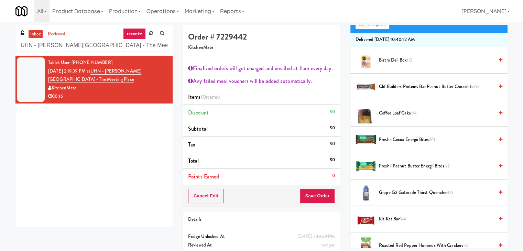
click at [400, 166] on span "Freshii Peanut Butter Energii Bites 1/2" at bounding box center [436, 166] width 115 height 9
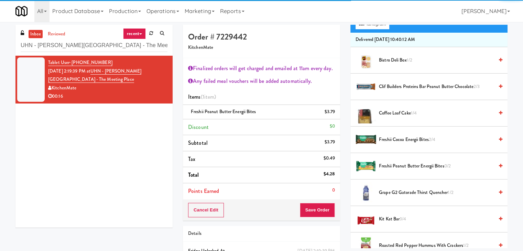
scroll to position [69, 0]
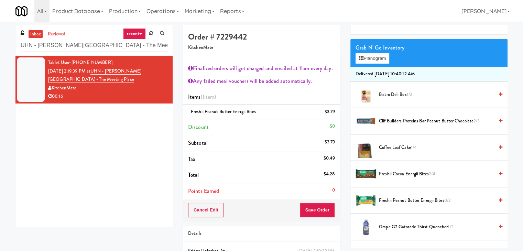
click at [388, 94] on span "Bistro Deli Box 1/2" at bounding box center [436, 94] width 115 height 9
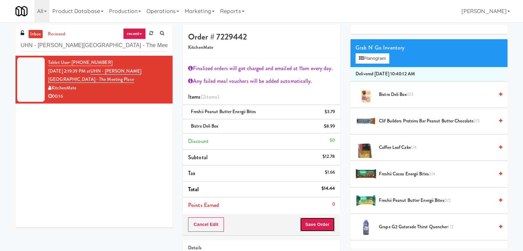
drag, startPoint x: 314, startPoint y: 223, endPoint x: 322, endPoint y: 220, distance: 9.4
click at [314, 222] on button "Save Order" at bounding box center [317, 224] width 35 height 14
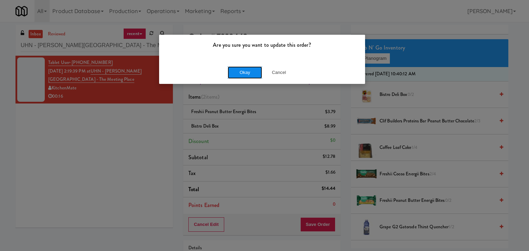
click at [246, 73] on button "Okay" at bounding box center [244, 72] width 34 height 12
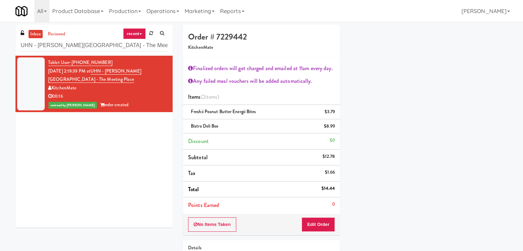
scroll to position [52, 0]
click at [89, 41] on input "UHN - [PERSON_NAME][GEOGRAPHIC_DATA] - The Meeting Place" at bounding box center [94, 45] width 147 height 13
click at [89, 42] on input "UHN - [PERSON_NAME][GEOGRAPHIC_DATA] - The Meeting Place" at bounding box center [94, 45] width 147 height 13
paste input "Essex Luxe - Cooler - Left"
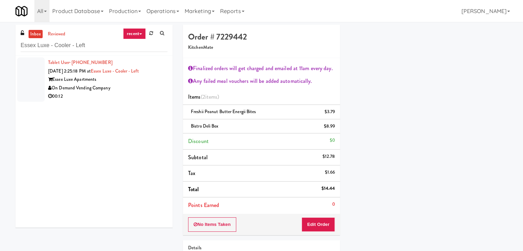
click at [141, 94] on div "00:12" at bounding box center [107, 96] width 119 height 9
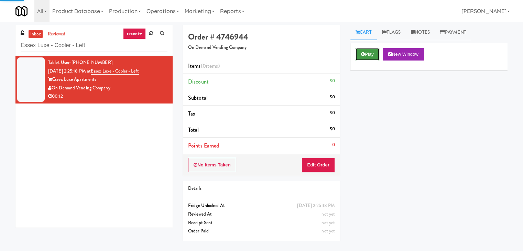
drag, startPoint x: 369, startPoint y: 59, endPoint x: 358, endPoint y: 52, distance: 13.8
click at [369, 58] on button "Play" at bounding box center [368, 54] width 24 height 12
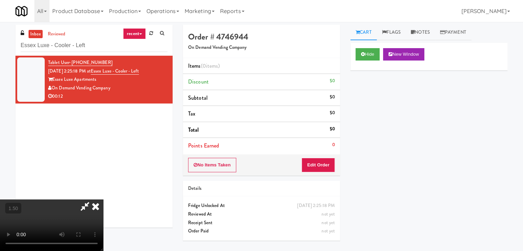
drag, startPoint x: 300, startPoint y: 27, endPoint x: 309, endPoint y: 86, distance: 59.8
click at [103, 200] on icon at bounding box center [95, 207] width 15 height 14
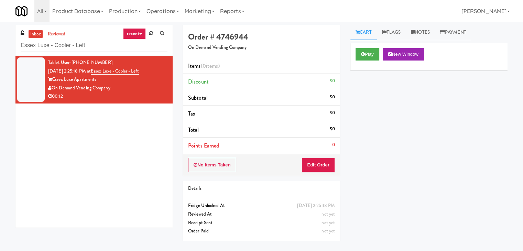
drag, startPoint x: 319, startPoint y: 174, endPoint x: 325, endPoint y: 166, distance: 9.9
click at [319, 172] on div "No Items Taken Edit Order" at bounding box center [261, 164] width 157 height 21
drag, startPoint x: 327, startPoint y: 163, endPoint x: 350, endPoint y: 141, distance: 31.4
click at [327, 162] on button "Edit Order" at bounding box center [318, 165] width 33 height 14
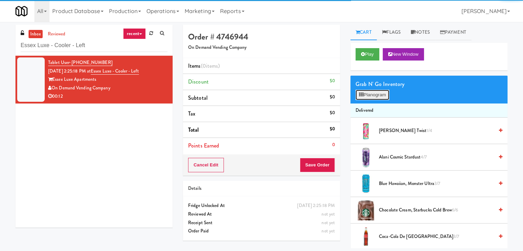
click at [373, 95] on button "Planogram" at bounding box center [373, 95] width 34 height 10
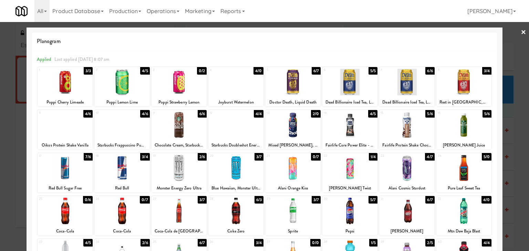
drag, startPoint x: 460, startPoint y: 167, endPoint x: 464, endPoint y: 165, distance: 4.3
click at [460, 167] on div at bounding box center [463, 168] width 55 height 26
click at [520, 30] on link "×" at bounding box center [523, 32] width 6 height 21
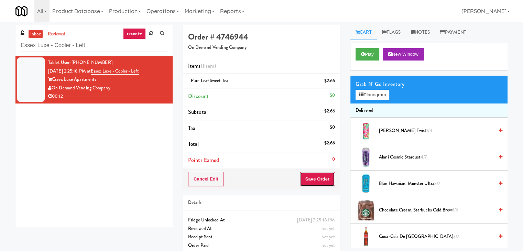
drag, startPoint x: 316, startPoint y: 175, endPoint x: 321, endPoint y: 173, distance: 5.1
click at [316, 175] on button "Save Order" at bounding box center [317, 179] width 35 height 14
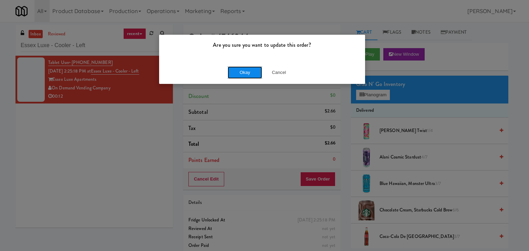
click at [254, 72] on button "Okay" at bounding box center [244, 72] width 34 height 12
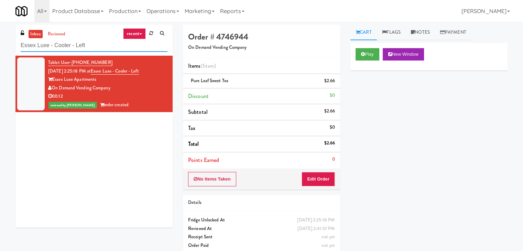
click at [103, 51] on input "Essex Luxe - Cooler - Left" at bounding box center [94, 45] width 147 height 13
paste input "Tempo Combo Cooler"
type input "Tempo Combo Cooler"
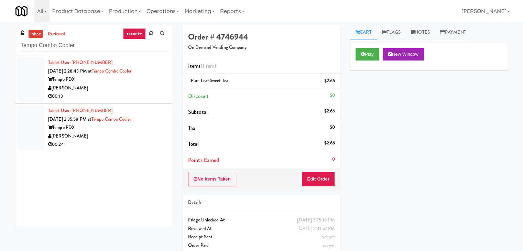
click at [147, 97] on div "00:13" at bounding box center [107, 96] width 119 height 9
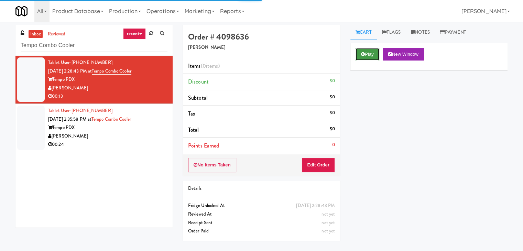
click at [364, 55] on icon at bounding box center [363, 54] width 4 height 4
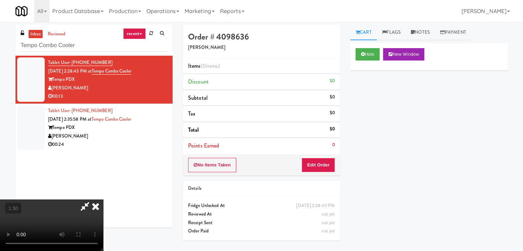
click at [103, 200] on video at bounding box center [51, 226] width 103 height 52
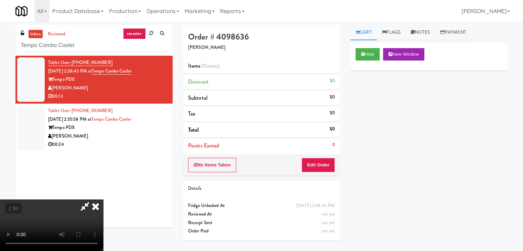
click at [103, 200] on video at bounding box center [51, 226] width 103 height 52
click at [103, 200] on icon at bounding box center [95, 207] width 15 height 14
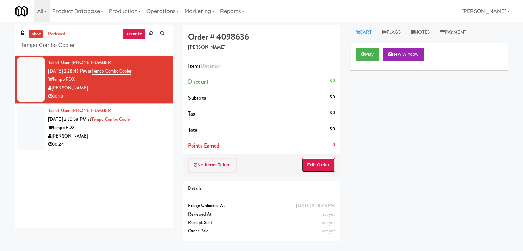
click at [310, 170] on button "Edit Order" at bounding box center [318, 165] width 33 height 14
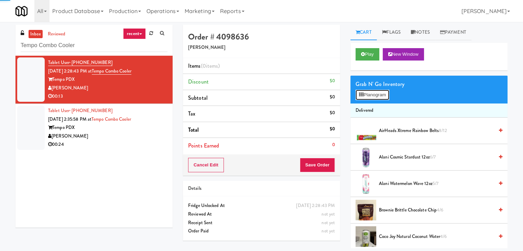
click at [369, 94] on button "Planogram" at bounding box center [373, 95] width 34 height 10
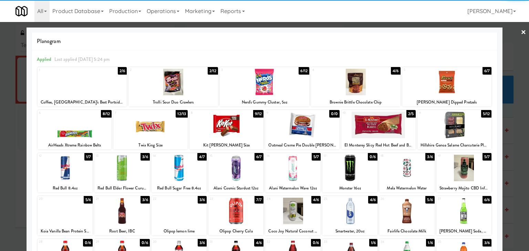
scroll to position [87, 0]
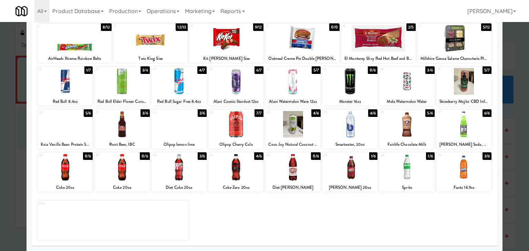
click at [351, 164] on div at bounding box center [349, 167] width 55 height 26
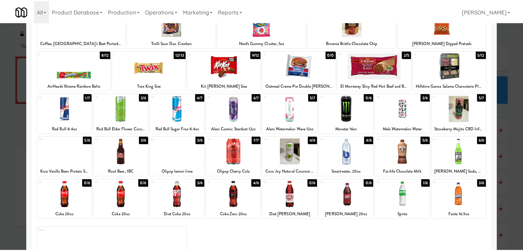
scroll to position [0, 0]
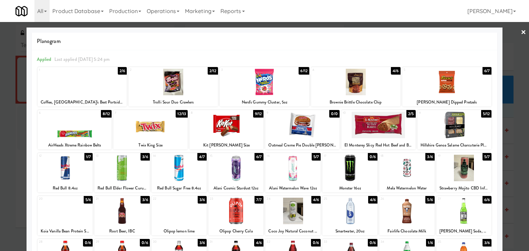
click at [187, 84] on div at bounding box center [172, 82] width 89 height 26
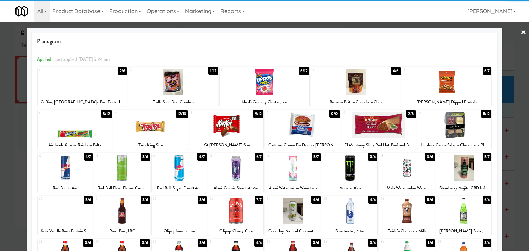
click at [520, 31] on link "×" at bounding box center [523, 32] width 6 height 21
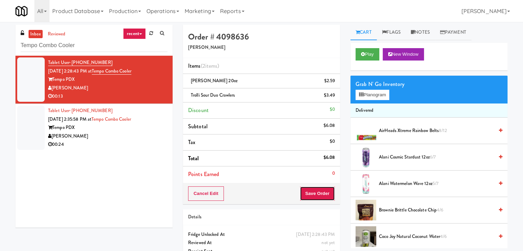
click at [313, 191] on button "Save Order" at bounding box center [317, 194] width 35 height 14
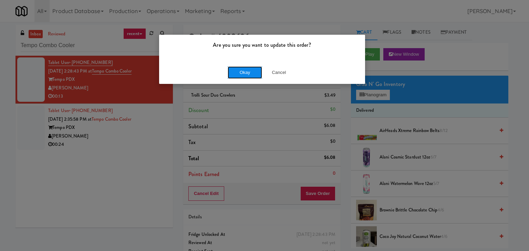
click at [250, 77] on button "Okay" at bounding box center [244, 72] width 34 height 12
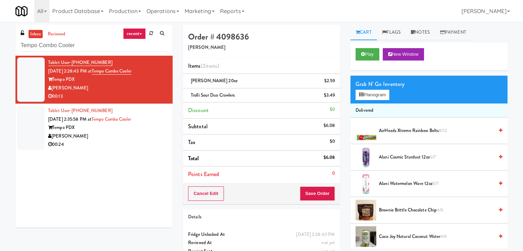
click at [147, 154] on div "Tablet User · (503) 840-7075 [DATE] 2:28:43 PM at Tempo Combo Cooler Tempo PDX …" at bounding box center [93, 142] width 157 height 172
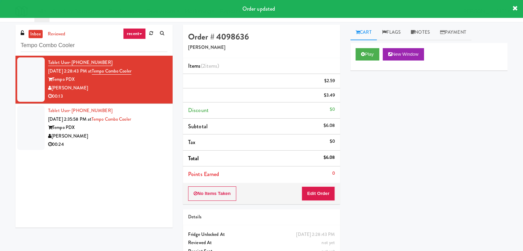
click at [148, 145] on div "00:24" at bounding box center [107, 144] width 119 height 9
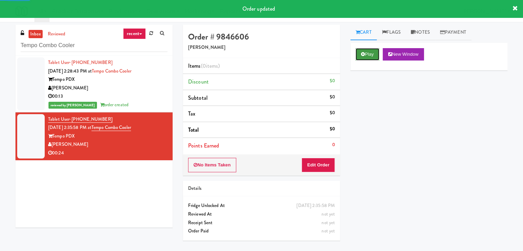
click at [373, 51] on button "Play" at bounding box center [368, 54] width 24 height 12
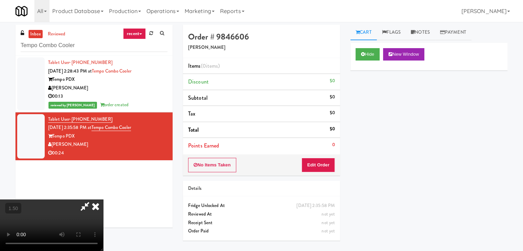
click at [103, 200] on video at bounding box center [51, 226] width 103 height 52
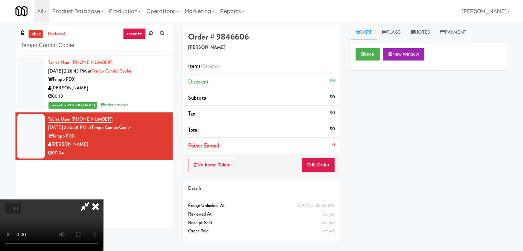
click at [103, 200] on video at bounding box center [51, 226] width 103 height 52
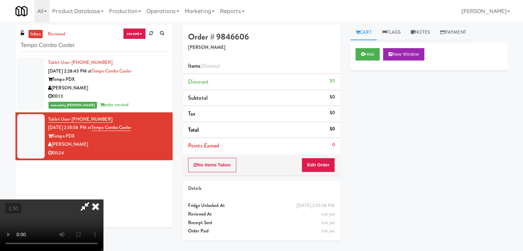
click at [103, 200] on video at bounding box center [51, 226] width 103 height 52
click at [103, 200] on icon at bounding box center [95, 207] width 15 height 14
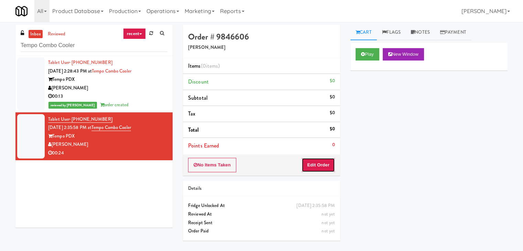
click at [317, 164] on button "Edit Order" at bounding box center [318, 165] width 33 height 14
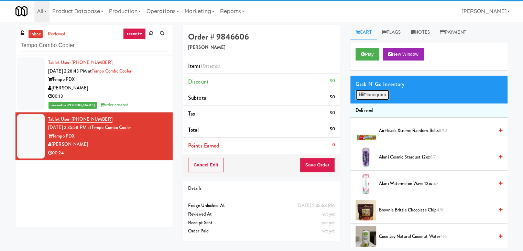
click at [372, 98] on button "Planogram" at bounding box center [373, 95] width 34 height 10
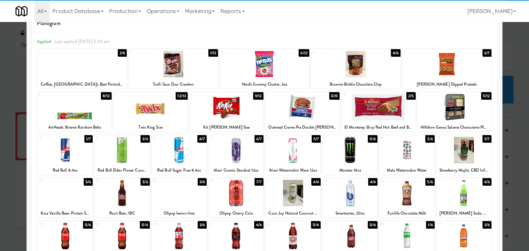
scroll to position [34, 0]
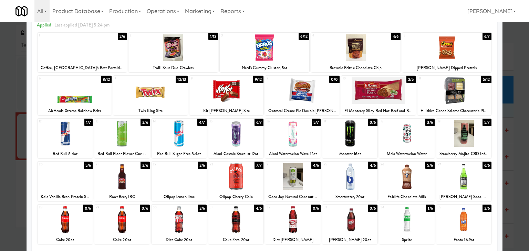
click at [463, 133] on div at bounding box center [463, 133] width 55 height 26
click at [179, 51] on div at bounding box center [172, 47] width 89 height 26
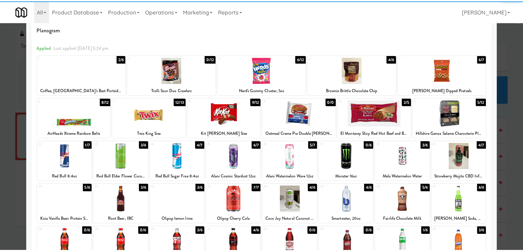
scroll to position [0, 0]
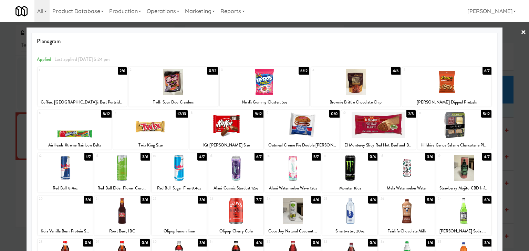
click at [520, 29] on link "×" at bounding box center [523, 32] width 6 height 21
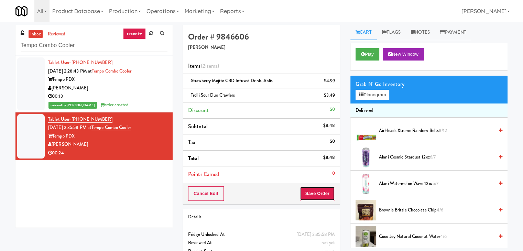
click at [319, 191] on button "Save Order" at bounding box center [317, 194] width 35 height 14
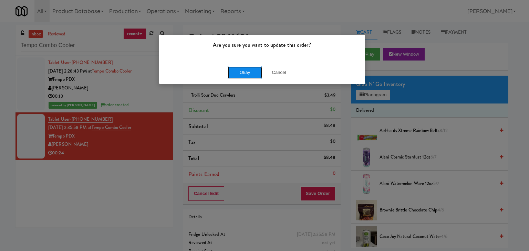
click at [245, 71] on button "Okay" at bounding box center [244, 72] width 34 height 12
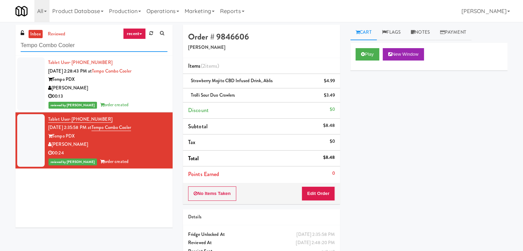
click at [102, 46] on input "Tempo Combo Cooler" at bounding box center [94, 45] width 147 height 13
paste input "100 Capital Yards -"
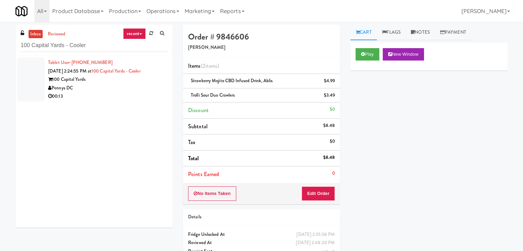
drag, startPoint x: 160, startPoint y: 91, endPoint x: 158, endPoint y: 87, distance: 3.8
click at [160, 91] on div "Pennys DC" at bounding box center [107, 88] width 119 height 9
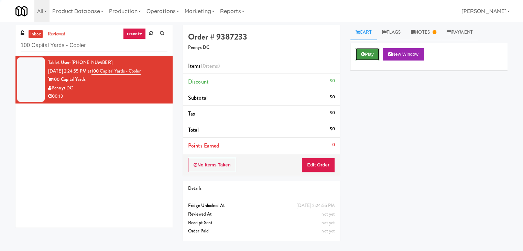
click at [366, 53] on button "Play" at bounding box center [368, 54] width 24 height 12
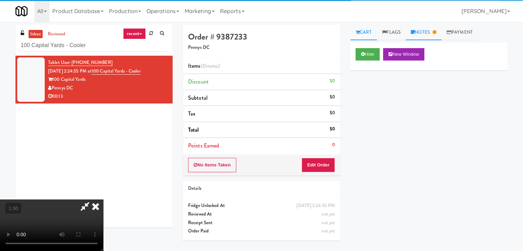
click at [422, 32] on link "Notes" at bounding box center [424, 32] width 36 height 15
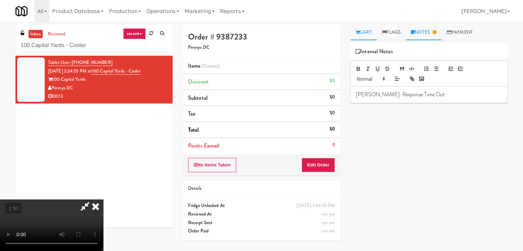
click at [362, 34] on link "Cart" at bounding box center [364, 32] width 26 height 15
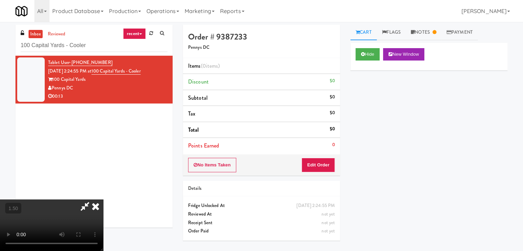
click at [103, 200] on video at bounding box center [51, 226] width 103 height 52
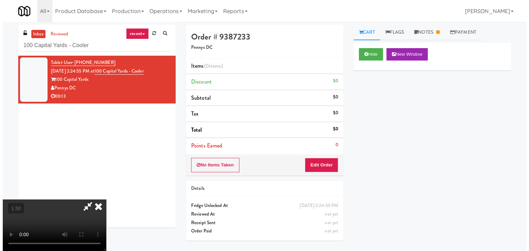
scroll to position [0, 0]
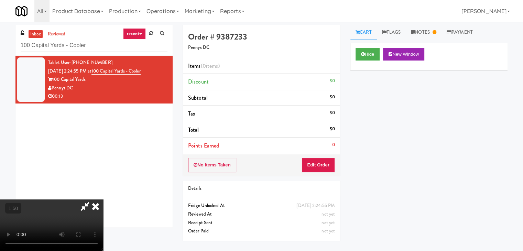
drag, startPoint x: 303, startPoint y: 26, endPoint x: 313, endPoint y: 85, distance: 59.7
click at [103, 200] on icon at bounding box center [95, 207] width 15 height 14
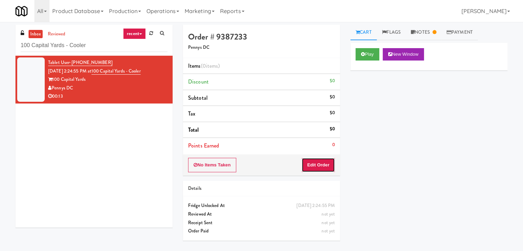
drag, startPoint x: 323, startPoint y: 166, endPoint x: 341, endPoint y: 152, distance: 22.8
click at [323, 164] on button "Edit Order" at bounding box center [318, 165] width 33 height 14
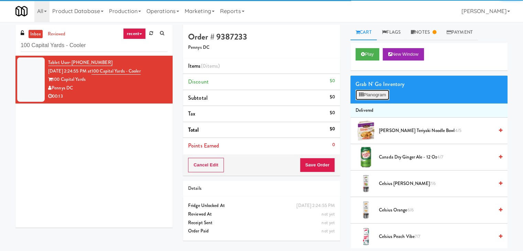
click at [377, 90] on button "Planogram" at bounding box center [373, 95] width 34 height 10
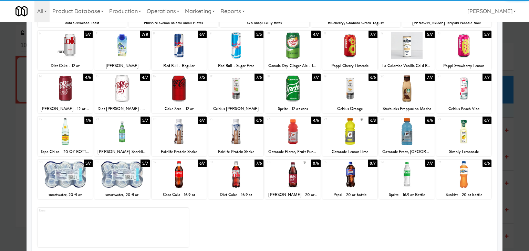
scroll to position [87, 0]
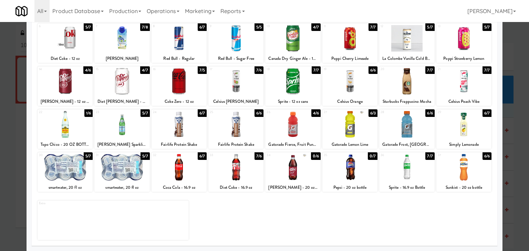
click at [179, 167] on div at bounding box center [178, 167] width 55 height 26
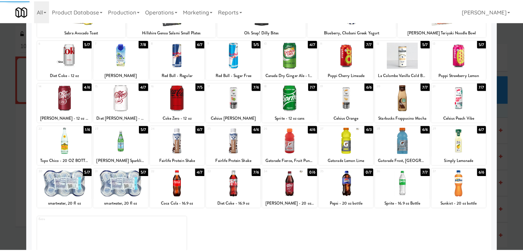
scroll to position [0, 0]
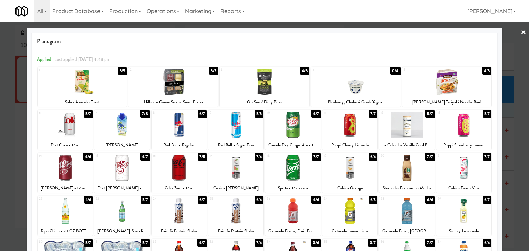
click at [520, 31] on link "×" at bounding box center [523, 32] width 6 height 21
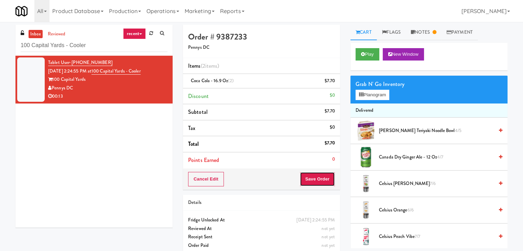
click at [314, 180] on button "Save Order" at bounding box center [317, 179] width 35 height 14
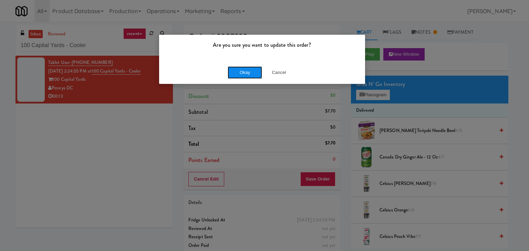
click at [245, 72] on button "Okay" at bounding box center [244, 72] width 34 height 12
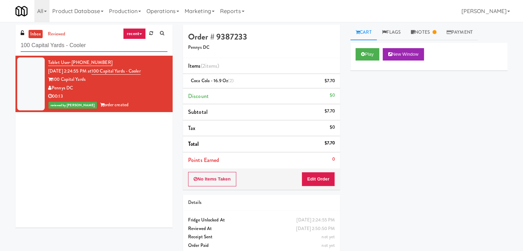
click at [108, 49] on input "100 Capital Yards - Cooler" at bounding box center [94, 45] width 147 height 13
paste input "360 W [PERSON_NAME] - Left - Fridge"
type input "360 W [PERSON_NAME] - Left - Fridge"
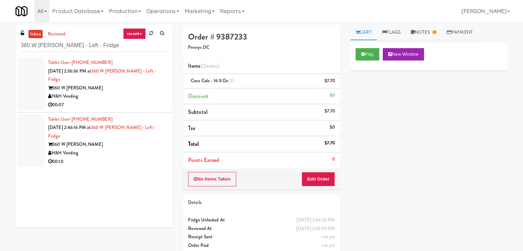
click at [158, 92] on div "H&H Vending" at bounding box center [107, 96] width 119 height 9
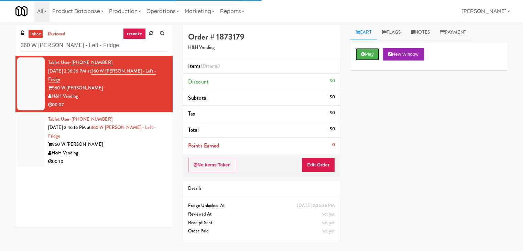
drag, startPoint x: 372, startPoint y: 56, endPoint x: 313, endPoint y: 38, distance: 61.4
click at [370, 55] on button "Play" at bounding box center [368, 54] width 24 height 12
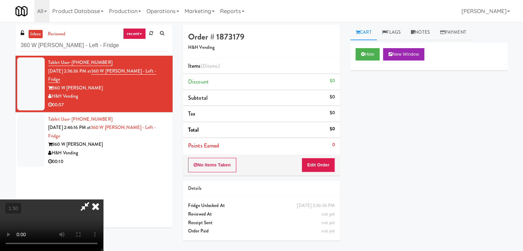
drag, startPoint x: 169, startPoint y: 125, endPoint x: 182, endPoint y: 125, distance: 13.1
click at [103, 200] on video at bounding box center [51, 226] width 103 height 52
click at [423, 33] on link "Notes" at bounding box center [420, 32] width 29 height 15
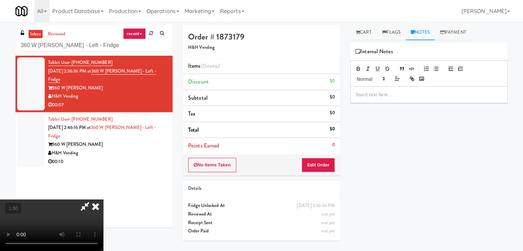
click at [387, 95] on p at bounding box center [429, 95] width 146 height 8
click at [360, 35] on link "Cart" at bounding box center [364, 32] width 26 height 15
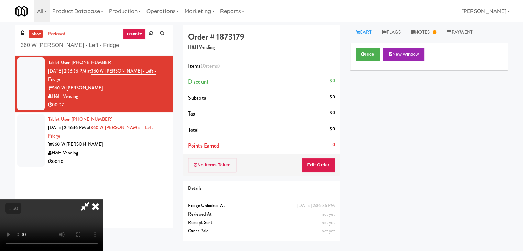
click at [103, 200] on video at bounding box center [51, 226] width 103 height 52
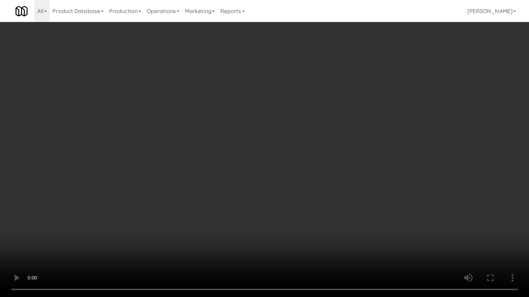
click at [285, 115] on video at bounding box center [264, 148] width 529 height 297
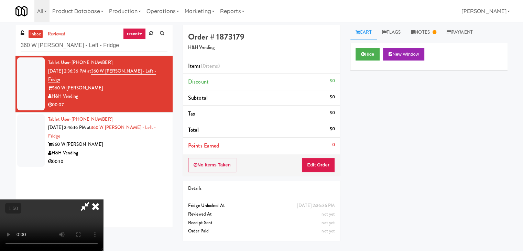
click at [103, 200] on icon at bounding box center [95, 207] width 15 height 14
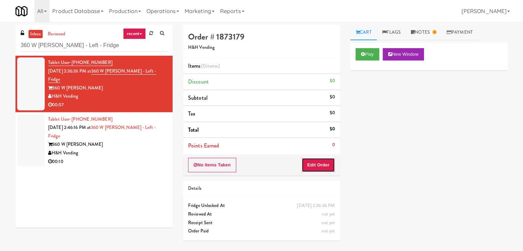
click at [322, 158] on button "Edit Order" at bounding box center [318, 165] width 33 height 14
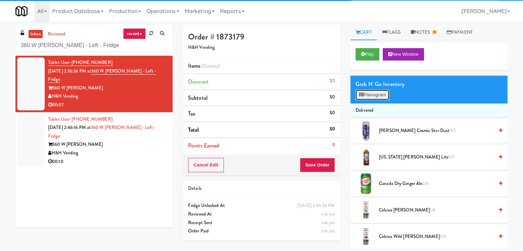
click at [379, 93] on button "Planogram" at bounding box center [373, 95] width 34 height 10
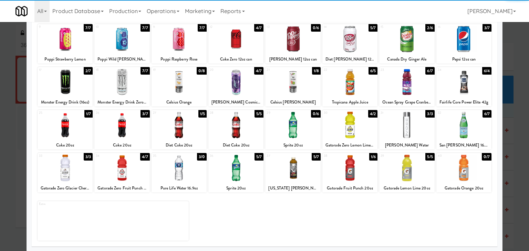
scroll to position [87, 0]
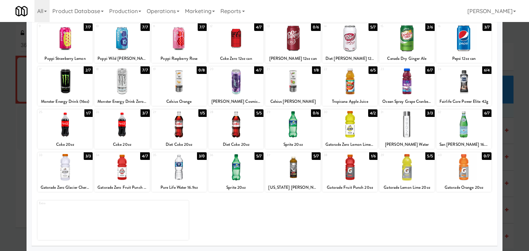
click at [191, 128] on div at bounding box center [178, 124] width 55 height 26
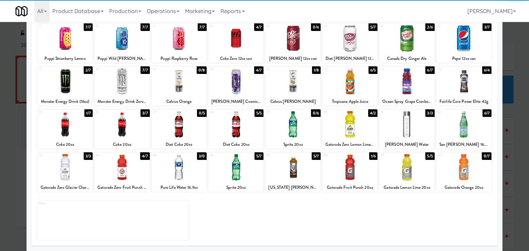
click at [82, 168] on div at bounding box center [65, 167] width 55 height 26
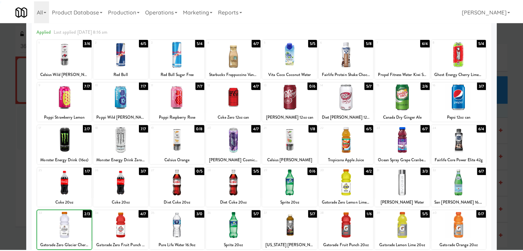
scroll to position [0, 0]
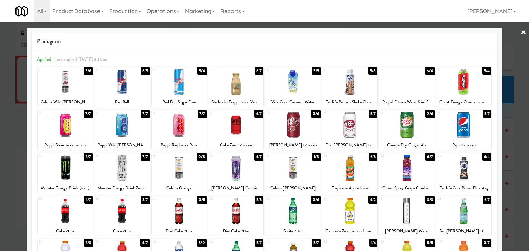
click at [520, 32] on link "×" at bounding box center [523, 32] width 6 height 21
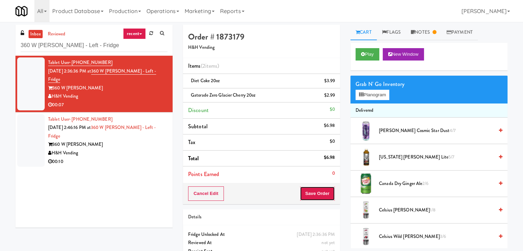
click at [318, 193] on button "Save Order" at bounding box center [317, 194] width 35 height 14
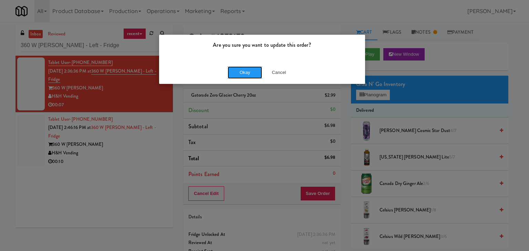
drag, startPoint x: 243, startPoint y: 73, endPoint x: 219, endPoint y: 97, distance: 33.8
click at [243, 72] on button "Okay" at bounding box center [244, 72] width 34 height 12
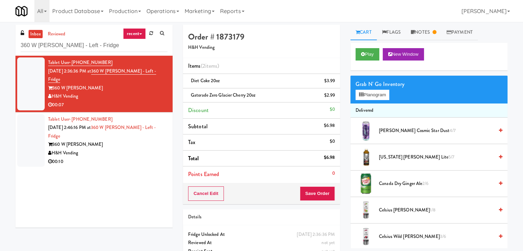
click at [130, 156] on div "Tablet User · (443) 271-9387 [DATE] 2:36:36 PM at 360 W [PERSON_NAME] - Left - …" at bounding box center [93, 142] width 157 height 172
click at [137, 158] on div "00:10" at bounding box center [107, 162] width 119 height 9
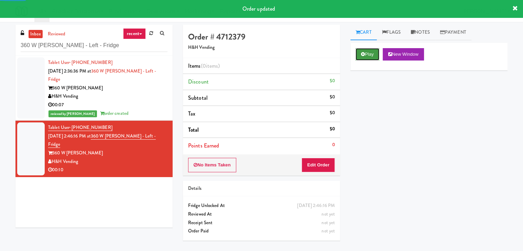
click at [366, 50] on button "Play" at bounding box center [368, 54] width 24 height 12
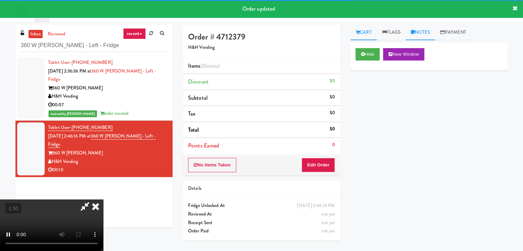
click at [419, 35] on link "Notes" at bounding box center [420, 32] width 29 height 15
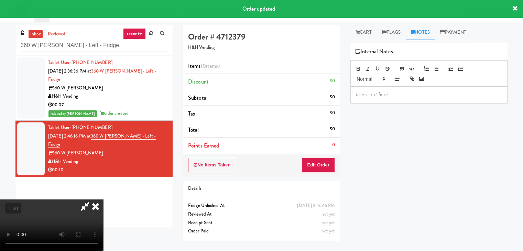
click at [394, 90] on div at bounding box center [429, 95] width 157 height 16
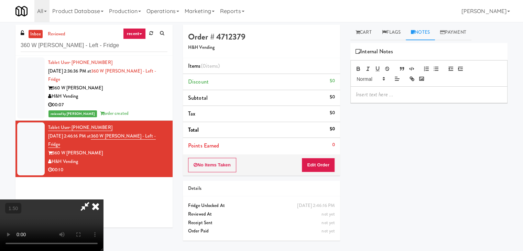
paste div
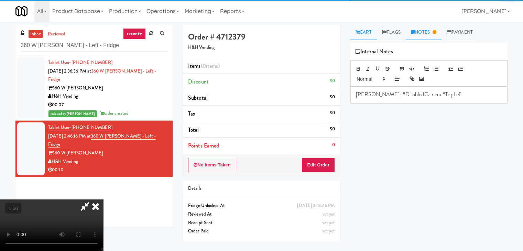
click at [361, 34] on link "Cart" at bounding box center [364, 32] width 26 height 15
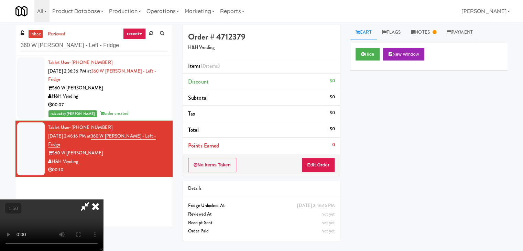
drag, startPoint x: 311, startPoint y: 81, endPoint x: 315, endPoint y: 112, distance: 31.5
click at [103, 200] on icon at bounding box center [95, 207] width 15 height 14
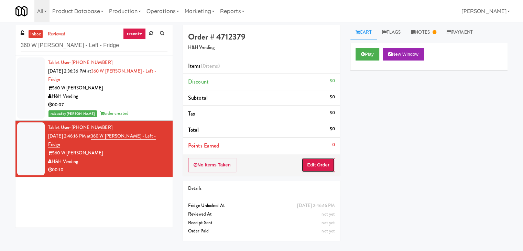
drag, startPoint x: 322, startPoint y: 165, endPoint x: 350, endPoint y: 138, distance: 39.2
click at [322, 164] on button "Edit Order" at bounding box center [318, 165] width 33 height 14
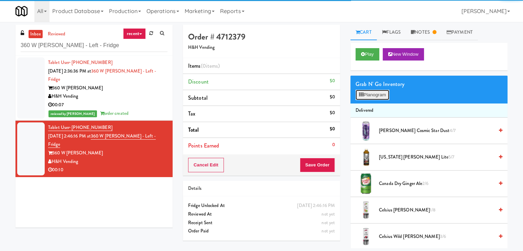
click at [373, 96] on button "Planogram" at bounding box center [373, 95] width 34 height 10
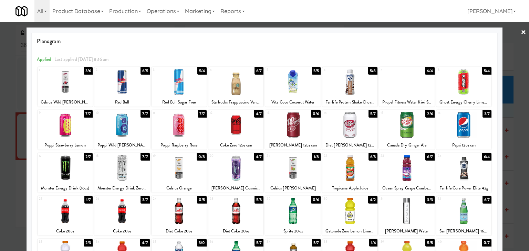
click at [304, 124] on div at bounding box center [292, 125] width 55 height 26
click at [520, 32] on div at bounding box center [264, 125] width 529 height 251
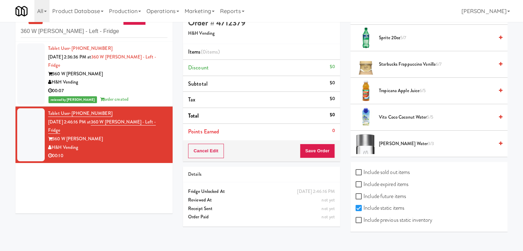
scroll to position [22, 0]
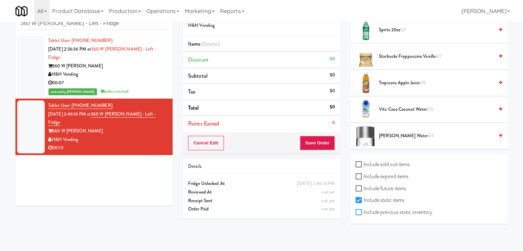
click at [359, 210] on input "Include previous static inventory" at bounding box center [360, 213] width 8 height 6
checkbox input "true"
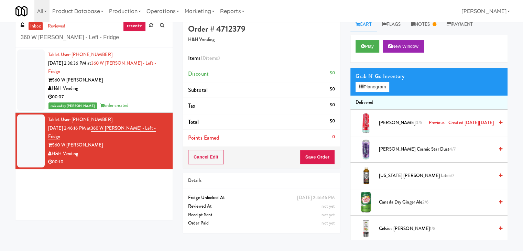
scroll to position [0, 0]
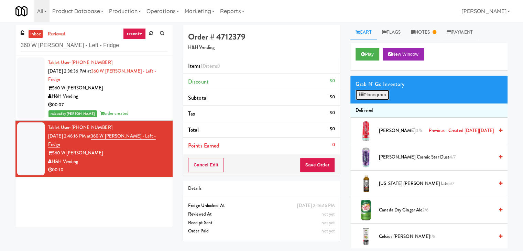
click at [372, 93] on button "Planogram" at bounding box center [373, 95] width 34 height 10
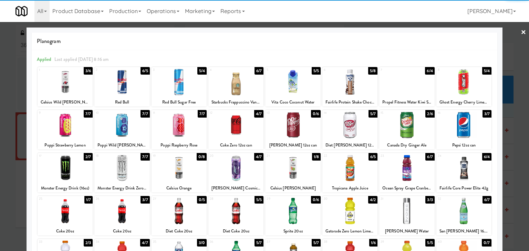
click at [292, 126] on div at bounding box center [292, 125] width 55 height 26
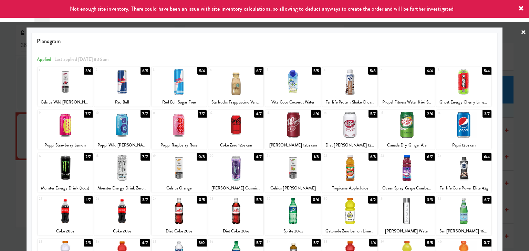
click at [520, 32] on link "×" at bounding box center [523, 32] width 6 height 21
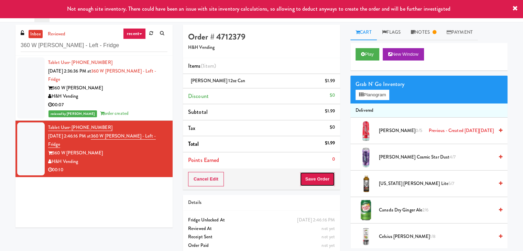
click at [321, 174] on button "Save Order" at bounding box center [317, 179] width 35 height 14
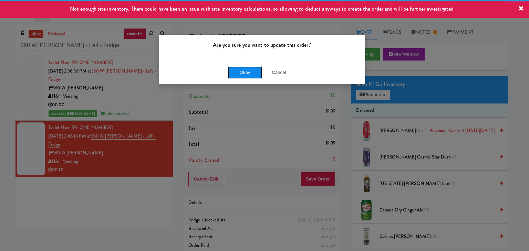
click at [234, 70] on button "Okay" at bounding box center [244, 72] width 34 height 12
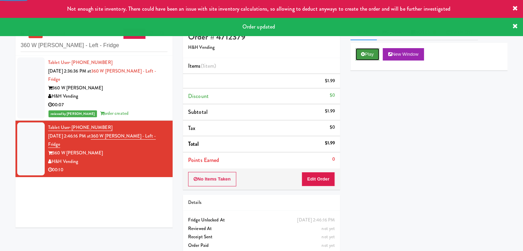
click at [369, 53] on button "Play" at bounding box center [368, 54] width 24 height 12
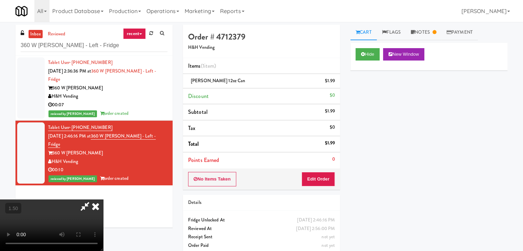
click at [103, 200] on icon at bounding box center [95, 207] width 15 height 14
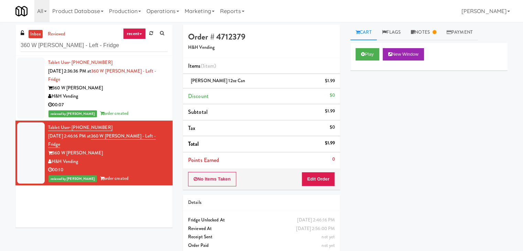
click at [402, 139] on div "Play New Window Primary Flag Clear Flag if unable to determine what was taken o…" at bounding box center [429, 172] width 157 height 258
click at [104, 44] on input "360 W [PERSON_NAME] - Left - Fridge" at bounding box center [94, 45] width 147 height 13
paste input "Twenty2 West - Combo"
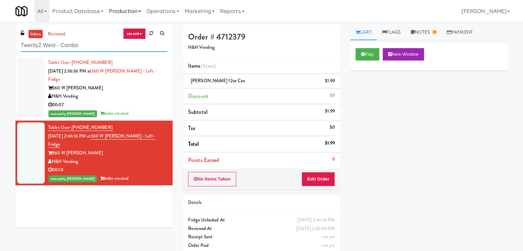
type input "Twenty2 West - Combo"
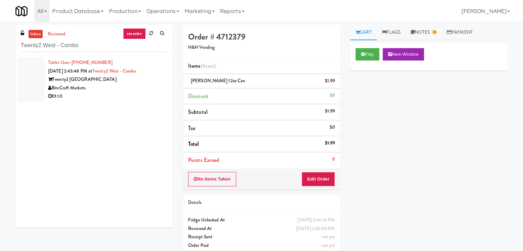
click at [151, 86] on div "BiteCraft Markets" at bounding box center [107, 88] width 119 height 9
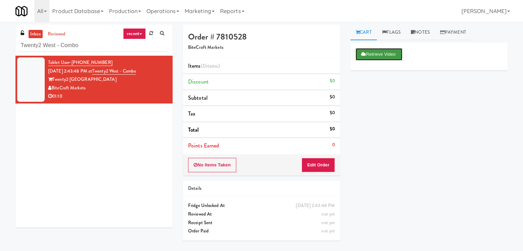
click at [371, 55] on button "Retrieve Video" at bounding box center [379, 54] width 47 height 12
click at [377, 54] on button "Retrieve Video" at bounding box center [379, 54] width 47 height 12
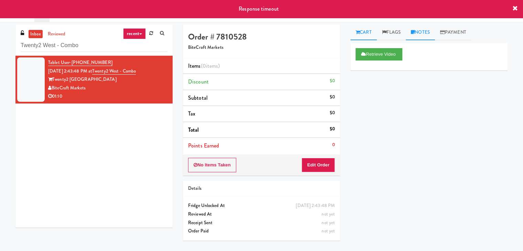
click at [422, 35] on link "Notes" at bounding box center [420, 32] width 29 height 15
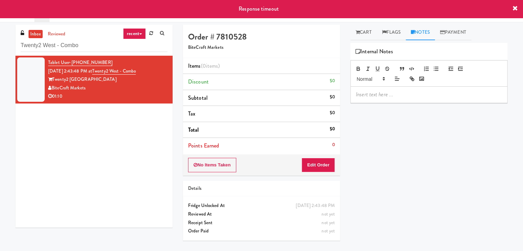
click at [392, 95] on p at bounding box center [429, 95] width 146 height 8
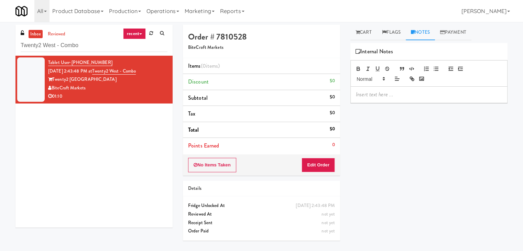
drag, startPoint x: 0, startPoint y: 26, endPoint x: 44, endPoint y: 51, distance: 50.4
click at [0, 27] on div "inbox reviewed recent all unclear take inventory issue suspicious failed recent…" at bounding box center [261, 137] width 523 height 224
click at [392, 94] on p at bounding box center [429, 95] width 146 height 8
click at [365, 34] on link "Cart" at bounding box center [364, 32] width 26 height 15
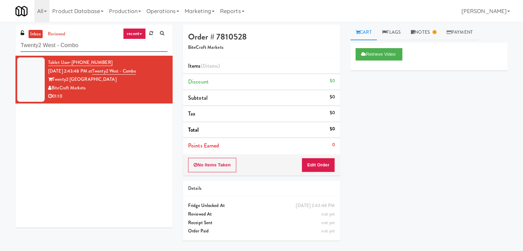
click at [95, 46] on input "Twenty2 West - Combo" at bounding box center [94, 45] width 147 height 13
paste input "Paradox - Cooler - Right"
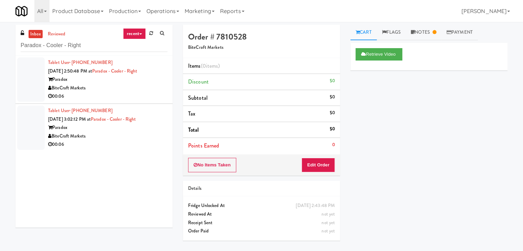
click at [153, 88] on div "BiteCraft Markets" at bounding box center [107, 88] width 119 height 9
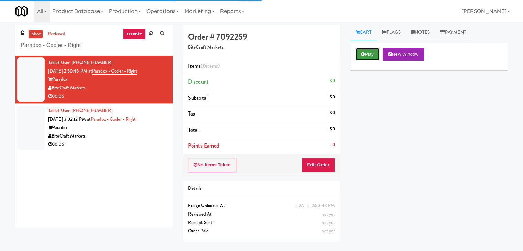
click at [368, 51] on button "Play" at bounding box center [368, 54] width 24 height 12
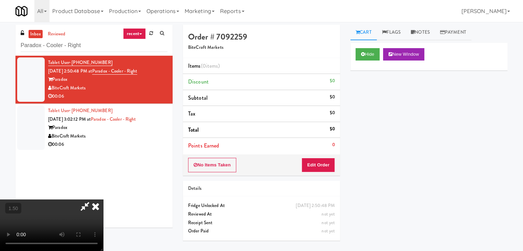
click at [103, 200] on video at bounding box center [51, 226] width 103 height 52
drag, startPoint x: 302, startPoint y: 27, endPoint x: 311, endPoint y: 46, distance: 21.1
click at [103, 200] on icon at bounding box center [95, 207] width 15 height 14
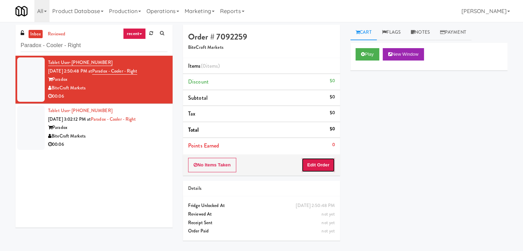
drag, startPoint x: 324, startPoint y: 164, endPoint x: 343, endPoint y: 148, distance: 24.9
click at [324, 163] on button "Edit Order" at bounding box center [318, 165] width 33 height 14
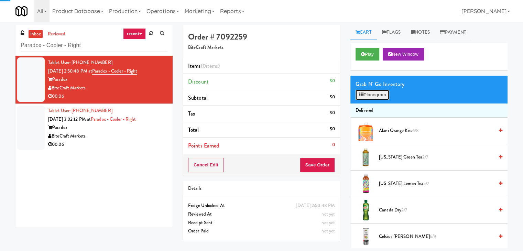
click at [374, 97] on button "Planogram" at bounding box center [373, 95] width 34 height 10
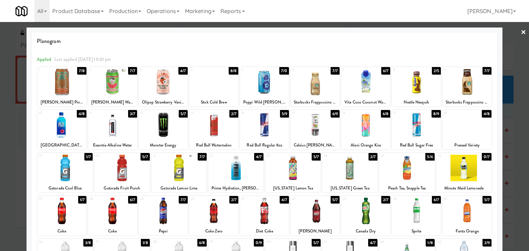
click at [67, 166] on div at bounding box center [65, 168] width 55 height 26
click at [520, 31] on link "×" at bounding box center [523, 32] width 6 height 21
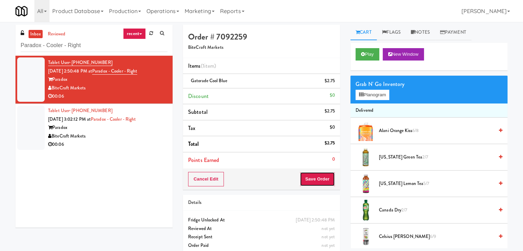
drag, startPoint x: 323, startPoint y: 174, endPoint x: 319, endPoint y: 172, distance: 4.5
click at [323, 174] on button "Save Order" at bounding box center [317, 179] width 35 height 14
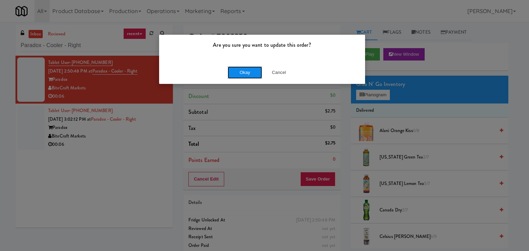
click at [245, 66] on button "Okay" at bounding box center [244, 72] width 34 height 12
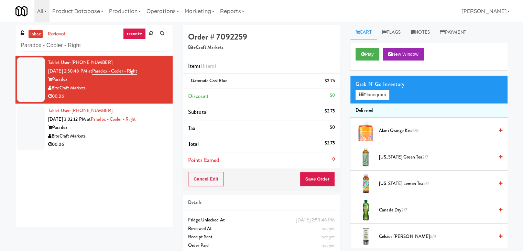
click at [132, 146] on div "00:06" at bounding box center [107, 144] width 119 height 9
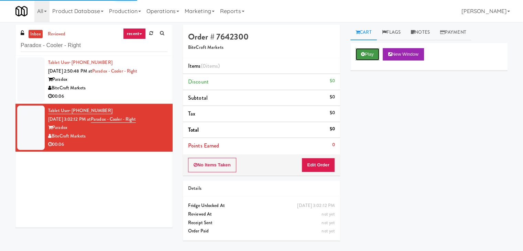
click at [369, 54] on button "Play" at bounding box center [368, 54] width 24 height 12
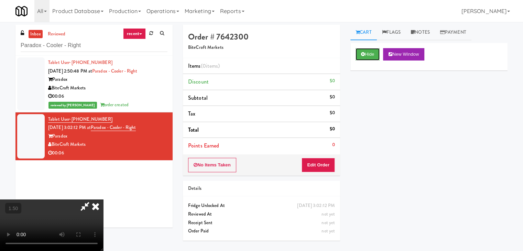
scroll to position [97, 0]
click at [103, 200] on video at bounding box center [51, 226] width 103 height 52
drag, startPoint x: 300, startPoint y: 32, endPoint x: 292, endPoint y: 29, distance: 8.3
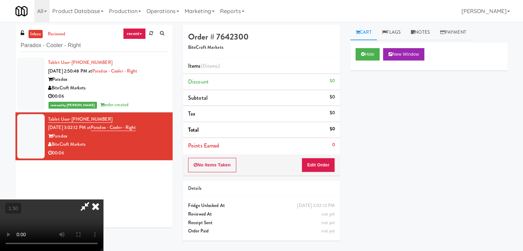
click at [103, 200] on icon at bounding box center [95, 207] width 15 height 14
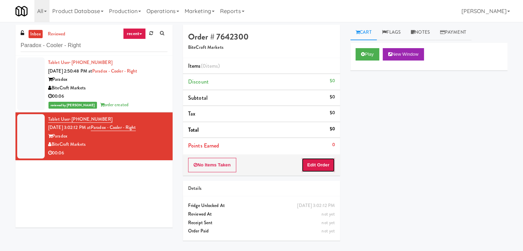
drag, startPoint x: 318, startPoint y: 163, endPoint x: 332, endPoint y: 152, distance: 17.6
click at [318, 161] on button "Edit Order" at bounding box center [318, 165] width 33 height 14
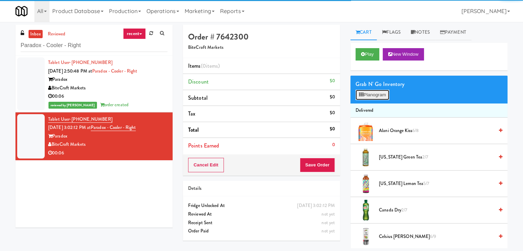
click at [380, 93] on button "Planogram" at bounding box center [373, 95] width 34 height 10
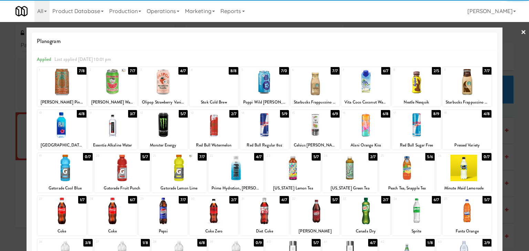
click at [455, 86] on div at bounding box center [466, 82] width 49 height 26
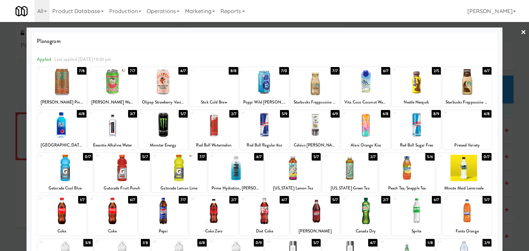
click at [520, 32] on link "×" at bounding box center [523, 32] width 6 height 21
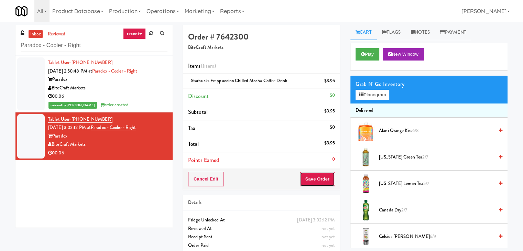
click at [328, 176] on button "Save Order" at bounding box center [317, 179] width 35 height 14
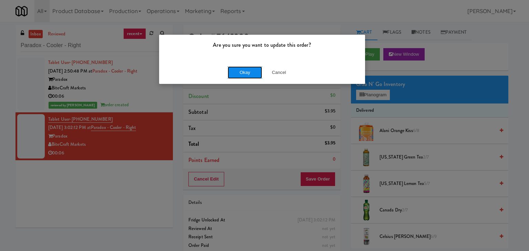
click at [247, 76] on button "Okay" at bounding box center [244, 72] width 34 height 12
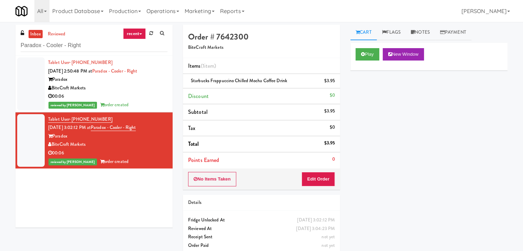
click at [142, 97] on div "00:06" at bounding box center [107, 96] width 119 height 9
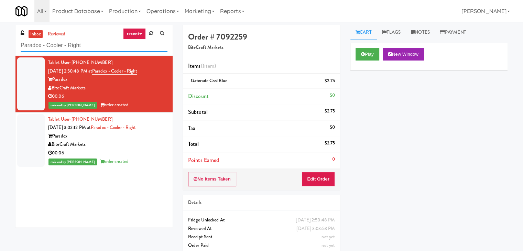
click at [98, 50] on input "Paradox - Cooler - Right" at bounding box center [94, 45] width 147 height 13
paste input "Crossing East - Ambient"
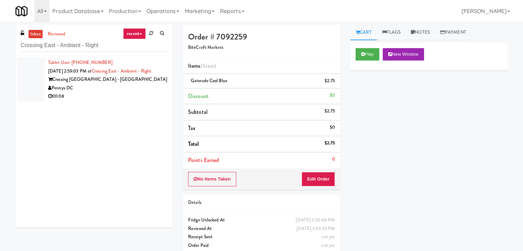
click at [148, 99] on div "00:08" at bounding box center [107, 96] width 119 height 9
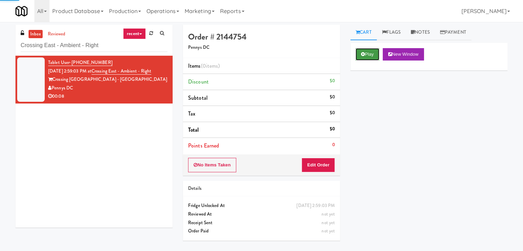
click at [365, 50] on button "Play" at bounding box center [368, 54] width 24 height 12
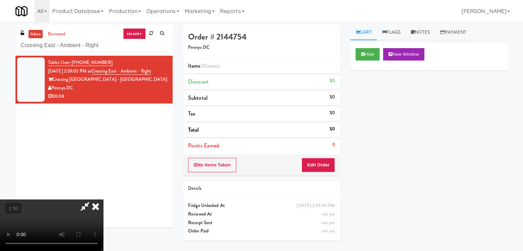
click at [103, 200] on video at bounding box center [51, 226] width 103 height 52
click at [103, 200] on icon at bounding box center [95, 207] width 15 height 14
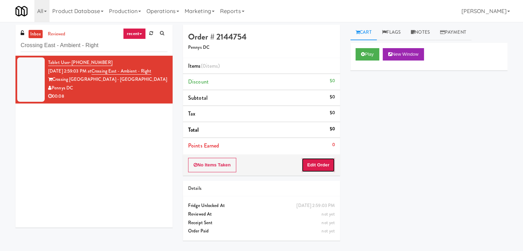
click at [322, 163] on button "Edit Order" at bounding box center [318, 165] width 33 height 14
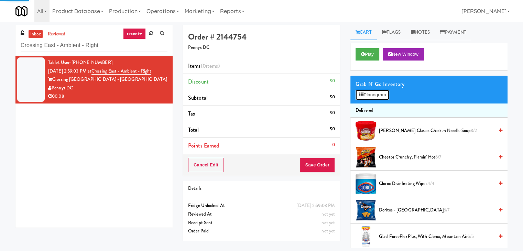
drag, startPoint x: 377, startPoint y: 94, endPoint x: 373, endPoint y: 91, distance: 4.7
click at [377, 93] on button "Planogram" at bounding box center [373, 95] width 34 height 10
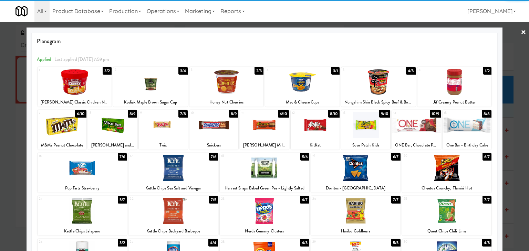
click at [442, 164] on div at bounding box center [446, 168] width 89 height 26
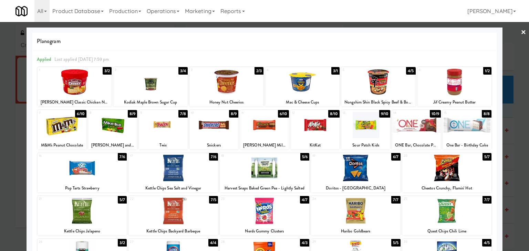
click at [520, 31] on link "×" at bounding box center [523, 32] width 6 height 21
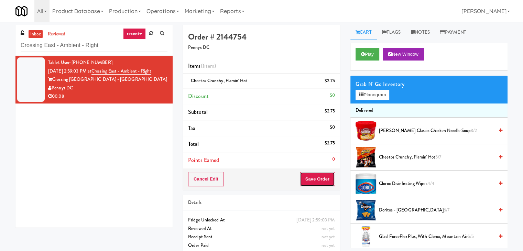
click at [319, 176] on button "Save Order" at bounding box center [317, 179] width 35 height 14
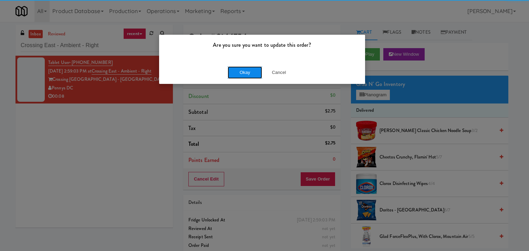
drag, startPoint x: 251, startPoint y: 71, endPoint x: 250, endPoint y: 66, distance: 4.9
click at [250, 69] on button "Okay" at bounding box center [244, 72] width 34 height 12
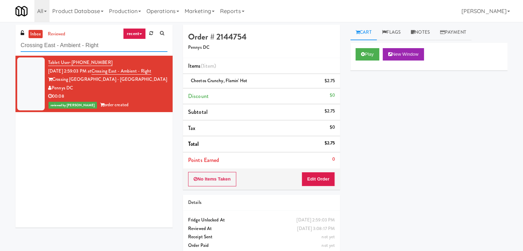
click at [102, 47] on input "Crossing East - Ambient - Right" at bounding box center [94, 45] width 147 height 13
paste input "The Sur - Cooler"
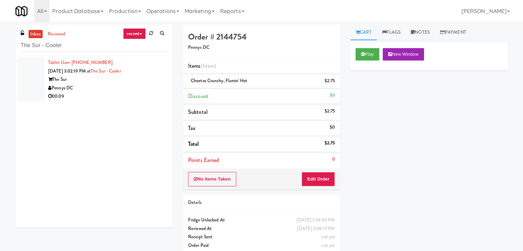
click at [141, 92] on div "00:09" at bounding box center [107, 96] width 119 height 9
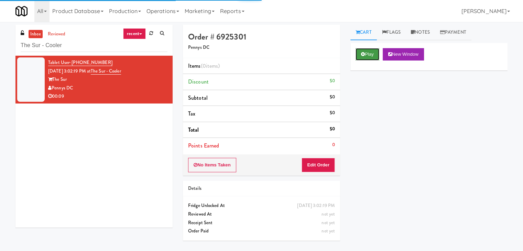
click at [374, 48] on button "Play" at bounding box center [368, 54] width 24 height 12
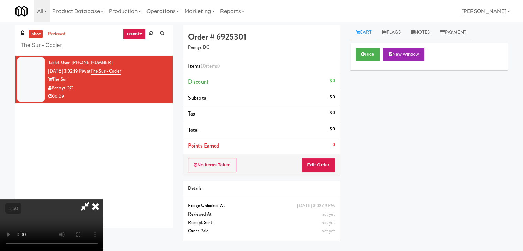
click at [103, 200] on video at bounding box center [51, 226] width 103 height 52
click at [103, 200] on icon at bounding box center [95, 207] width 15 height 14
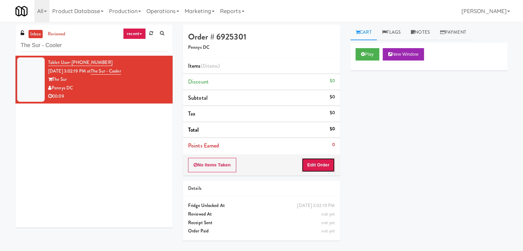
click at [325, 162] on button "Edit Order" at bounding box center [318, 165] width 33 height 14
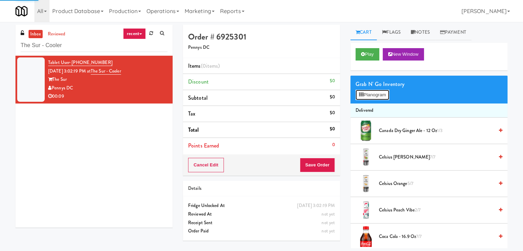
click at [375, 92] on button "Planogram" at bounding box center [373, 95] width 34 height 10
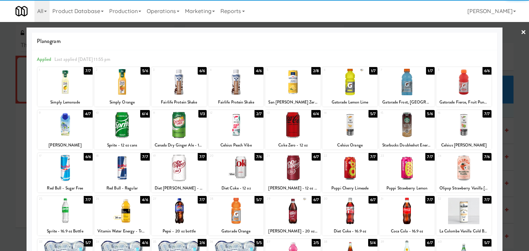
click at [299, 124] on div at bounding box center [292, 125] width 55 height 26
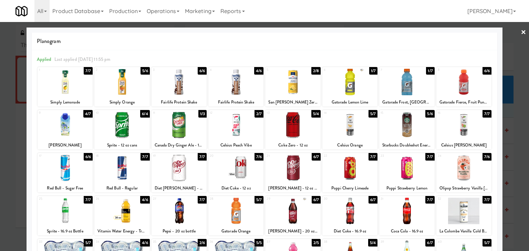
click at [520, 31] on link "×" at bounding box center [523, 32] width 6 height 21
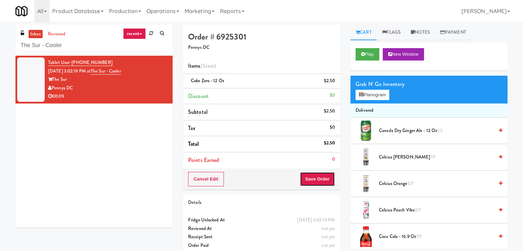
click at [316, 182] on button "Save Order" at bounding box center [317, 179] width 35 height 14
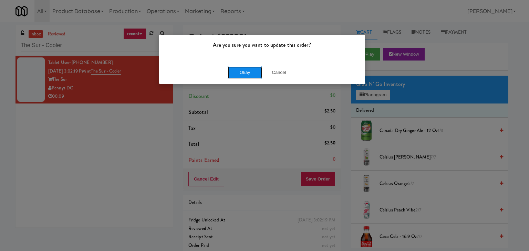
click at [252, 68] on button "Okay" at bounding box center [244, 72] width 34 height 12
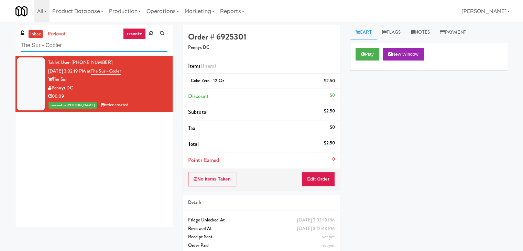
click at [83, 47] on input "The Sur - Cooler" at bounding box center [94, 45] width 147 height 13
paste input "wenty2 West - Combo"
type input "Twenty2 West - Combo"
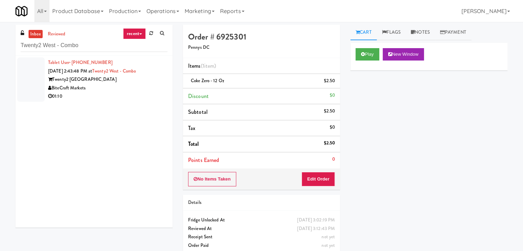
click at [151, 97] on div "01:10" at bounding box center [107, 96] width 119 height 9
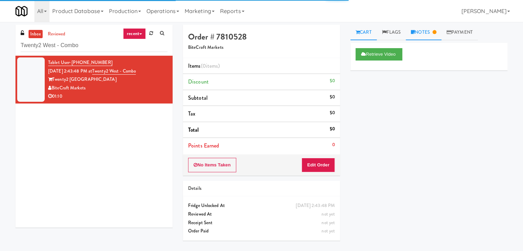
click at [423, 35] on link "Notes" at bounding box center [424, 32] width 36 height 15
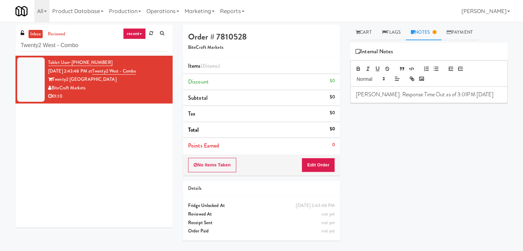
click at [433, 94] on p "[PERSON_NAME]: Response Time Out as of 3:01PM [DATE]" at bounding box center [429, 95] width 146 height 8
click at [359, 33] on icon at bounding box center [358, 32] width 4 height 4
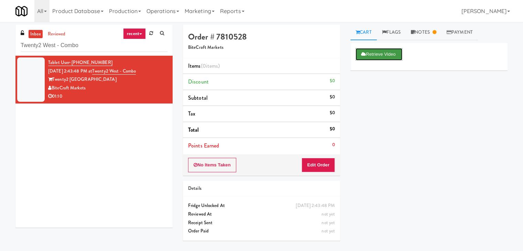
click at [369, 54] on button "Retrieve Video" at bounding box center [379, 54] width 47 height 12
click at [426, 31] on link "Notes" at bounding box center [424, 32] width 36 height 15
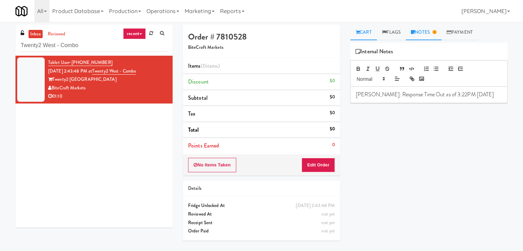
click at [359, 30] on icon at bounding box center [358, 32] width 4 height 4
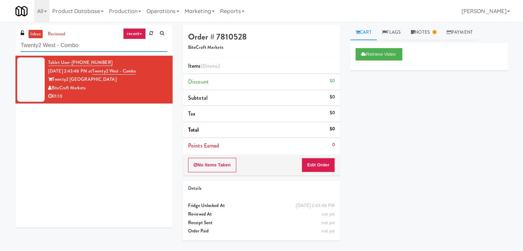
click at [91, 46] on input "Twenty2 West - Combo" at bounding box center [94, 45] width 147 height 13
click at [139, 91] on div "BiteCraft Markets" at bounding box center [107, 88] width 119 height 9
click at [111, 50] on input "Twenty2 West - Combo" at bounding box center [94, 45] width 147 height 13
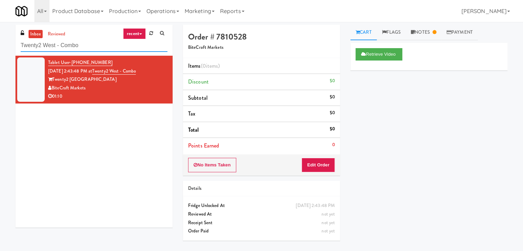
click at [111, 50] on input "Twenty2 West - Combo" at bounding box center [94, 45] width 147 height 13
click at [95, 44] on input "Twenty2 West - Combo" at bounding box center [94, 45] width 147 height 13
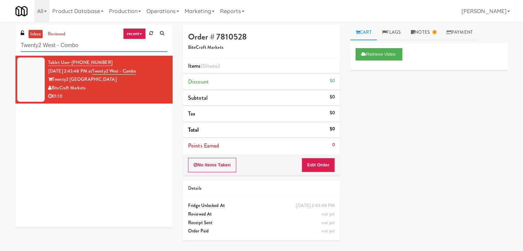
paste input "Axis Cooler - Right"
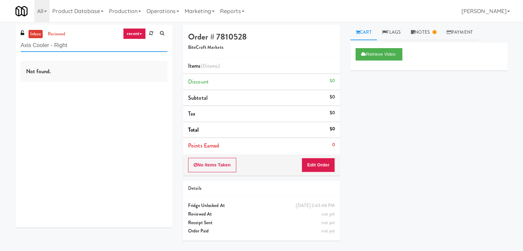
drag, startPoint x: 93, startPoint y: 45, endPoint x: 13, endPoint y: 43, distance: 80.2
click at [12, 44] on div "inbox reviewed recent all unclear take inventory issue suspicious failed recent…" at bounding box center [94, 129] width 168 height 208
click at [97, 47] on input "Axis Cooler - Right" at bounding box center [94, 45] width 147 height 13
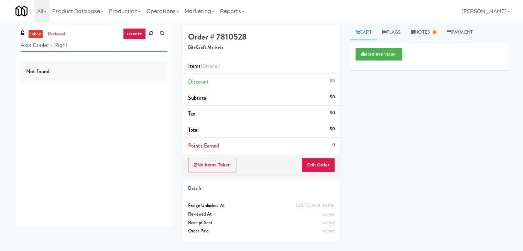
paste input "1000 S [PERSON_NAME] - Left - Fridge"
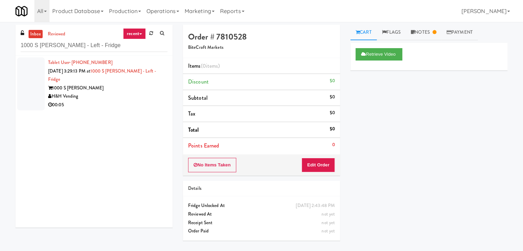
click at [142, 101] on div "00:05" at bounding box center [107, 105] width 119 height 9
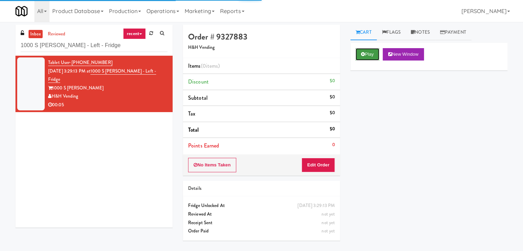
click at [370, 55] on button "Play" at bounding box center [368, 54] width 24 height 12
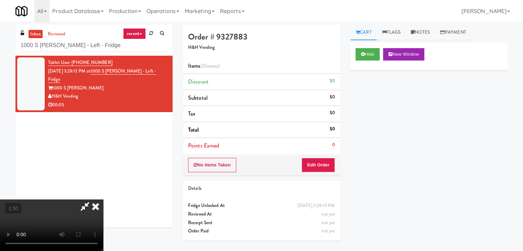
click at [103, 200] on video at bounding box center [51, 226] width 103 height 52
click at [103, 200] on icon at bounding box center [95, 207] width 15 height 14
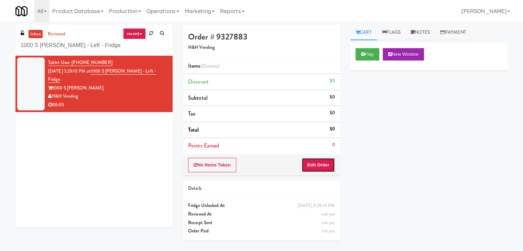
drag, startPoint x: 319, startPoint y: 168, endPoint x: 343, endPoint y: 140, distance: 36.4
click at [319, 165] on button "Edit Order" at bounding box center [318, 165] width 33 height 14
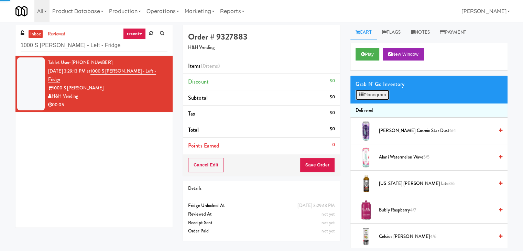
click at [370, 93] on button "Planogram" at bounding box center [373, 95] width 34 height 10
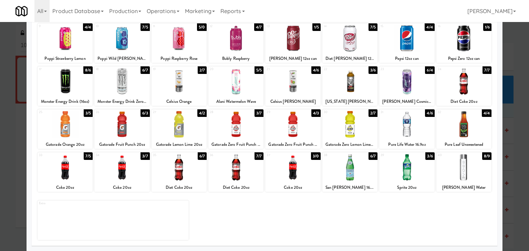
click at [124, 125] on div at bounding box center [121, 124] width 55 height 26
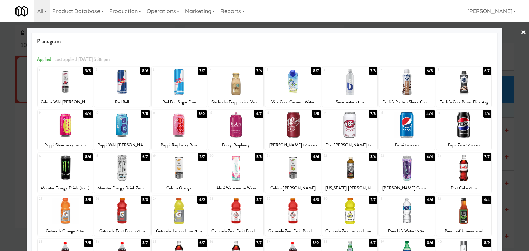
click at [521, 31] on div at bounding box center [264, 125] width 529 height 251
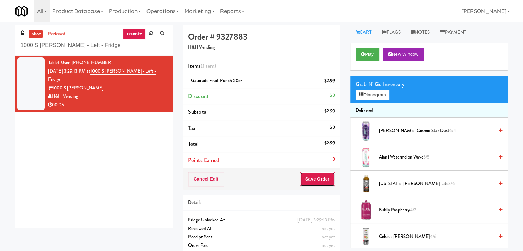
click at [314, 177] on button "Save Order" at bounding box center [317, 179] width 35 height 14
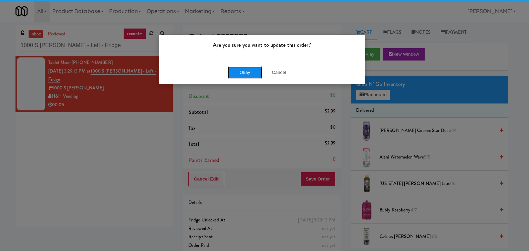
click at [243, 75] on button "Okay" at bounding box center [244, 72] width 34 height 12
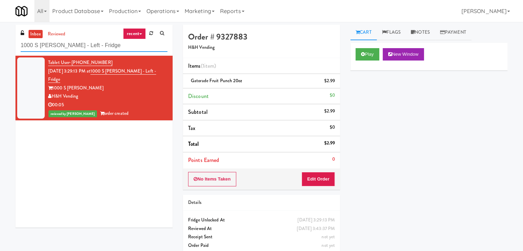
click at [104, 50] on input "1000 S [PERSON_NAME] - Left - Fridge" at bounding box center [94, 45] width 147 height 13
paste input "[PERSON_NAME] Cabinet"
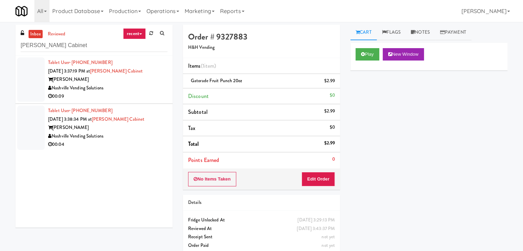
click at [161, 94] on div "00:09" at bounding box center [107, 96] width 119 height 9
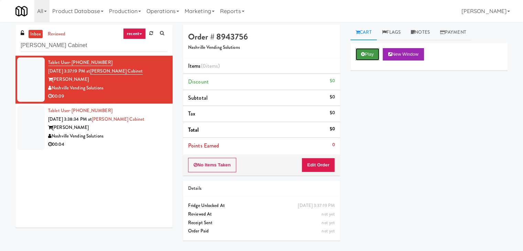
click at [369, 55] on button "Play" at bounding box center [368, 54] width 24 height 12
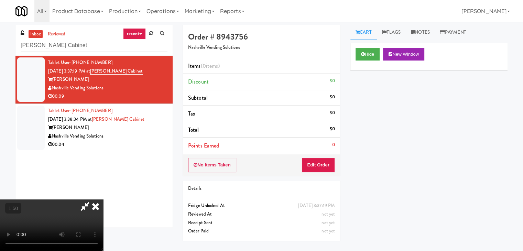
click at [103, 200] on video at bounding box center [51, 226] width 103 height 52
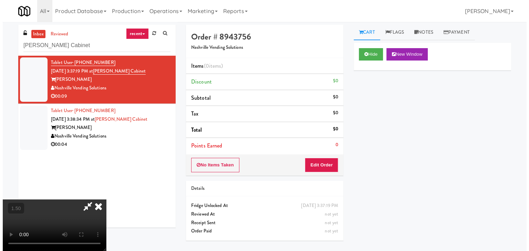
scroll to position [0, 0]
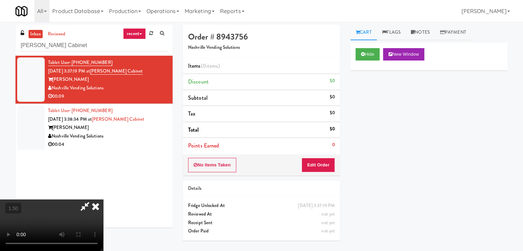
click at [103, 200] on icon at bounding box center [95, 207] width 15 height 14
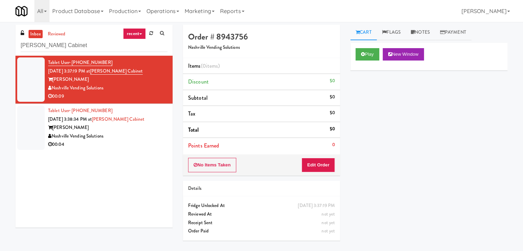
drag, startPoint x: 331, startPoint y: 157, endPoint x: 330, endPoint y: 161, distance: 4.2
click at [330, 159] on div "No Items Taken Edit Order" at bounding box center [261, 164] width 157 height 21
click at [330, 162] on button "Edit Order" at bounding box center [318, 165] width 33 height 14
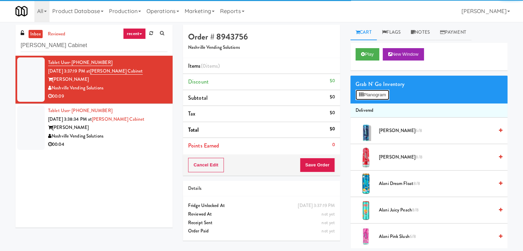
click at [364, 95] on button "Planogram" at bounding box center [373, 95] width 34 height 10
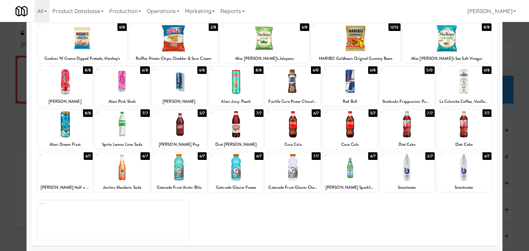
click at [401, 131] on div at bounding box center [406, 124] width 55 height 26
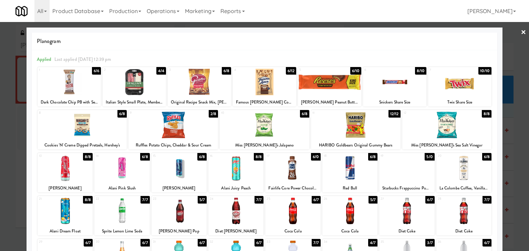
click at [520, 31] on link "×" at bounding box center [523, 32] width 6 height 21
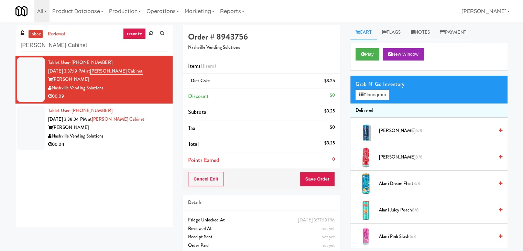
click at [320, 186] on div "Cancel Edit Save Order" at bounding box center [261, 179] width 157 height 21
click at [326, 186] on button "Save Order" at bounding box center [317, 179] width 35 height 14
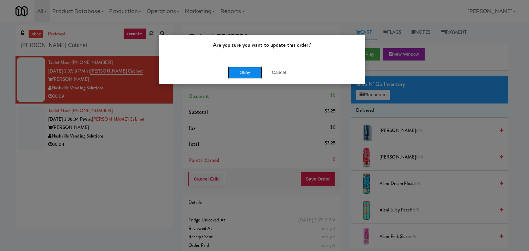
click at [251, 77] on button "Okay" at bounding box center [244, 72] width 34 height 12
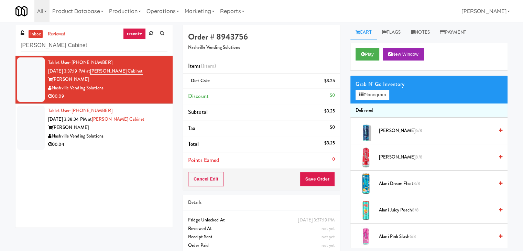
click at [167, 134] on li "Tablet User · (615) 428-4533 [DATE] 3:38:34 PM at [PERSON_NAME][GEOGRAPHIC_DATA…" at bounding box center [93, 128] width 157 height 48
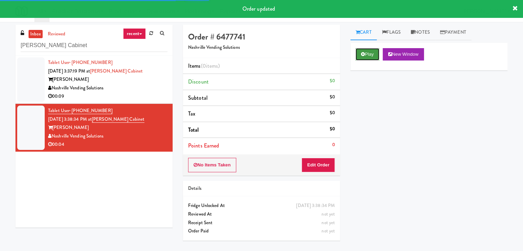
click at [361, 56] on button "Play" at bounding box center [368, 54] width 24 height 12
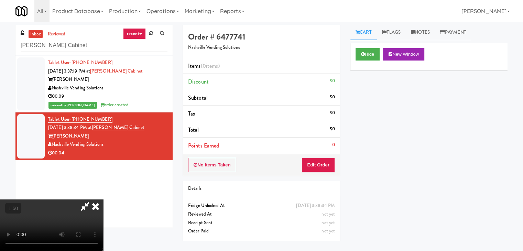
click at [103, 200] on video at bounding box center [51, 226] width 103 height 52
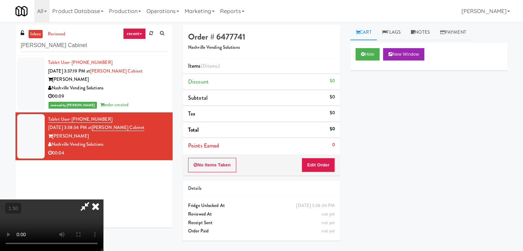
click at [103, 200] on video at bounding box center [51, 226] width 103 height 52
click at [103, 200] on icon at bounding box center [95, 207] width 15 height 14
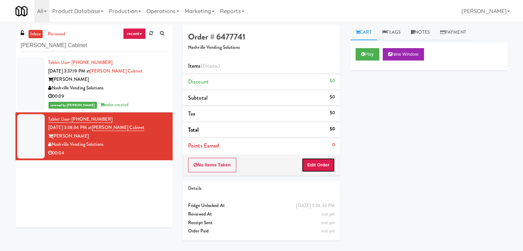
click at [319, 166] on button "Edit Order" at bounding box center [318, 165] width 33 height 14
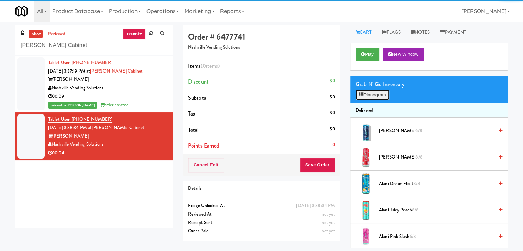
click at [365, 95] on button "Planogram" at bounding box center [373, 95] width 34 height 10
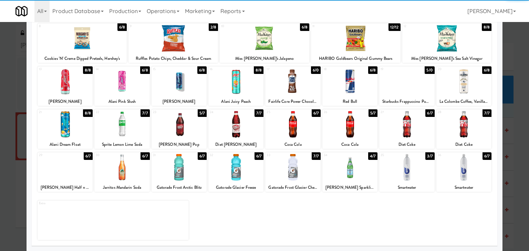
click at [347, 173] on div at bounding box center [349, 167] width 55 height 26
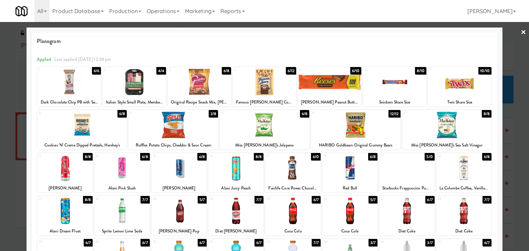
click at [520, 30] on link "×" at bounding box center [523, 32] width 6 height 21
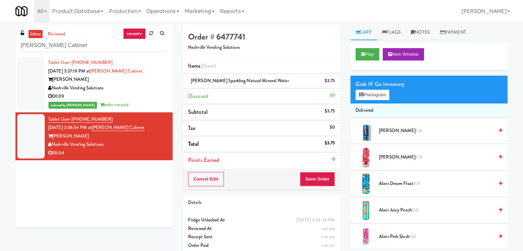
click at [323, 170] on div "Cancel Edit Save Order" at bounding box center [261, 179] width 157 height 21
click at [319, 180] on button "Save Order" at bounding box center [317, 179] width 35 height 14
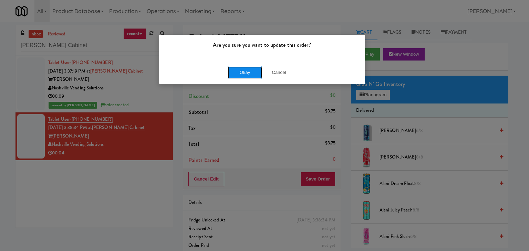
drag, startPoint x: 245, startPoint y: 73, endPoint x: 195, endPoint y: 37, distance: 61.7
click at [245, 73] on button "Okay" at bounding box center [244, 72] width 34 height 12
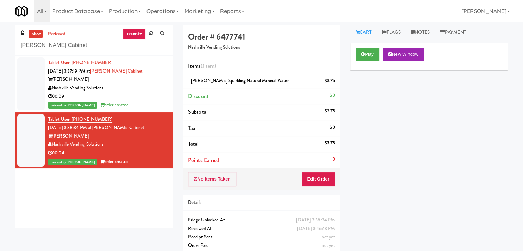
click at [149, 99] on div "00:09" at bounding box center [107, 96] width 119 height 9
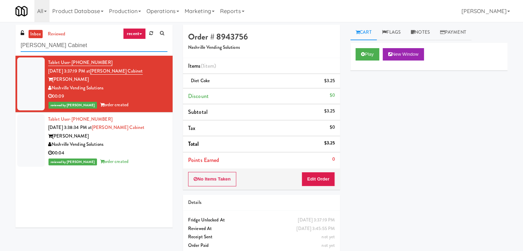
click at [87, 42] on input "[PERSON_NAME] Cabinet" at bounding box center [94, 45] width 147 height 13
paste input "Upper Marlboro"
type input "Upper Marlboro"
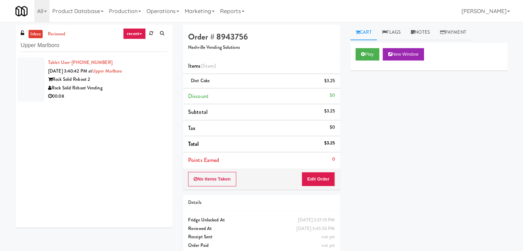
click at [159, 75] on div "Rock Solid Reboot 2" at bounding box center [107, 79] width 119 height 9
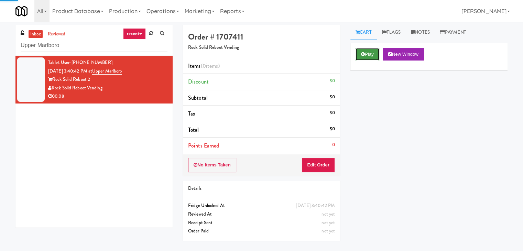
drag, startPoint x: 367, startPoint y: 55, endPoint x: 362, endPoint y: 54, distance: 4.9
click at [367, 54] on button "Play" at bounding box center [368, 54] width 24 height 12
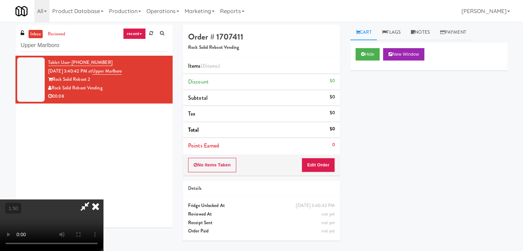
click at [103, 200] on video at bounding box center [51, 226] width 103 height 52
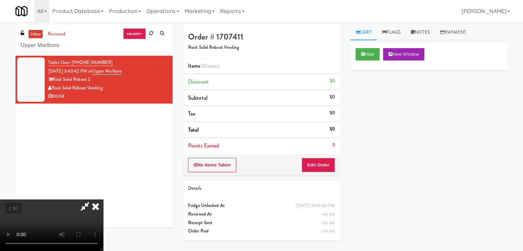
click at [103, 200] on video at bounding box center [51, 226] width 103 height 52
click at [103, 200] on icon at bounding box center [95, 207] width 15 height 14
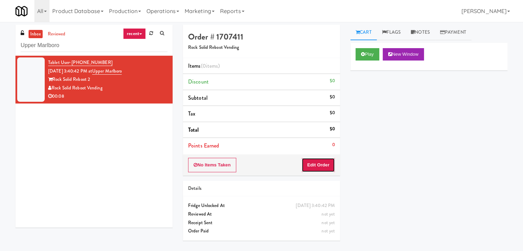
click at [315, 166] on button "Edit Order" at bounding box center [318, 165] width 33 height 14
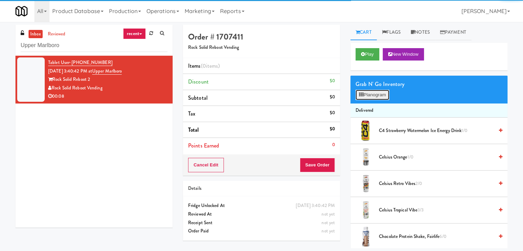
click at [373, 98] on button "Planogram" at bounding box center [373, 95] width 34 height 10
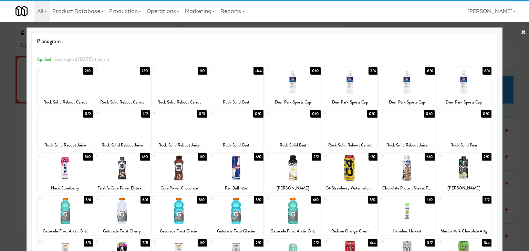
click at [466, 79] on div at bounding box center [463, 82] width 55 height 26
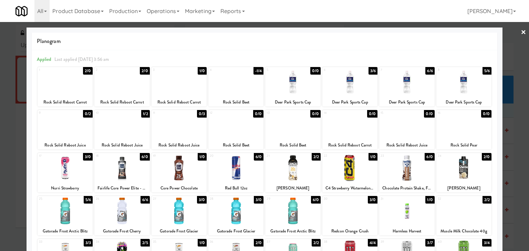
click at [408, 130] on div at bounding box center [406, 125] width 55 height 26
drag, startPoint x: 519, startPoint y: 29, endPoint x: 470, endPoint y: 43, distance: 50.4
click at [520, 29] on link "×" at bounding box center [523, 32] width 6 height 21
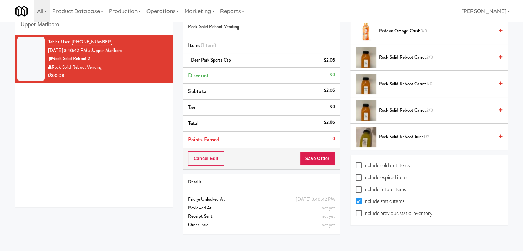
scroll to position [22, 0]
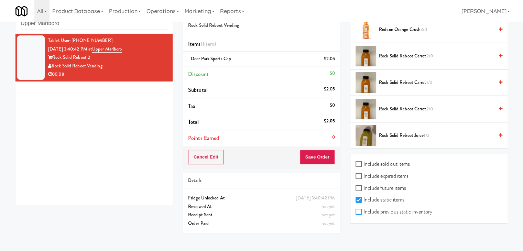
click at [360, 211] on input "Include previous static inventory" at bounding box center [360, 213] width 8 height 6
checkbox input "true"
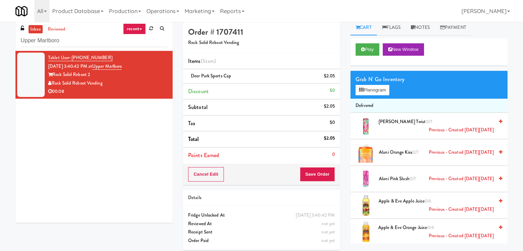
scroll to position [0, 0]
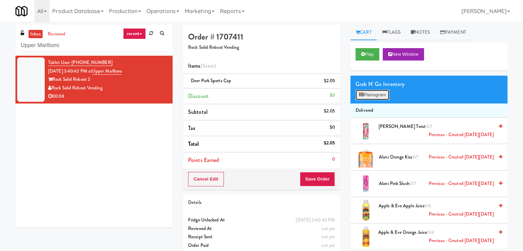
click at [386, 93] on button "Planogram" at bounding box center [373, 95] width 34 height 10
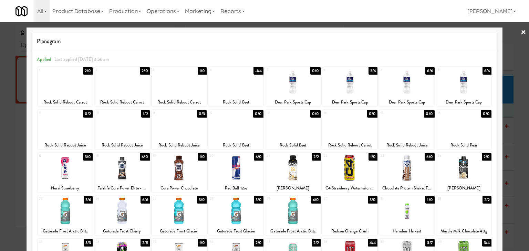
click at [403, 126] on div at bounding box center [406, 125] width 55 height 26
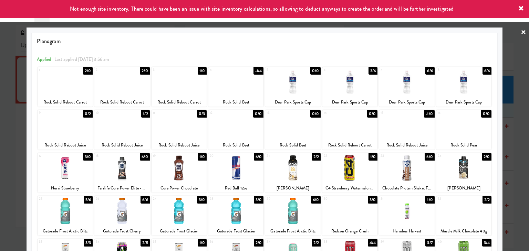
drag, startPoint x: 516, startPoint y: 30, endPoint x: 509, endPoint y: 35, distance: 8.5
click at [520, 31] on link "×" at bounding box center [523, 32] width 6 height 21
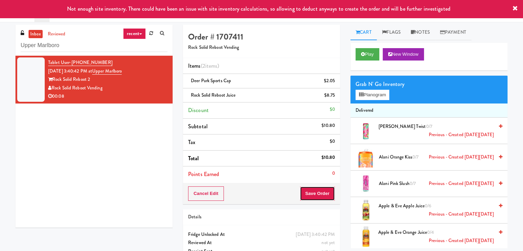
click at [306, 196] on button "Save Order" at bounding box center [317, 194] width 35 height 14
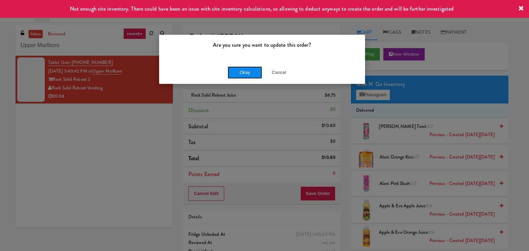
click at [247, 71] on button "Okay" at bounding box center [244, 72] width 34 height 12
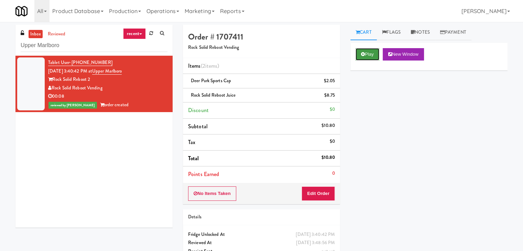
click at [366, 55] on button "Play" at bounding box center [368, 54] width 24 height 12
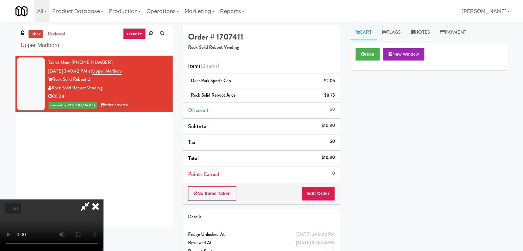
click at [103, 200] on icon at bounding box center [95, 207] width 15 height 14
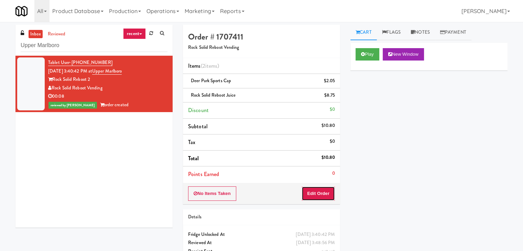
click at [321, 194] on button "Edit Order" at bounding box center [318, 194] width 33 height 14
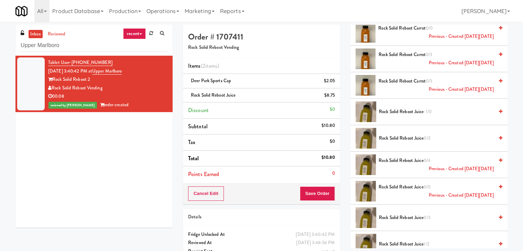
scroll to position [5963, 0]
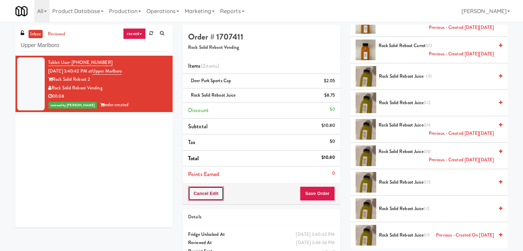
click at [205, 195] on button "Cancel Edit" at bounding box center [206, 194] width 36 height 14
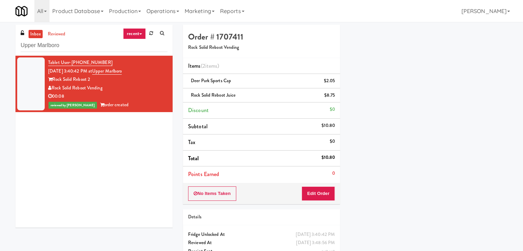
scroll to position [52, 0]
click at [98, 49] on input "Upper Marlboro" at bounding box center [94, 45] width 147 height 13
paste input "OHS - Fridge A"
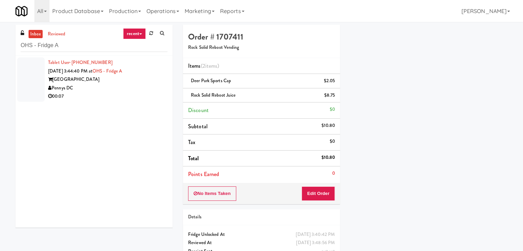
click at [150, 90] on div "Pennys DC" at bounding box center [107, 88] width 119 height 9
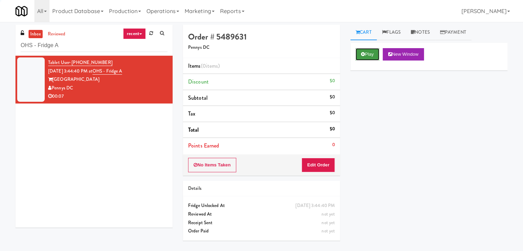
click at [369, 57] on button "Play" at bounding box center [368, 54] width 24 height 12
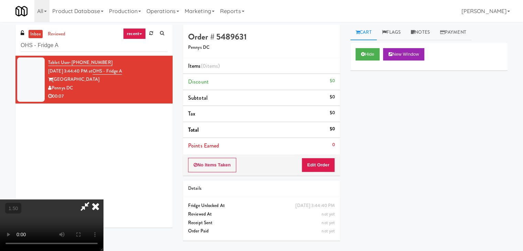
drag, startPoint x: 301, startPoint y: 33, endPoint x: 311, endPoint y: 67, distance: 35.4
click at [103, 200] on icon at bounding box center [95, 207] width 15 height 14
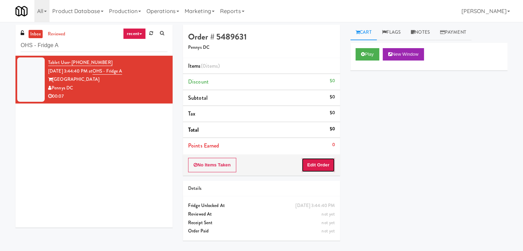
click at [320, 163] on button "Edit Order" at bounding box center [318, 165] width 33 height 14
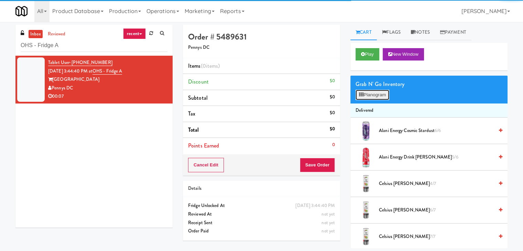
click at [377, 92] on button "Planogram" at bounding box center [373, 95] width 34 height 10
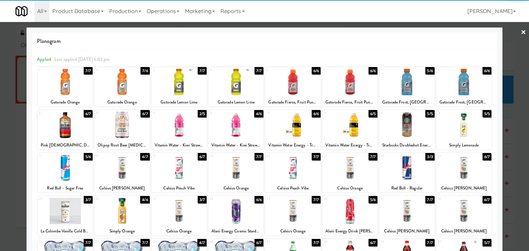
click at [400, 84] on div at bounding box center [406, 82] width 55 height 26
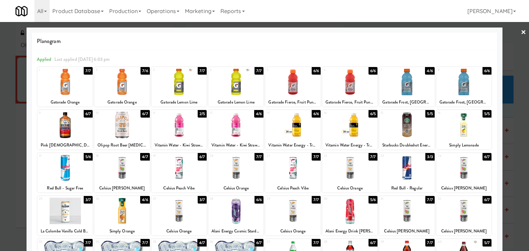
click at [520, 30] on link "×" at bounding box center [523, 32] width 6 height 21
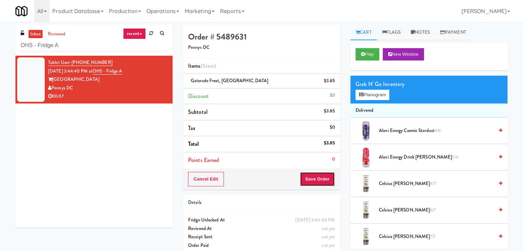
click at [316, 180] on button "Save Order" at bounding box center [317, 179] width 35 height 14
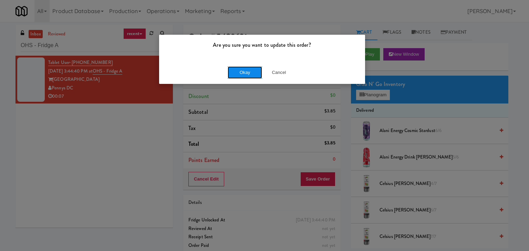
click at [253, 76] on button "Okay" at bounding box center [244, 72] width 34 height 12
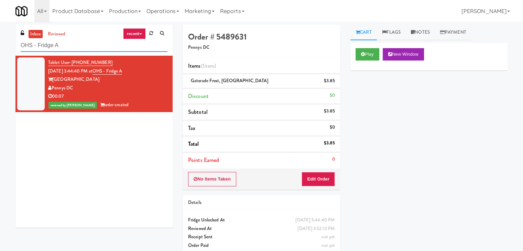
click at [54, 48] on input "OHS - Fridge A" at bounding box center [94, 45] width 147 height 13
paste input "680 LSD Cooler"
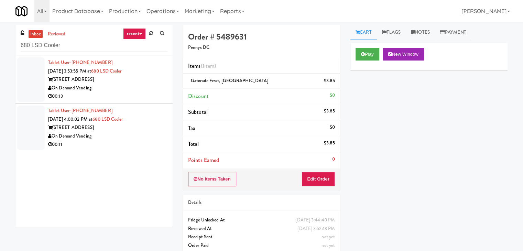
drag, startPoint x: 159, startPoint y: 83, endPoint x: 156, endPoint y: 80, distance: 3.9
click at [158, 83] on div "[STREET_ADDRESS]" at bounding box center [107, 79] width 119 height 9
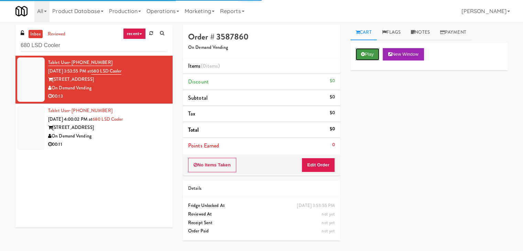
click at [370, 54] on button "Play" at bounding box center [368, 54] width 24 height 12
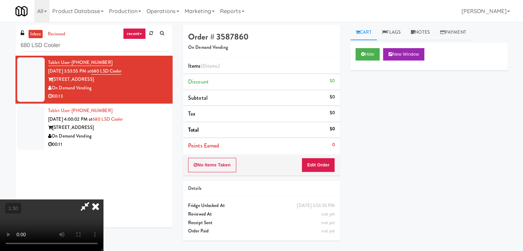
click at [103, 200] on video at bounding box center [51, 226] width 103 height 52
click at [103, 200] on icon at bounding box center [95, 207] width 15 height 14
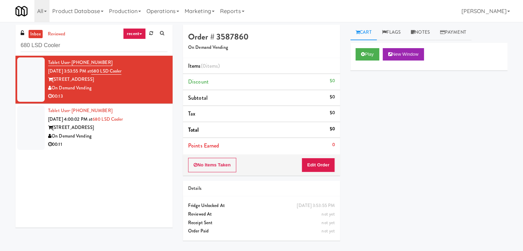
click at [320, 171] on div "No Items Taken Edit Order" at bounding box center [261, 164] width 157 height 21
click at [321, 163] on button "Edit Order" at bounding box center [318, 165] width 33 height 14
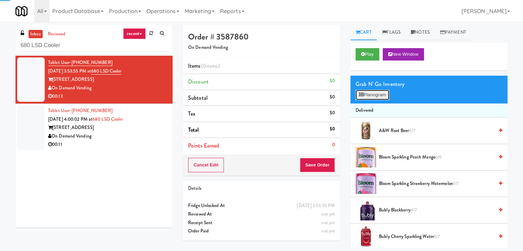
click at [366, 94] on button "Planogram" at bounding box center [373, 95] width 34 height 10
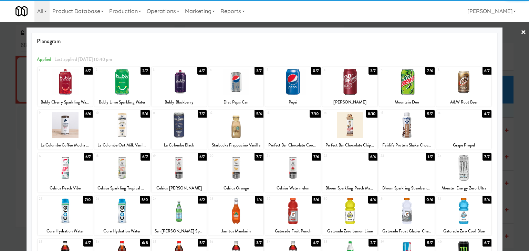
click at [186, 127] on div at bounding box center [178, 125] width 55 height 26
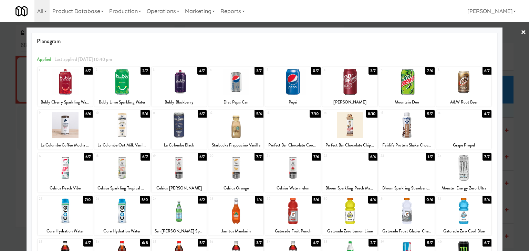
click at [522, 33] on div at bounding box center [264, 125] width 529 height 251
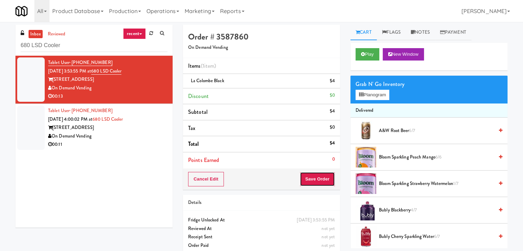
click at [322, 176] on button "Save Order" at bounding box center [317, 179] width 35 height 14
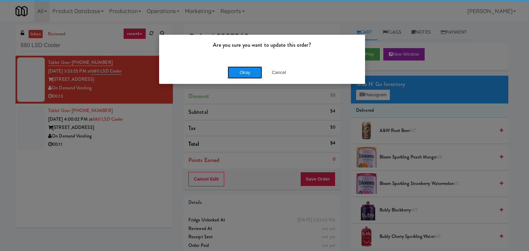
click at [246, 73] on button "Okay" at bounding box center [244, 72] width 34 height 12
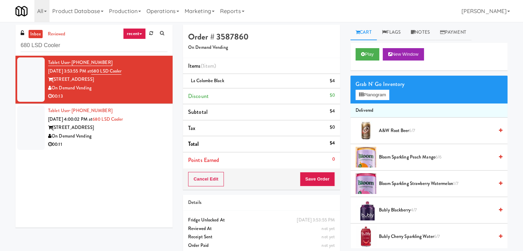
click at [149, 135] on div "On Demand Vending" at bounding box center [107, 136] width 119 height 9
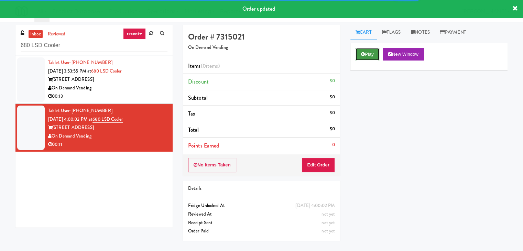
click at [365, 56] on button "Play" at bounding box center [368, 54] width 24 height 12
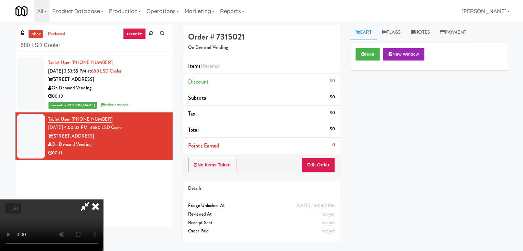
click at [103, 200] on video at bounding box center [51, 226] width 103 height 52
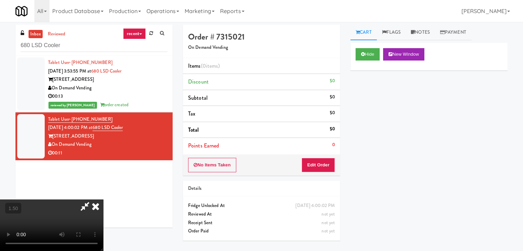
click at [103, 200] on video at bounding box center [51, 226] width 103 height 52
click at [103, 200] on icon at bounding box center [95, 207] width 15 height 14
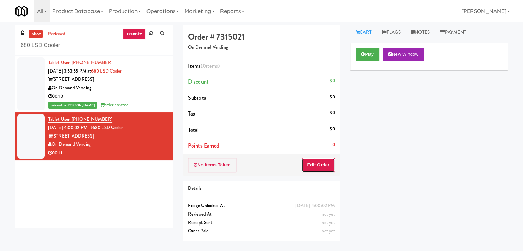
click at [324, 167] on button "Edit Order" at bounding box center [318, 165] width 33 height 14
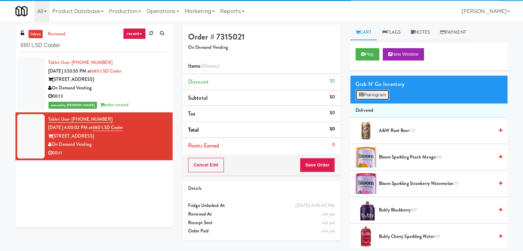
click at [366, 96] on button "Planogram" at bounding box center [373, 95] width 34 height 10
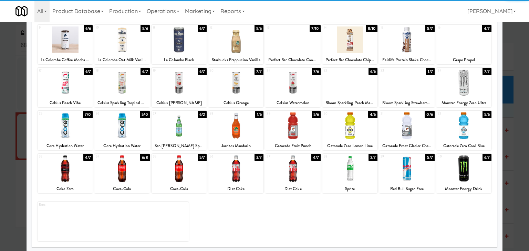
scroll to position [87, 0]
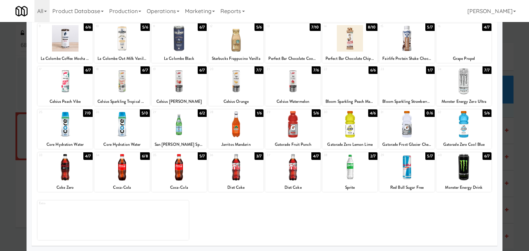
drag, startPoint x: 64, startPoint y: 121, endPoint x: 95, endPoint y: 131, distance: 32.4
click at [64, 121] on div at bounding box center [65, 124] width 55 height 26
click at [129, 123] on div at bounding box center [121, 124] width 55 height 26
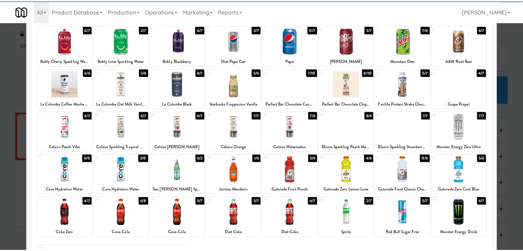
scroll to position [0, 0]
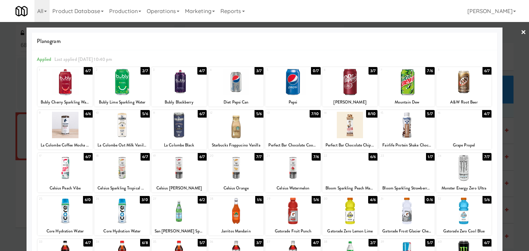
click at [520, 32] on link "×" at bounding box center [523, 32] width 6 height 21
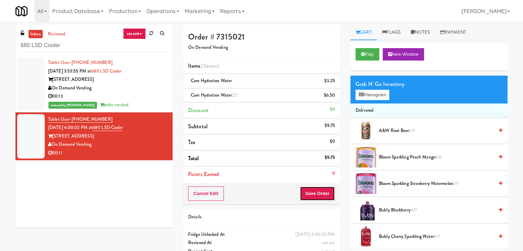
drag, startPoint x: 317, startPoint y: 191, endPoint x: 313, endPoint y: 189, distance: 3.8
click at [316, 191] on button "Save Order" at bounding box center [317, 194] width 35 height 14
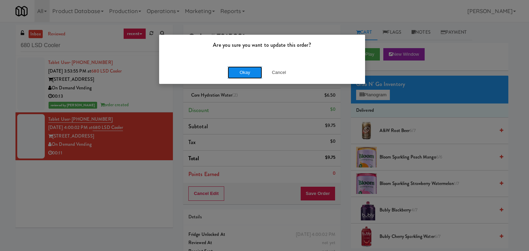
click at [247, 71] on button "Okay" at bounding box center [244, 72] width 34 height 12
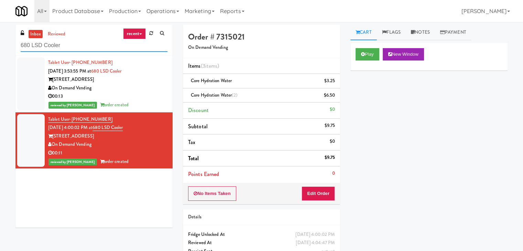
click at [103, 45] on input "680 LSD Cooler" at bounding box center [94, 45] width 147 height 13
paste input "Paradox - Cooler - Right"
type input "Paradox - Cooler - Right"
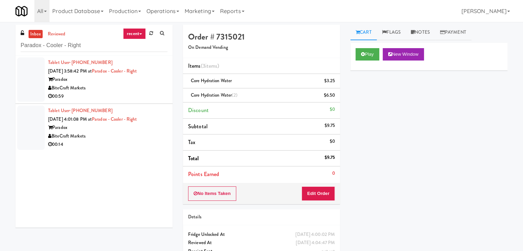
click at [149, 108] on div "Tablet User · (561) 889-3611 [DATE] 4:01:08 PM at Paradox - Cooler - Right Para…" at bounding box center [107, 128] width 119 height 42
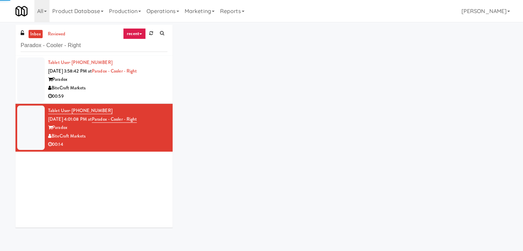
click at [150, 98] on div "00:59" at bounding box center [107, 96] width 119 height 9
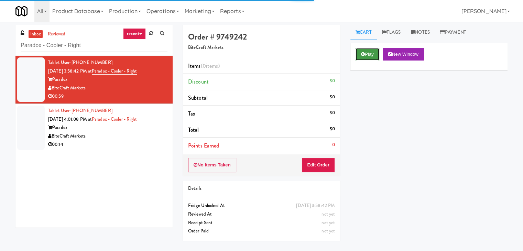
click at [369, 58] on button "Play" at bounding box center [368, 54] width 24 height 12
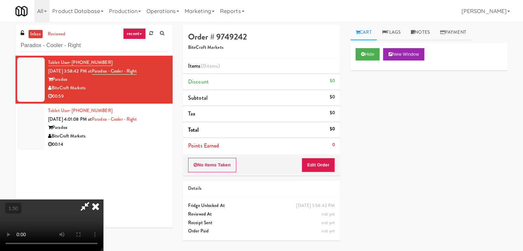
click at [103, 200] on video at bounding box center [51, 226] width 103 height 52
click at [93, 200] on icon at bounding box center [85, 207] width 16 height 14
drag, startPoint x: 318, startPoint y: 169, endPoint x: 340, endPoint y: 149, distance: 30.0
click at [318, 168] on button "Edit Order" at bounding box center [318, 165] width 33 height 14
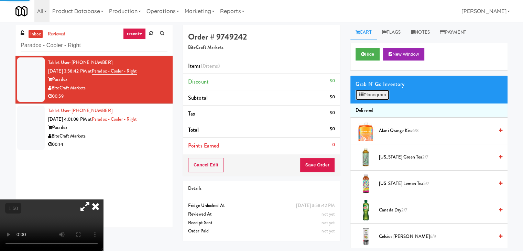
click at [381, 95] on button "Planogram" at bounding box center [373, 95] width 34 height 10
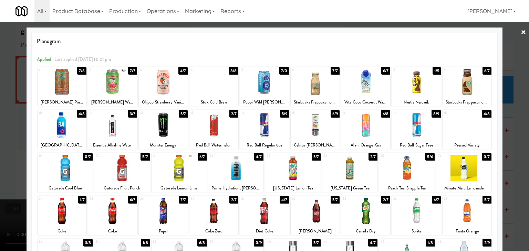
click at [308, 125] on div at bounding box center [314, 125] width 49 height 26
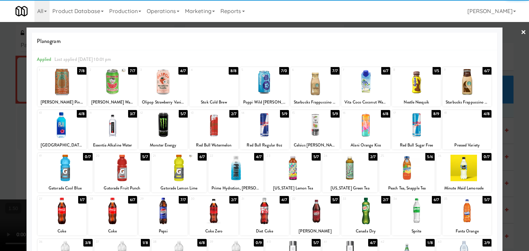
click at [308, 125] on div at bounding box center [314, 125] width 49 height 26
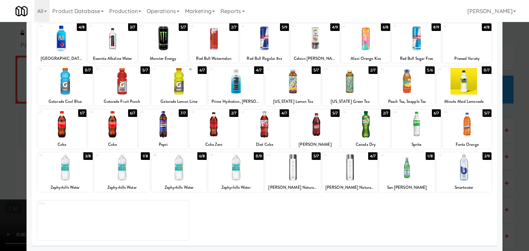
click at [399, 174] on div at bounding box center [406, 167] width 55 height 26
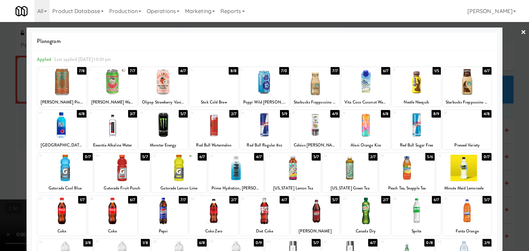
drag, startPoint x: 165, startPoint y: 86, endPoint x: 200, endPoint y: 79, distance: 35.0
click at [166, 86] on div at bounding box center [163, 82] width 49 height 26
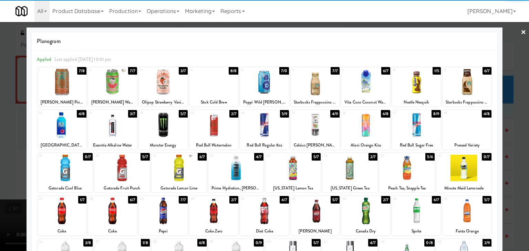
click at [520, 31] on link "×" at bounding box center [523, 32] width 6 height 21
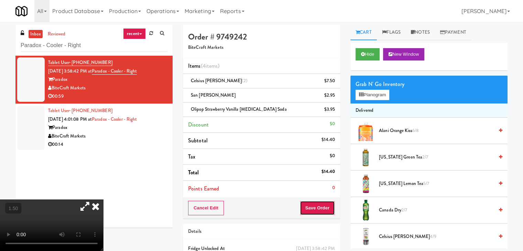
drag, startPoint x: 321, startPoint y: 206, endPoint x: 323, endPoint y: 199, distance: 7.5
click at [321, 204] on button "Save Order" at bounding box center [317, 208] width 35 height 14
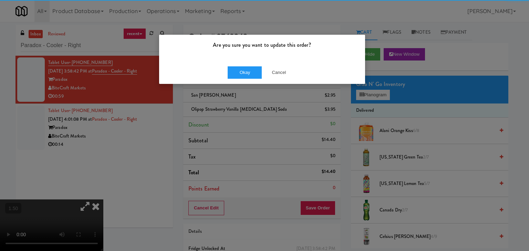
click at [226, 70] on div "Okay Cancel" at bounding box center [262, 72] width 206 height 23
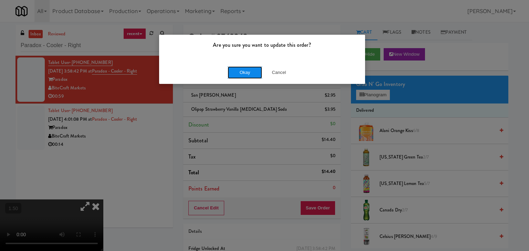
click at [244, 73] on button "Okay" at bounding box center [244, 72] width 34 height 12
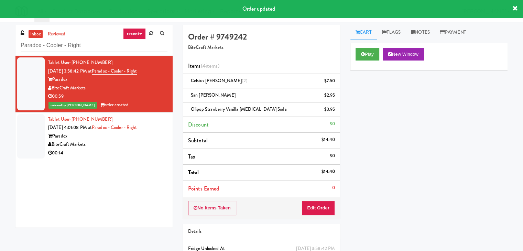
click at [153, 153] on div "00:14" at bounding box center [107, 153] width 119 height 9
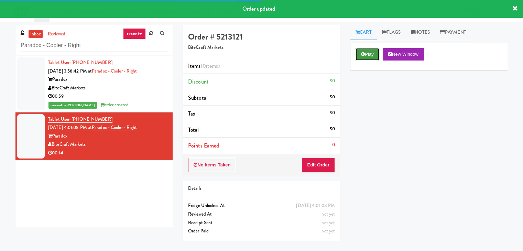
click at [369, 59] on button "Play" at bounding box center [368, 54] width 24 height 12
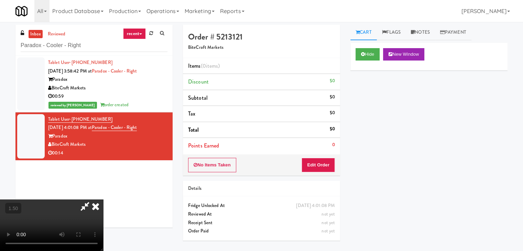
click at [103, 200] on video at bounding box center [51, 226] width 103 height 52
click at [103, 200] on icon at bounding box center [95, 207] width 15 height 14
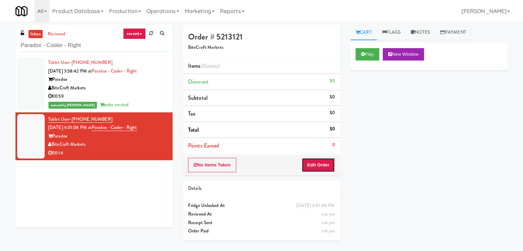
click at [317, 163] on button "Edit Order" at bounding box center [318, 165] width 33 height 14
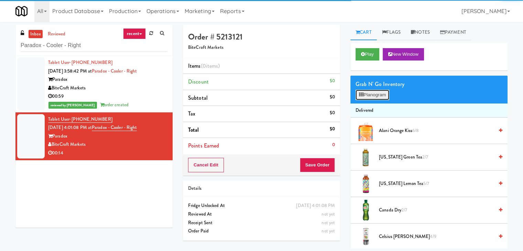
click at [376, 98] on button "Planogram" at bounding box center [373, 95] width 34 height 10
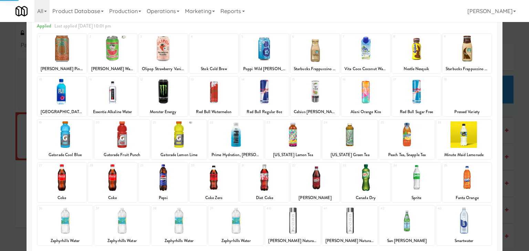
scroll to position [87, 0]
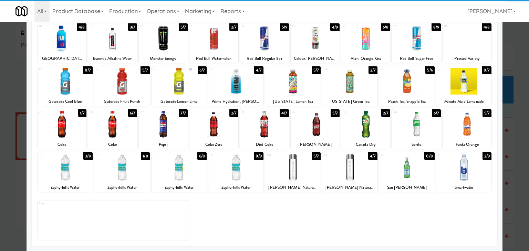
click at [342, 164] on div at bounding box center [349, 167] width 55 height 26
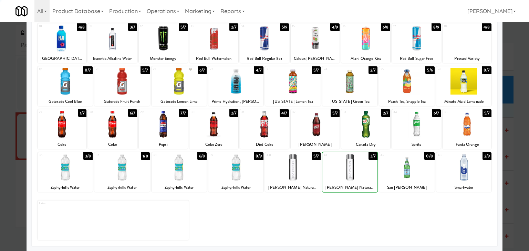
click at [342, 164] on div at bounding box center [349, 167] width 55 height 26
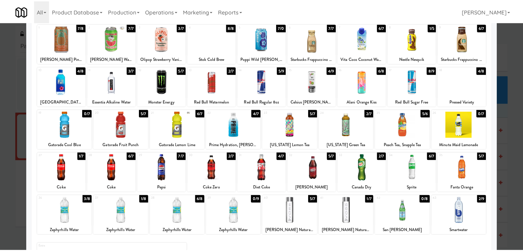
scroll to position [0, 0]
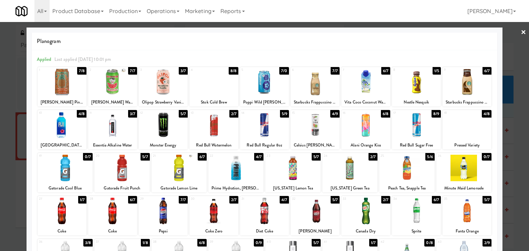
click at [520, 31] on link "×" at bounding box center [523, 32] width 6 height 21
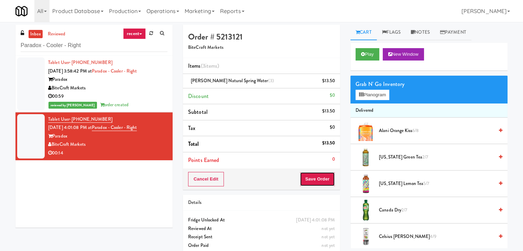
drag, startPoint x: 317, startPoint y: 181, endPoint x: 315, endPoint y: 177, distance: 4.4
click at [317, 179] on button "Save Order" at bounding box center [317, 179] width 35 height 14
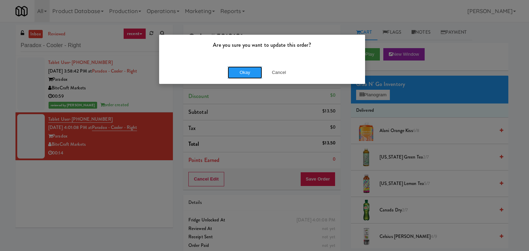
drag, startPoint x: 246, startPoint y: 68, endPoint x: 205, endPoint y: 83, distance: 44.0
click at [245, 68] on button "Okay" at bounding box center [244, 72] width 34 height 12
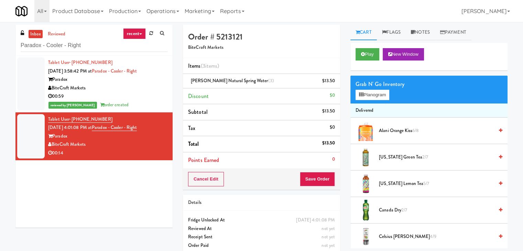
drag, startPoint x: 163, startPoint y: 98, endPoint x: 158, endPoint y: 96, distance: 5.4
click at [163, 98] on li "Tablet User · (787) 221-4367 [DATE] 3:58:42 PM at Paradox - Cooler - Right Para…" at bounding box center [93, 84] width 157 height 57
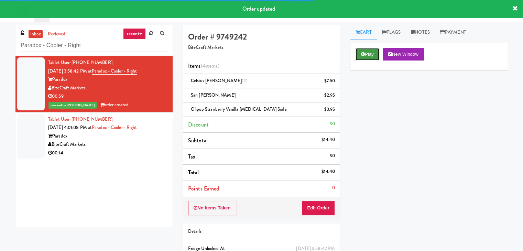
click at [371, 57] on button "Play" at bounding box center [368, 54] width 24 height 12
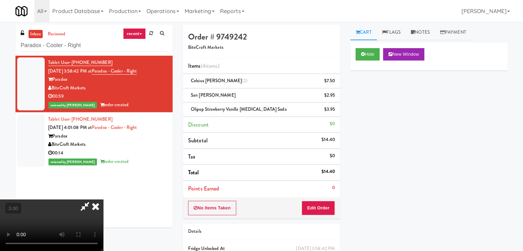
click at [103, 200] on video at bounding box center [51, 226] width 103 height 52
click at [103, 200] on icon at bounding box center [95, 207] width 15 height 14
